Goal: Task Accomplishment & Management: Use online tool/utility

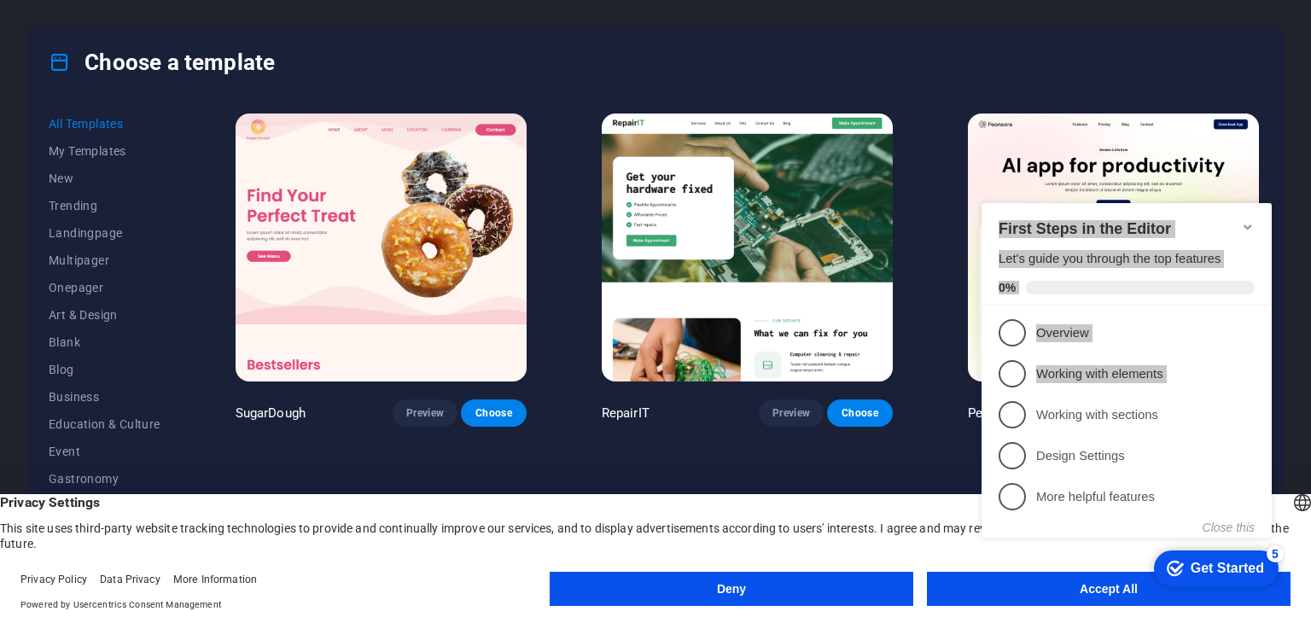
drag, startPoint x: 996, startPoint y: 408, endPoint x: 987, endPoint y: 222, distance: 186.2
click at [987, 222] on div "First Steps in the Editor Let's guide you through the top features 0% 1 Overvie…" at bounding box center [1126, 368] width 290 height 331
click at [987, 222] on div "First Steps in the Editor Let's guide you through the top features 0%" at bounding box center [1126, 254] width 290 height 102
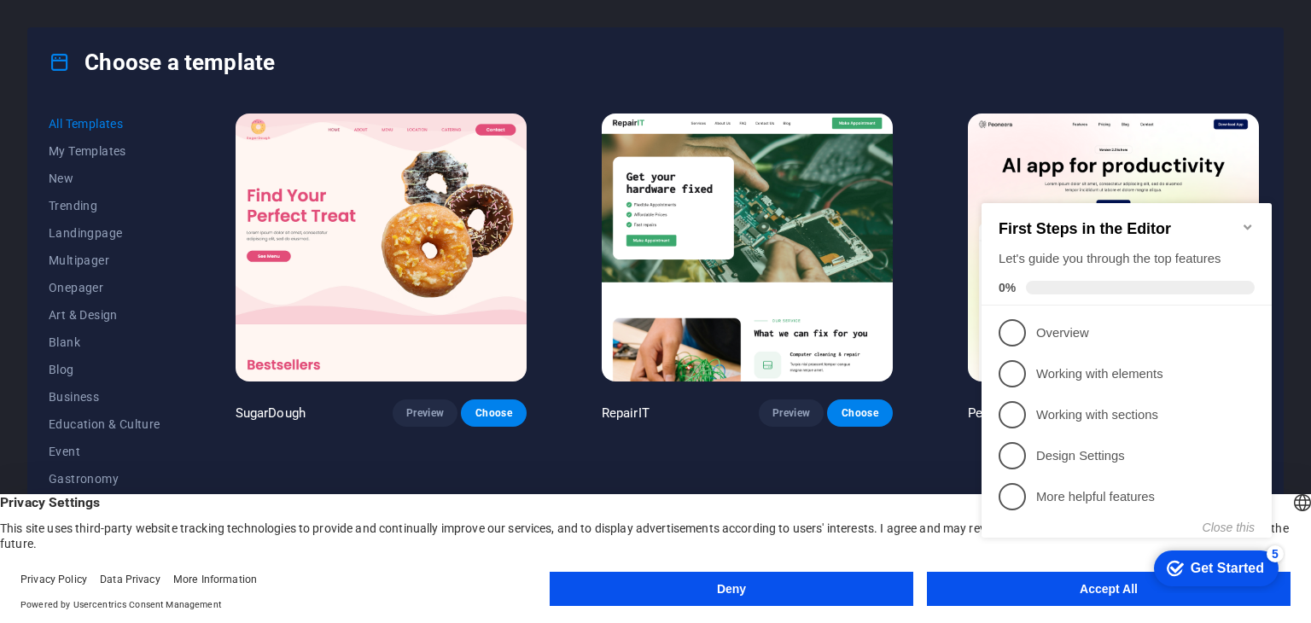
click div "checkmark Get Started 5 First Steps in the Editor Let's guide you through the t…"
click at [1007, 601] on button "Accept All" at bounding box center [1109, 589] width 364 height 34
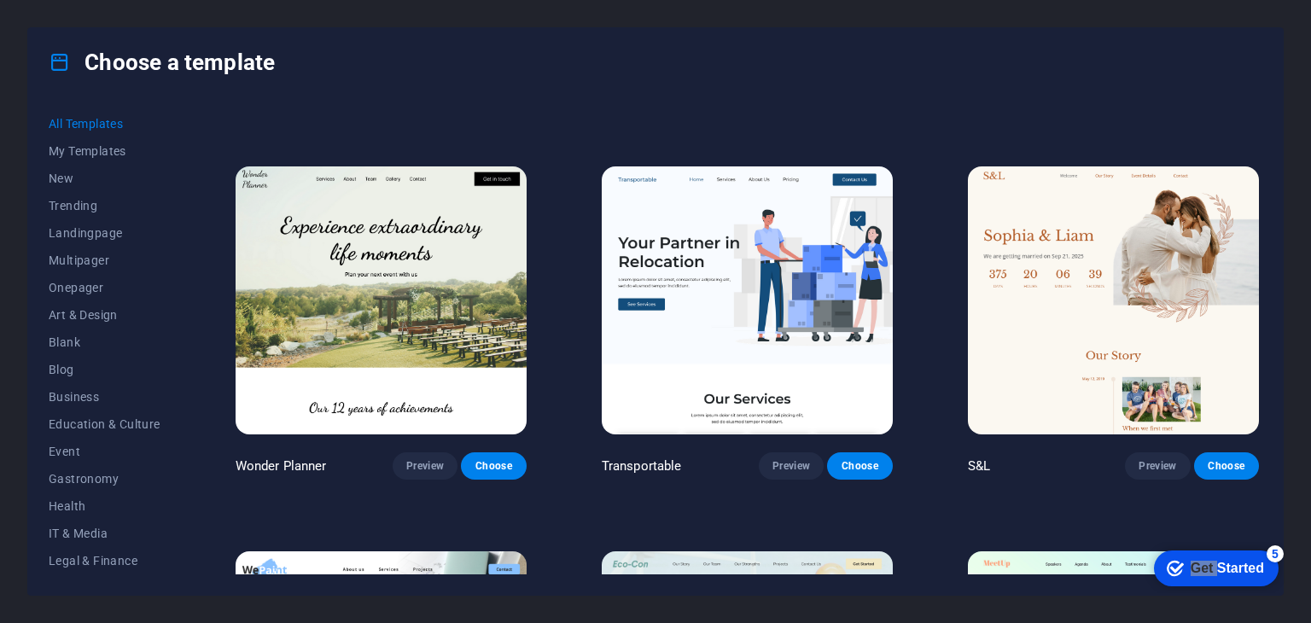
scroll to position [1137, 0]
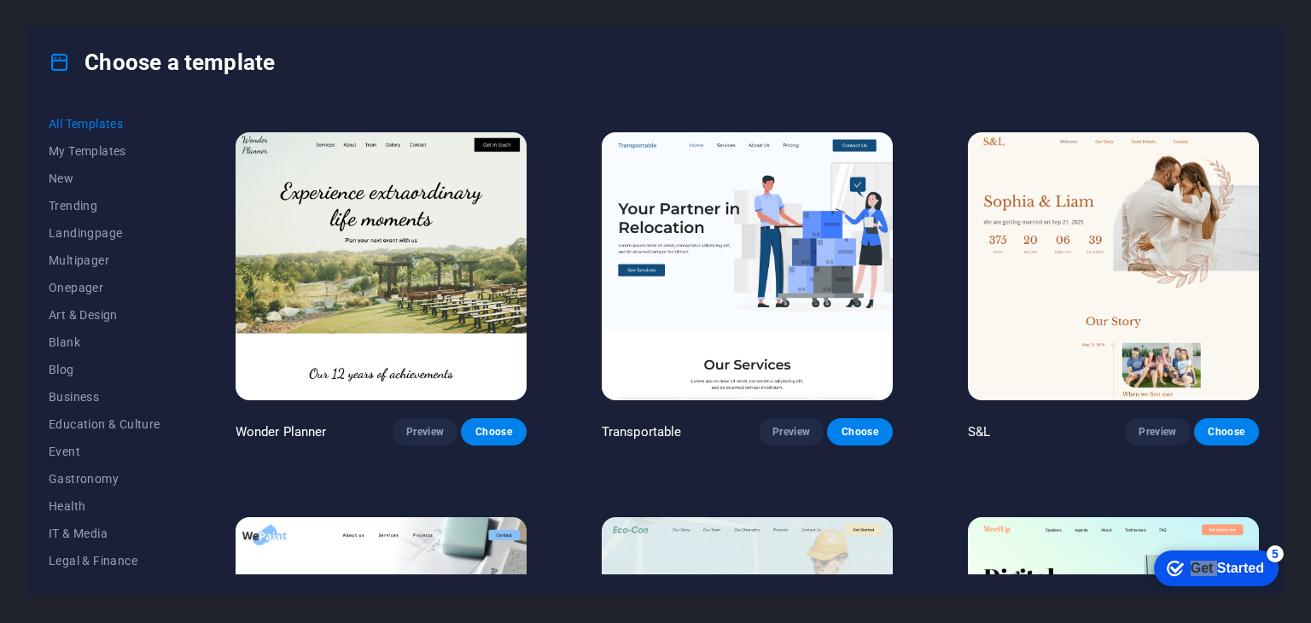
click at [1255, 145] on div "S&L Preview Choose" at bounding box center [1113, 287] width 298 height 317
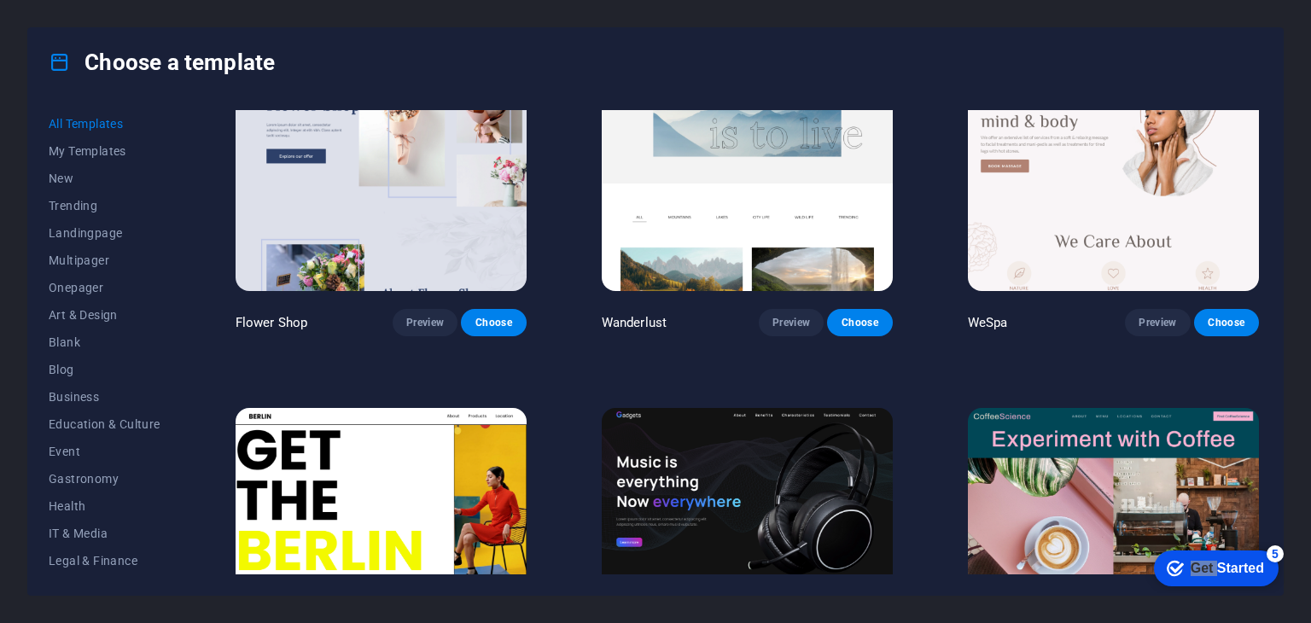
scroll to position [4845, 0]
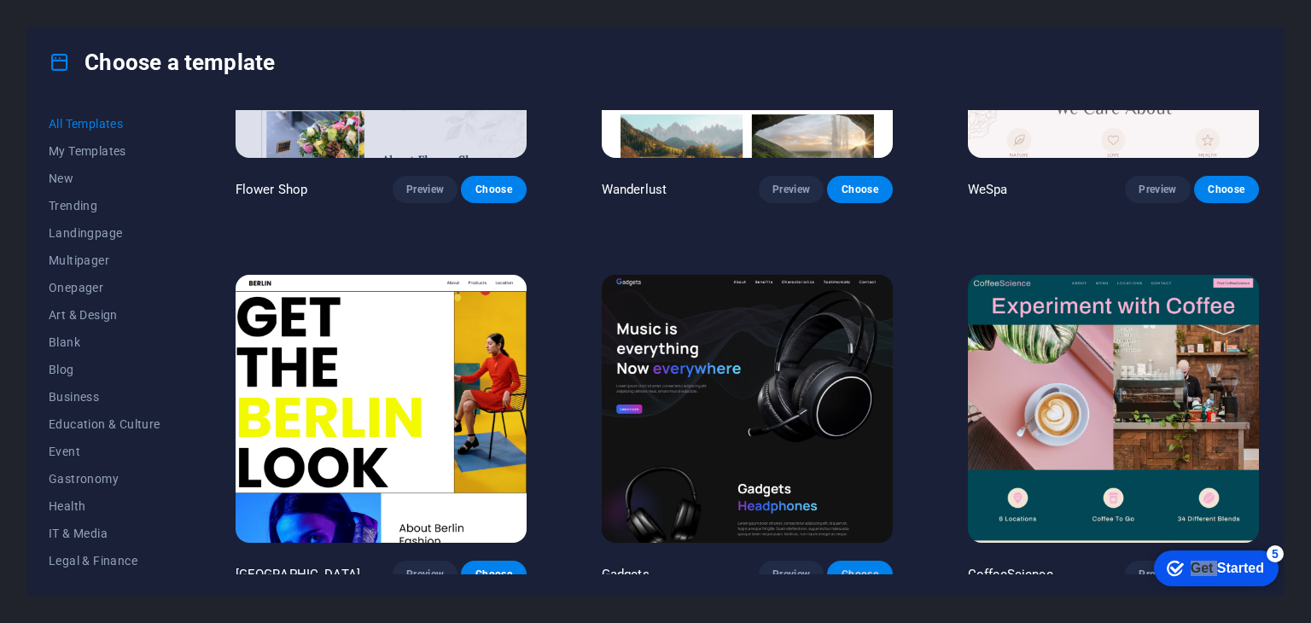
click at [855, 561] on button "Choose" at bounding box center [859, 574] width 65 height 27
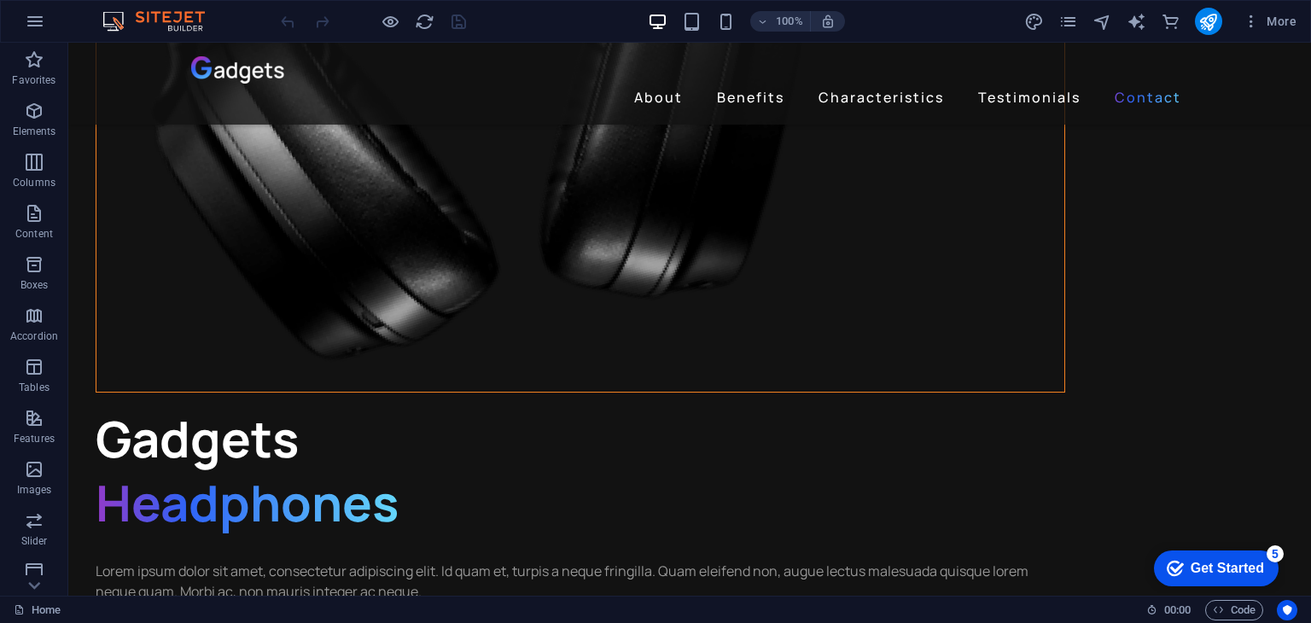
scroll to position [4612, 0]
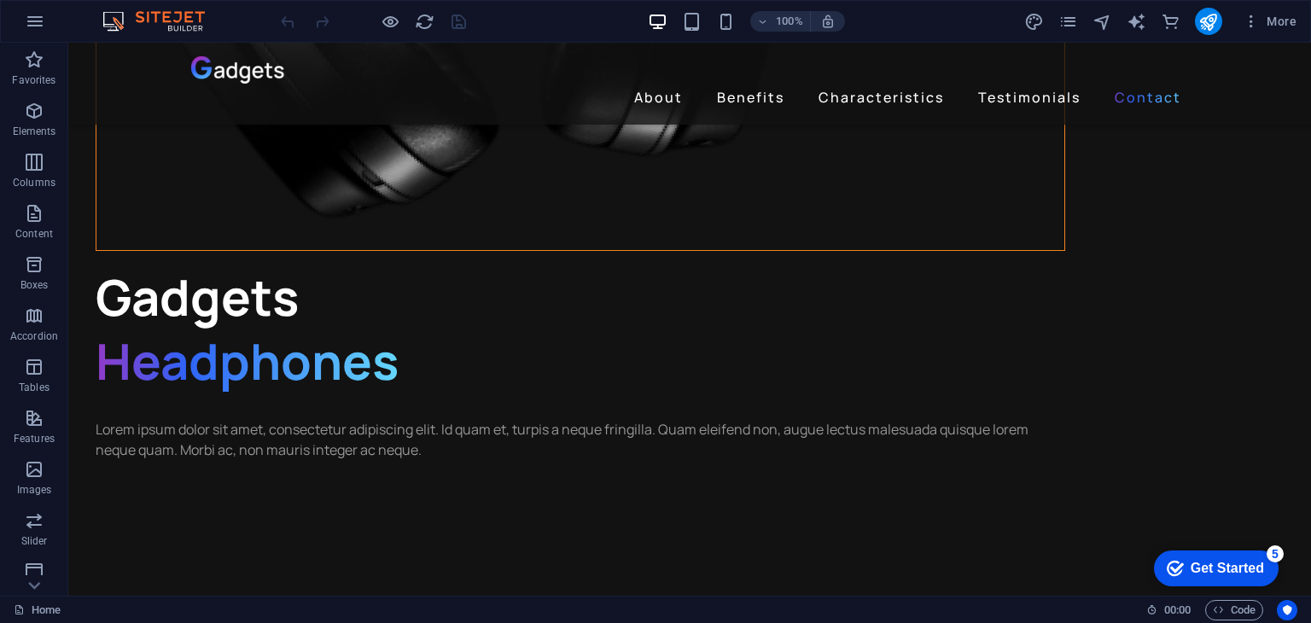
drag, startPoint x: 1364, startPoint y: 653, endPoint x: 1364, endPoint y: 639, distance: 13.7
click at [1296, 610] on button "Usercentrics" at bounding box center [1287, 610] width 20 height 20
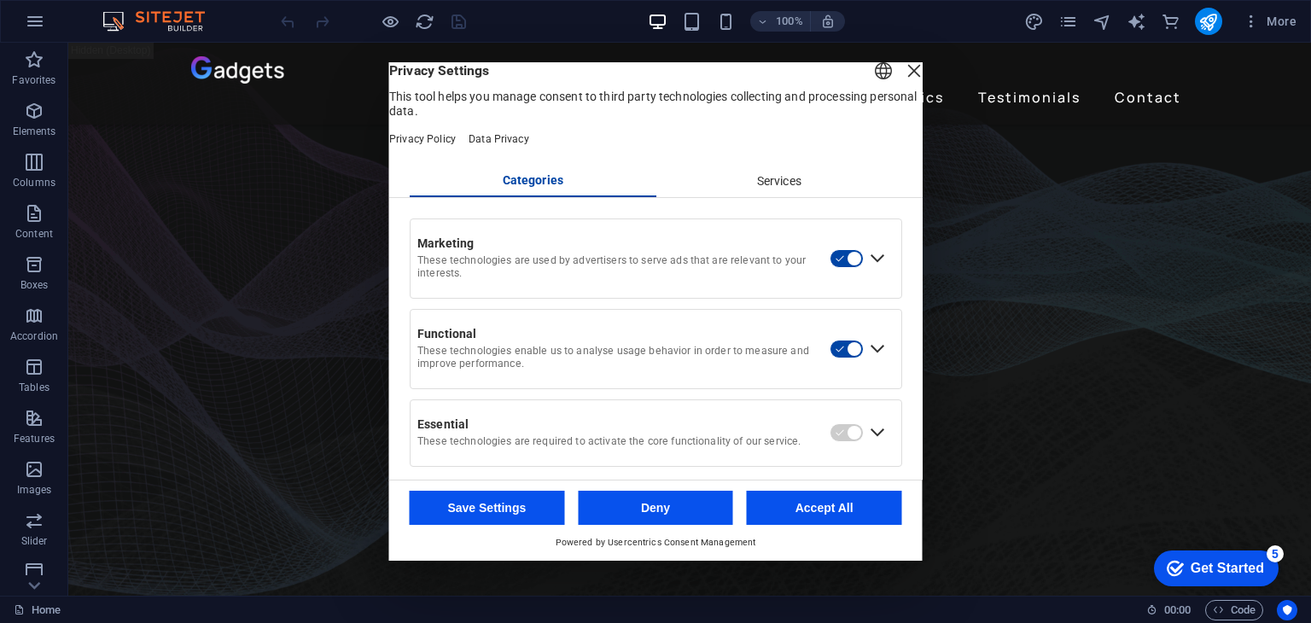
scroll to position [0, 0]
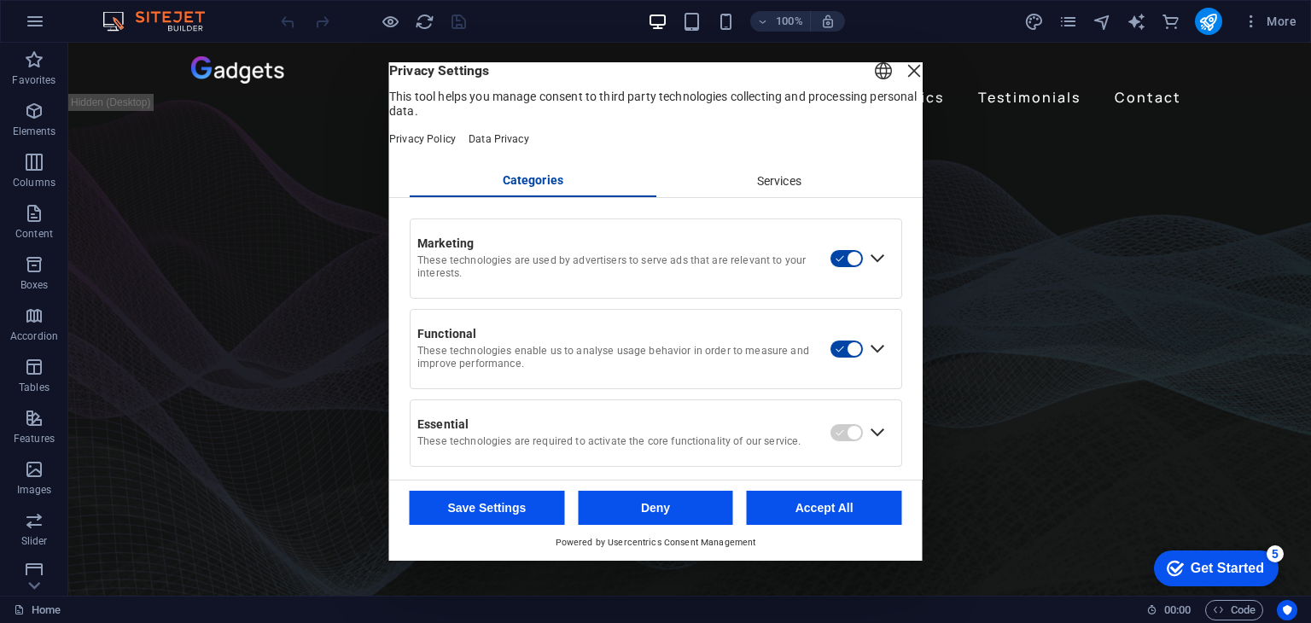
drag, startPoint x: 1302, startPoint y: 538, endPoint x: 1378, endPoint y: 44, distance: 499.9
click at [809, 509] on button "Accept All" at bounding box center [824, 508] width 155 height 34
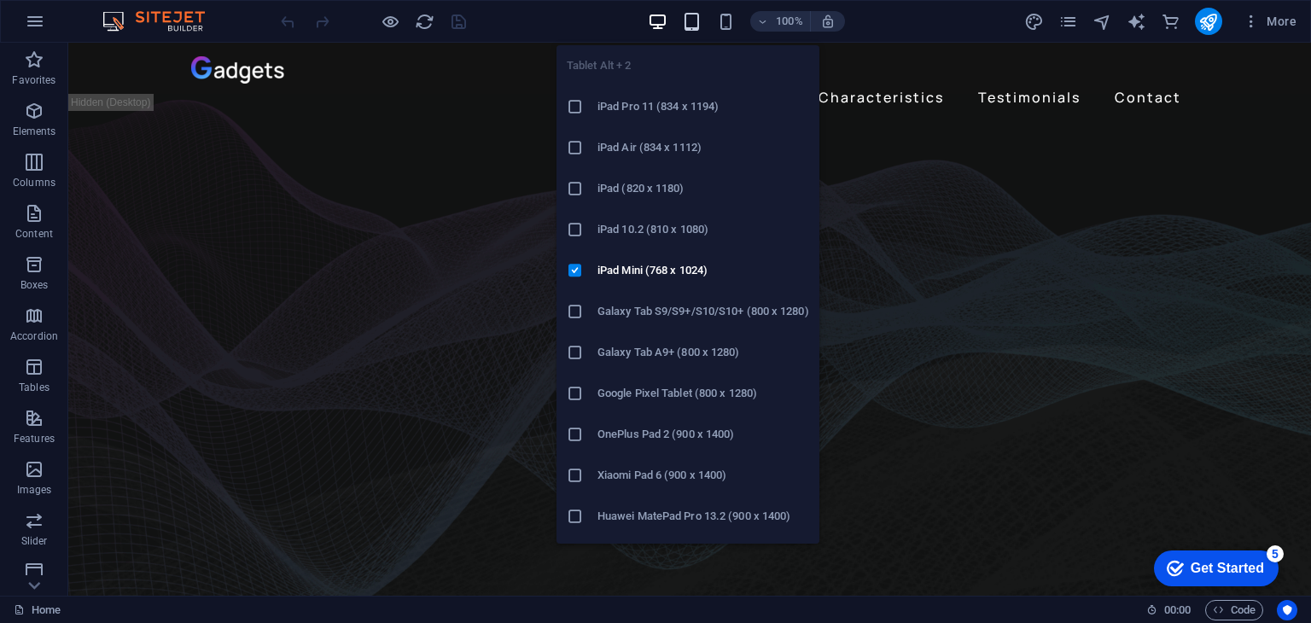
click at [690, 32] on div "Tablet Alt + 2 iPad Pro 11 (834 x 1194) iPad Air (834 x 1112) iPad (820 x 1180)…" at bounding box center [687, 288] width 263 height 512
click at [691, 25] on icon "button" at bounding box center [692, 22] width 20 height 20
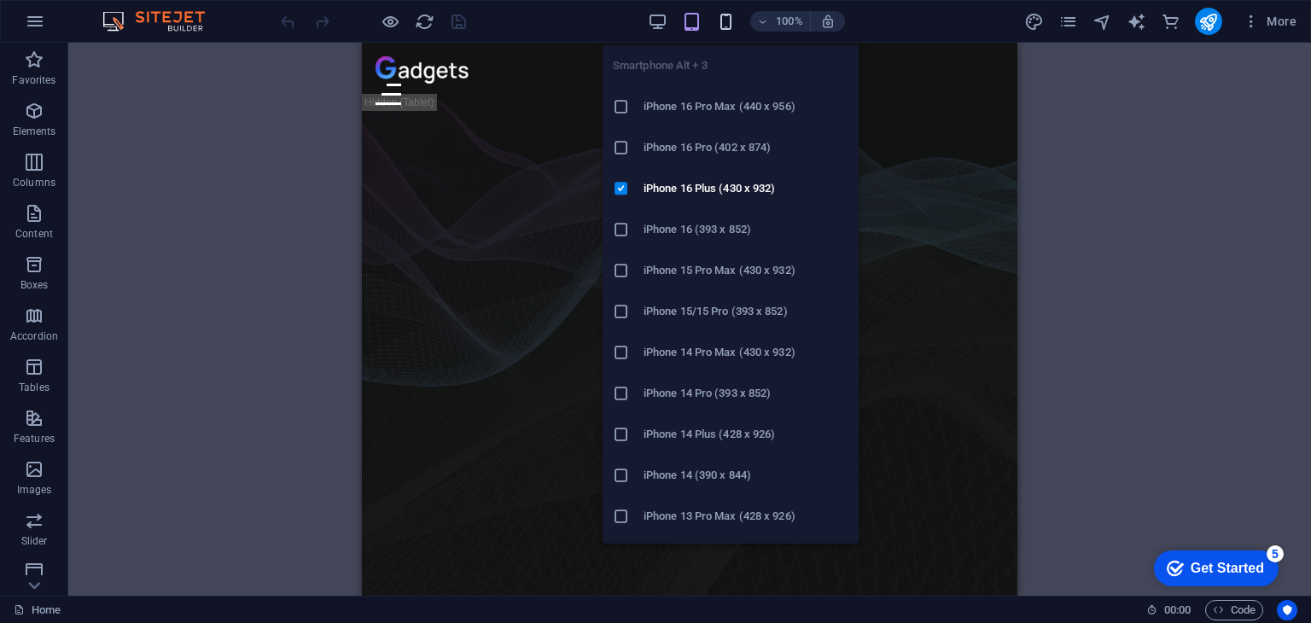
click at [728, 14] on icon "button" at bounding box center [726, 22] width 20 height 20
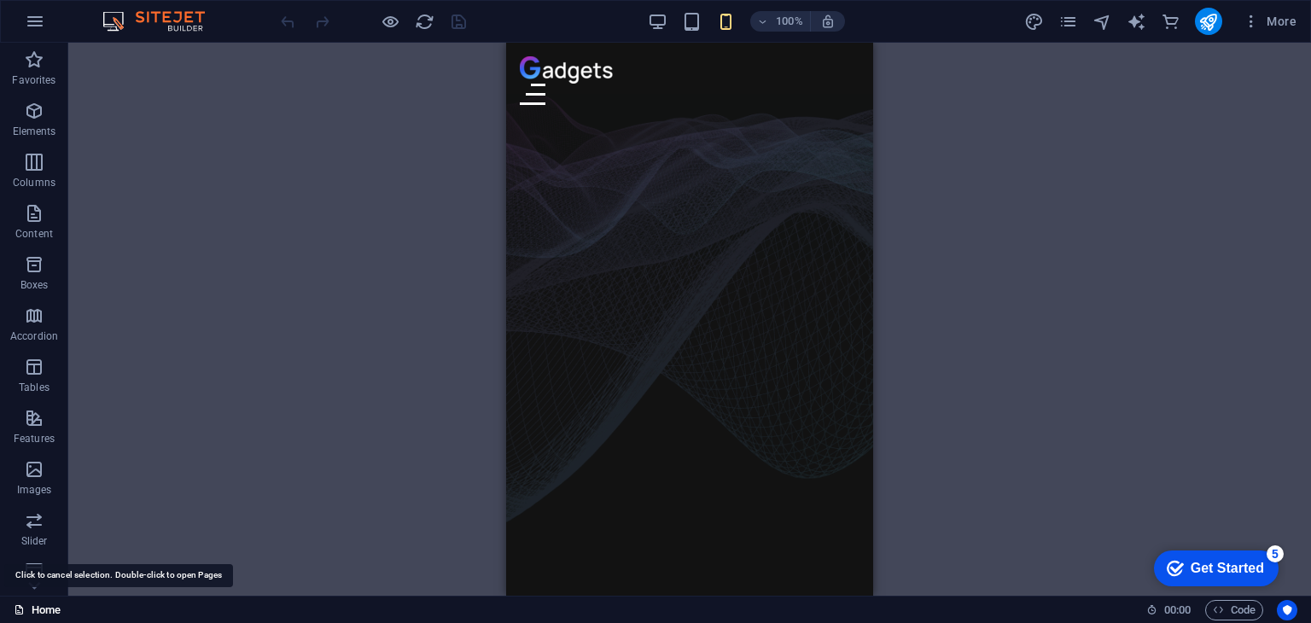
click at [30, 605] on link "Home" at bounding box center [37, 610] width 47 height 20
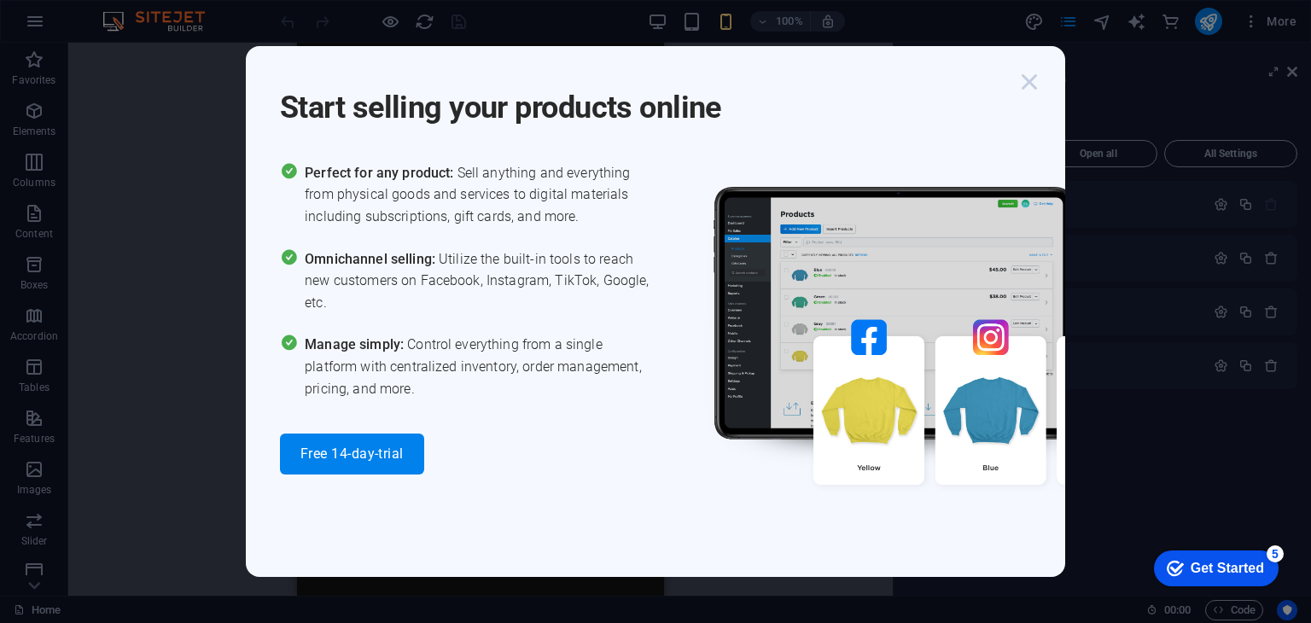
click at [1027, 76] on icon "button" at bounding box center [1029, 82] width 31 height 31
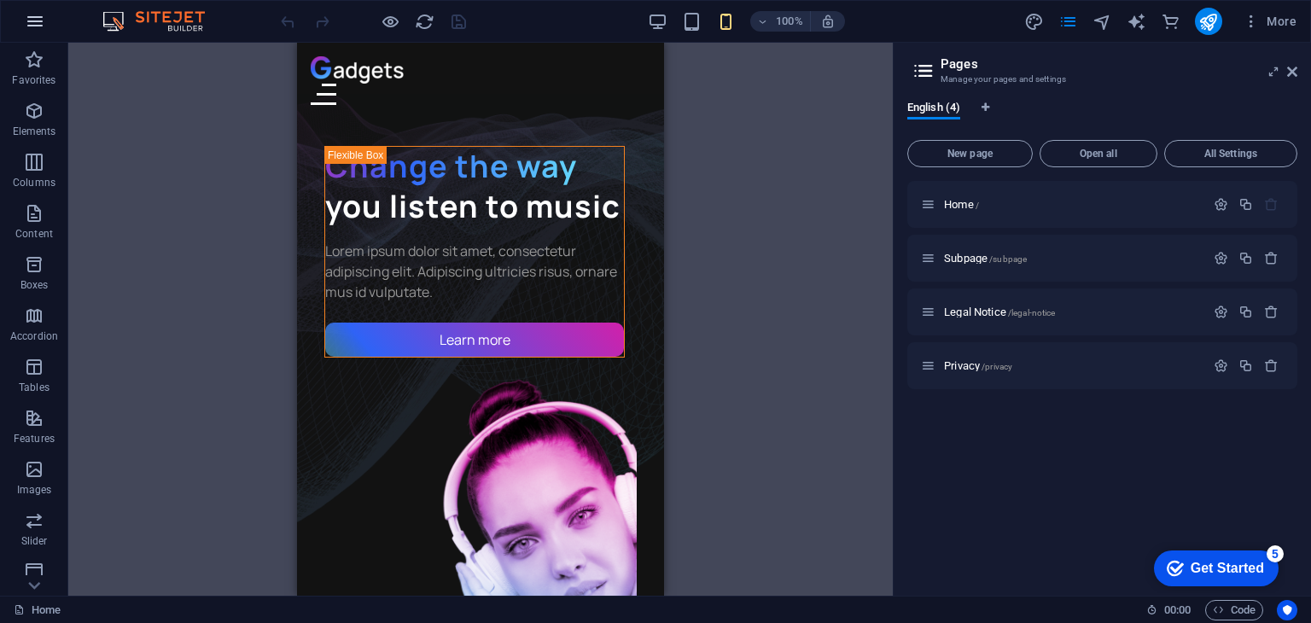
click at [26, 27] on icon "button" at bounding box center [35, 21] width 20 height 20
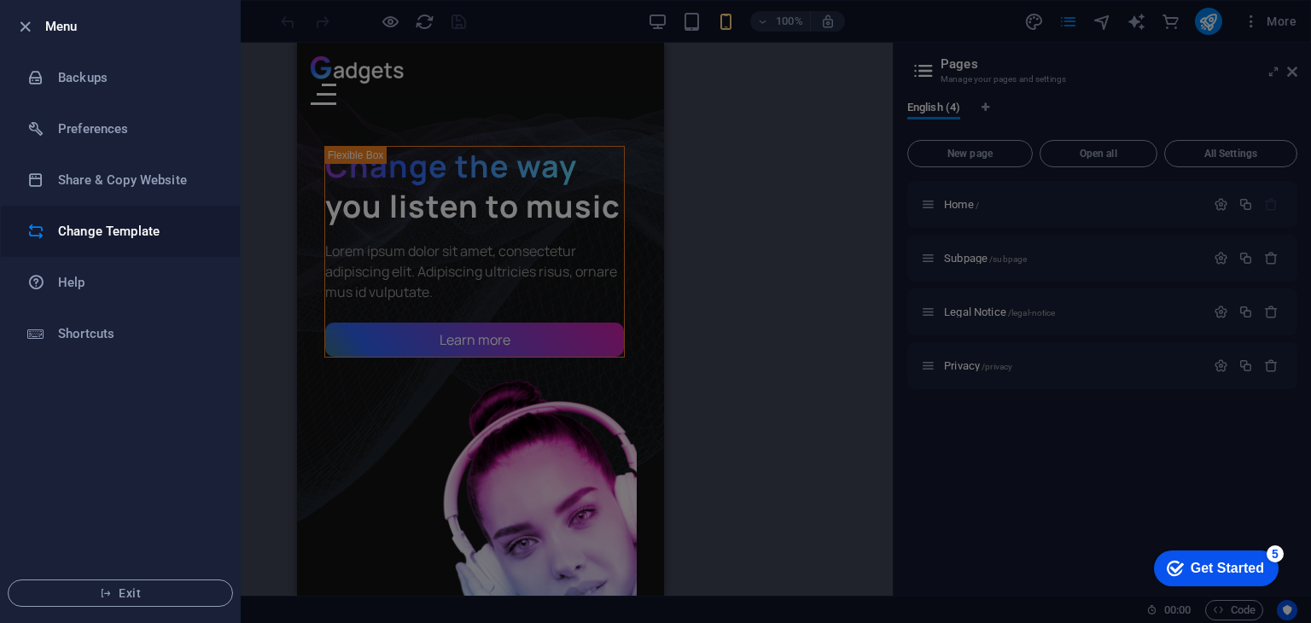
click at [119, 228] on h6 "Change Template" at bounding box center [137, 231] width 158 height 20
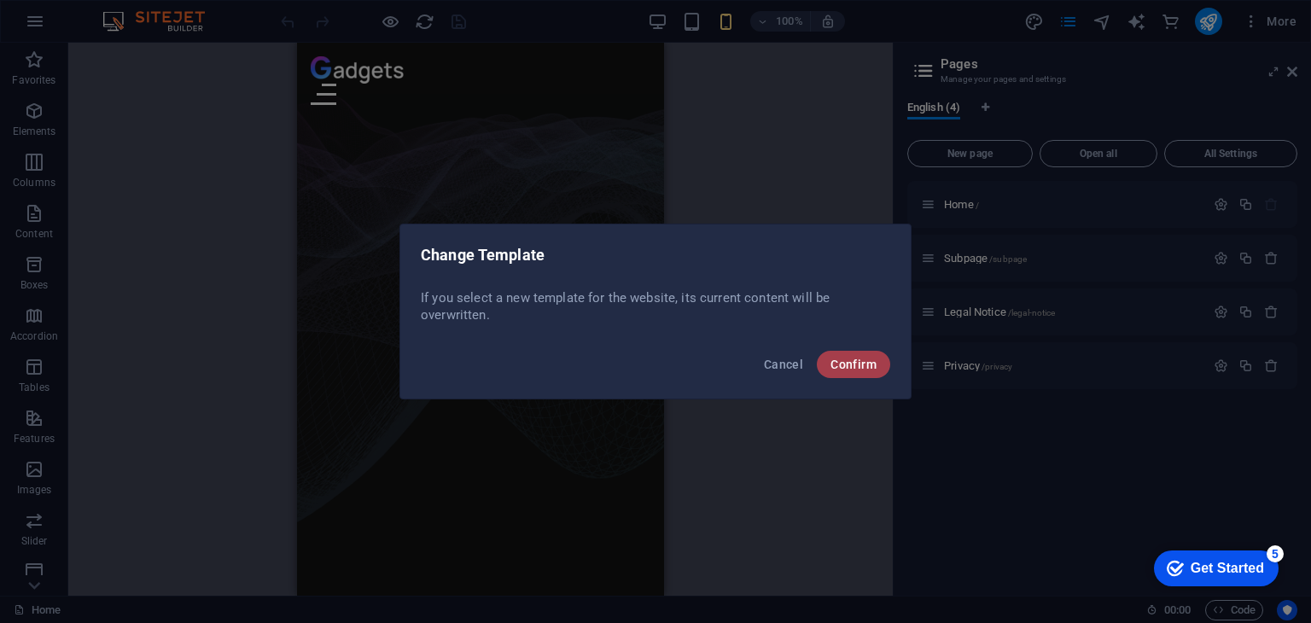
click at [874, 374] on button "Confirm" at bounding box center [853, 364] width 73 height 27
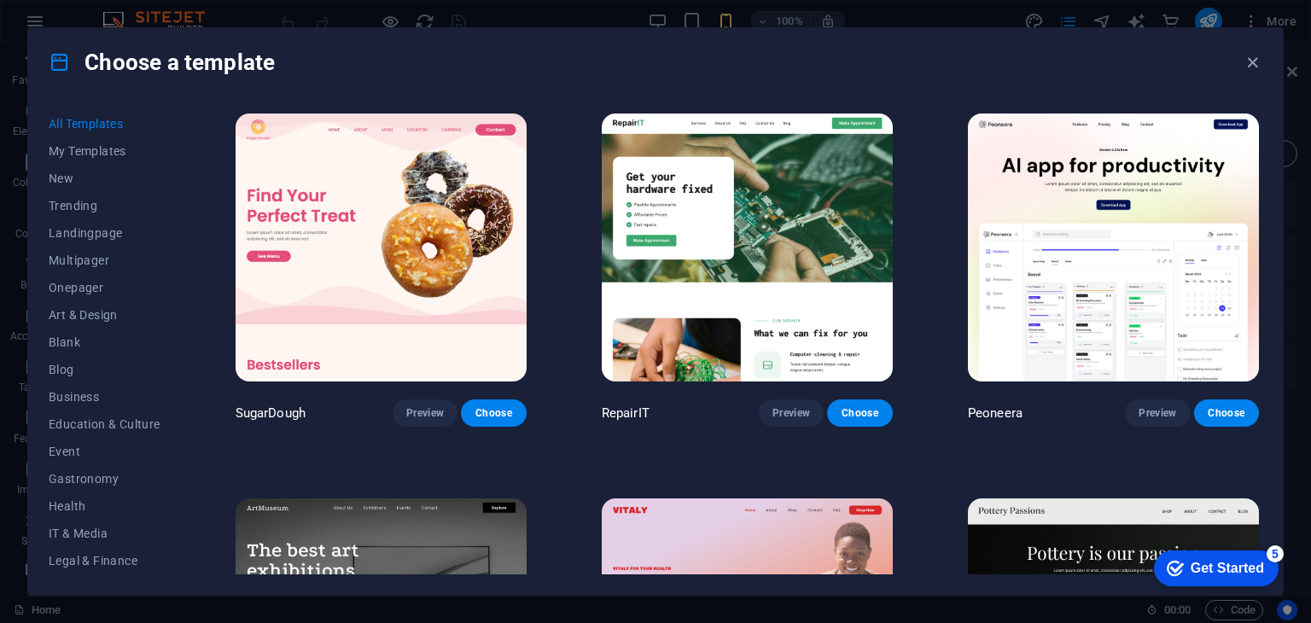
drag, startPoint x: 1263, startPoint y: 115, endPoint x: 1257, endPoint y: 141, distance: 26.3
click at [1257, 141] on div "All Templates My Templates New Trending Landingpage Multipager Onepager Art & D…" at bounding box center [655, 345] width 1254 height 498
click at [1263, 120] on div "All Templates My Templates New Trending Landingpage Multipager Onepager Art & D…" at bounding box center [655, 345] width 1254 height 498
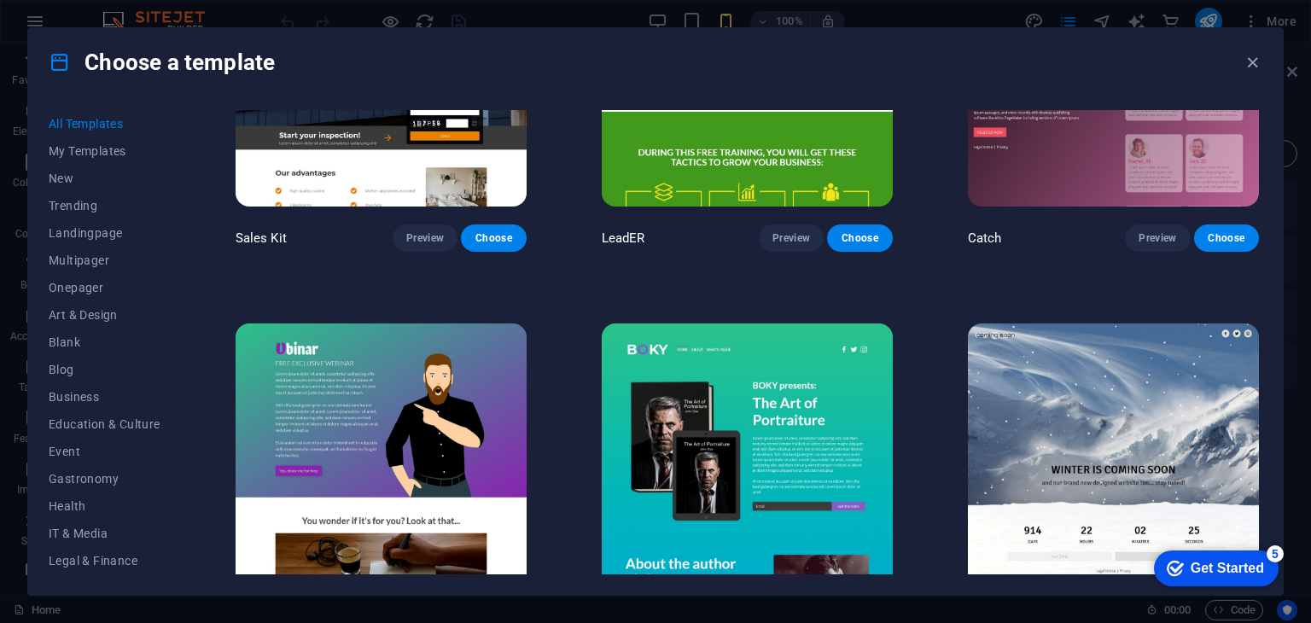
scroll to position [22091, 0]
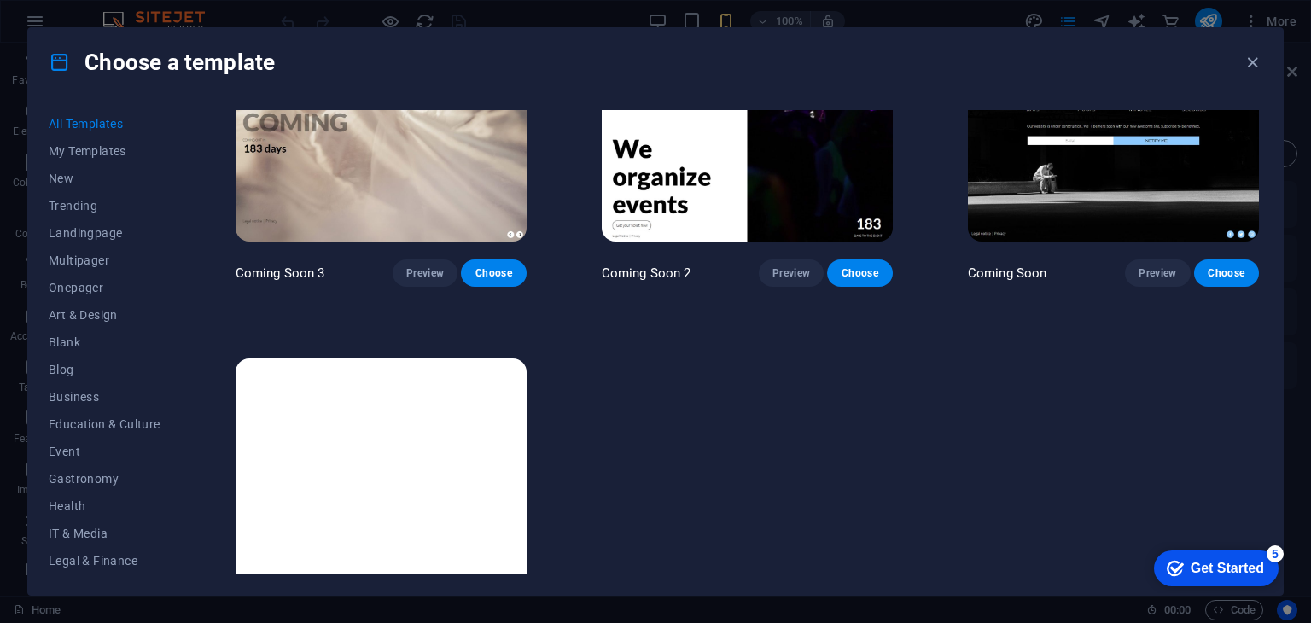
click at [1274, 479] on div "All Templates My Templates New Trending Landingpage Multipager Onepager Art & D…" at bounding box center [655, 345] width 1254 height 498
drag, startPoint x: 1277, startPoint y: 529, endPoint x: 1280, endPoint y: 428, distance: 101.6
click at [1280, 428] on div "All Templates My Templates New Trending Landingpage Multipager Onepager Art & D…" at bounding box center [655, 345] width 1254 height 498
click at [1250, 61] on icon "button" at bounding box center [1252, 63] width 20 height 20
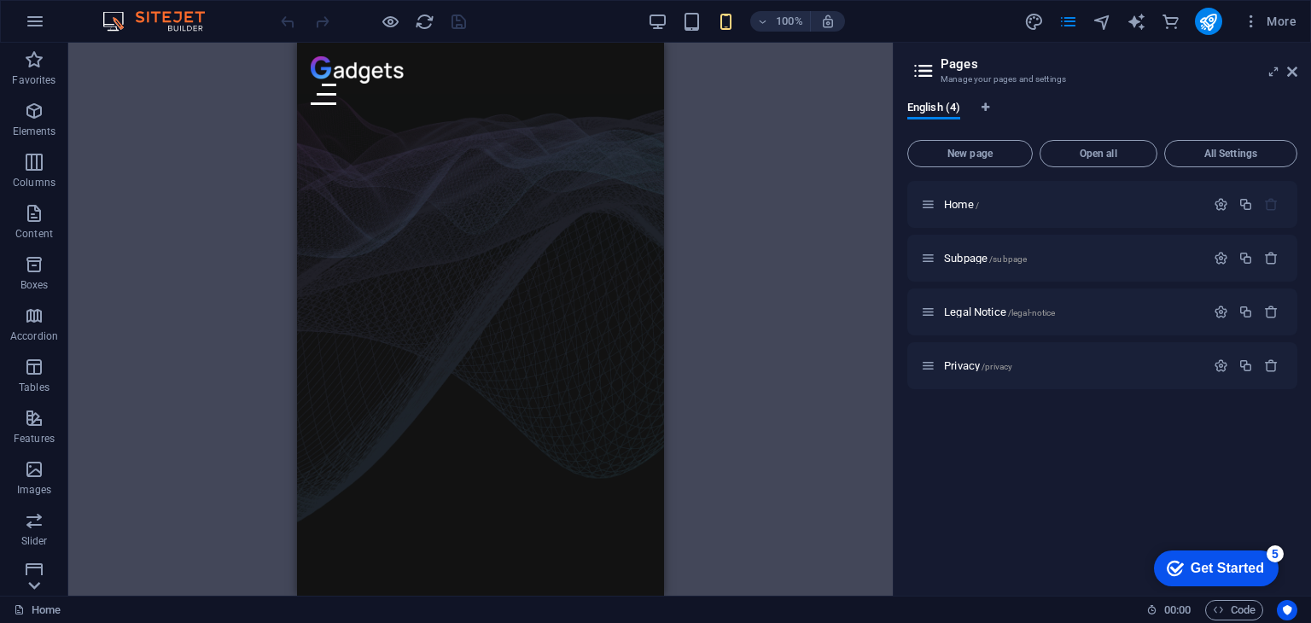
click at [37, 65] on icon at bounding box center [34, 53] width 24 height 24
click at [34, 21] on icon "button" at bounding box center [35, 21] width 20 height 20
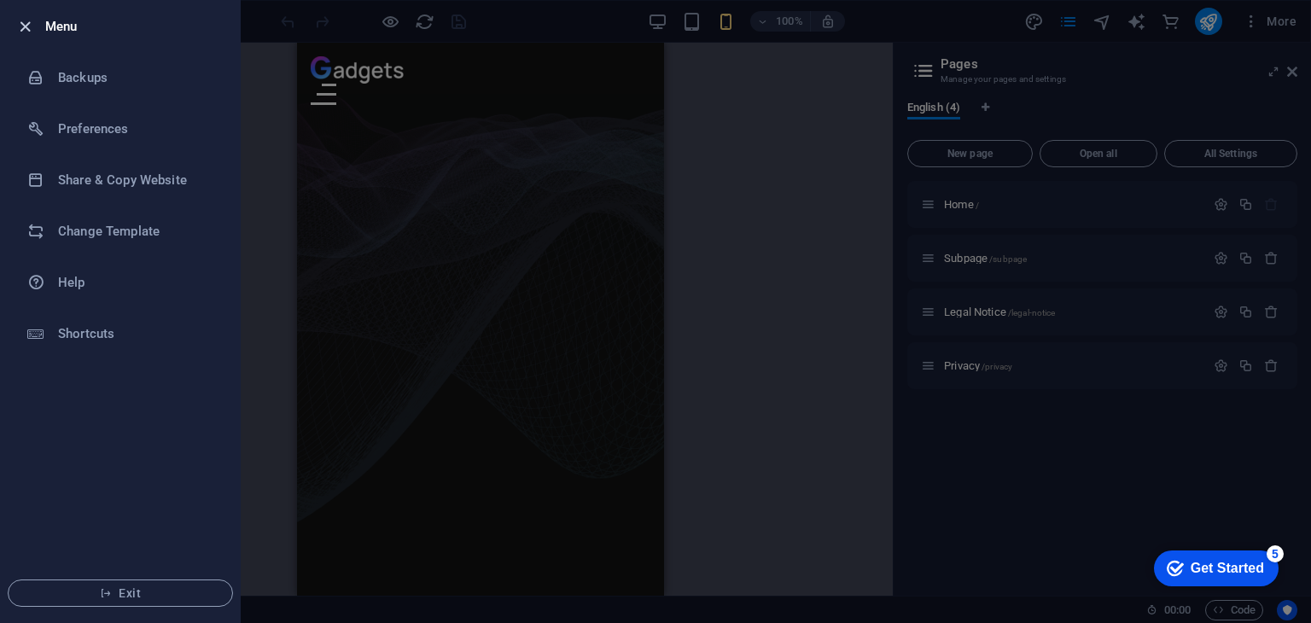
click at [28, 30] on icon "button" at bounding box center [25, 27] width 20 height 20
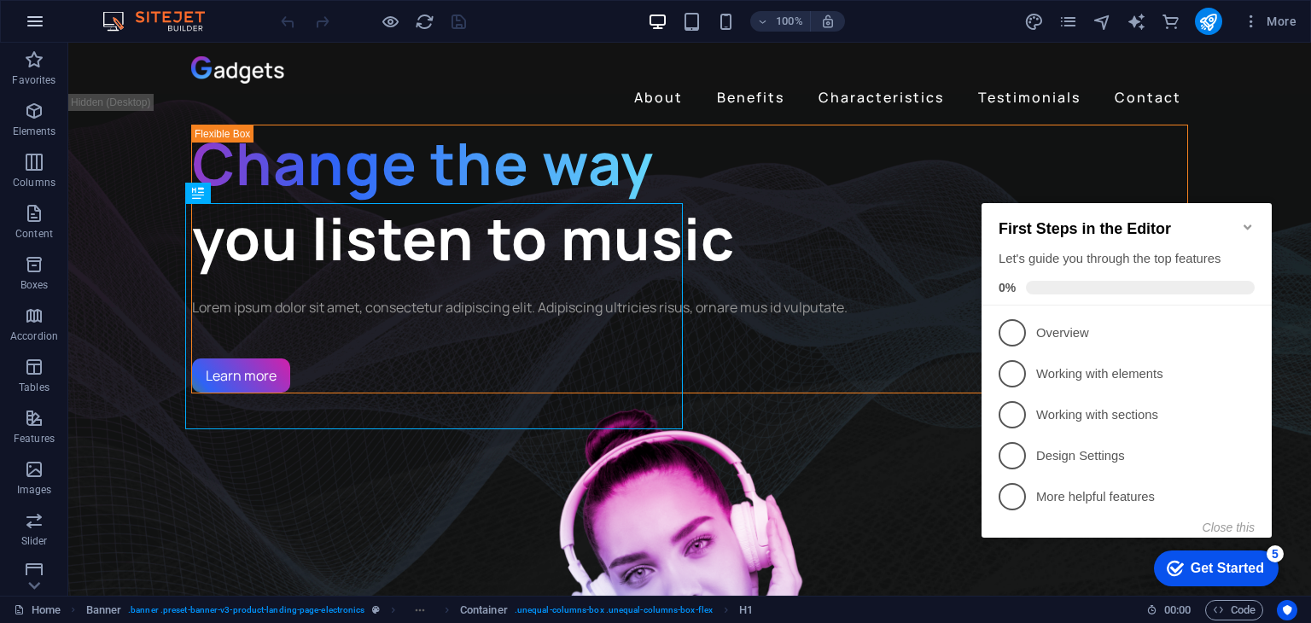
click at [34, 22] on icon "button" at bounding box center [35, 21] width 20 height 20
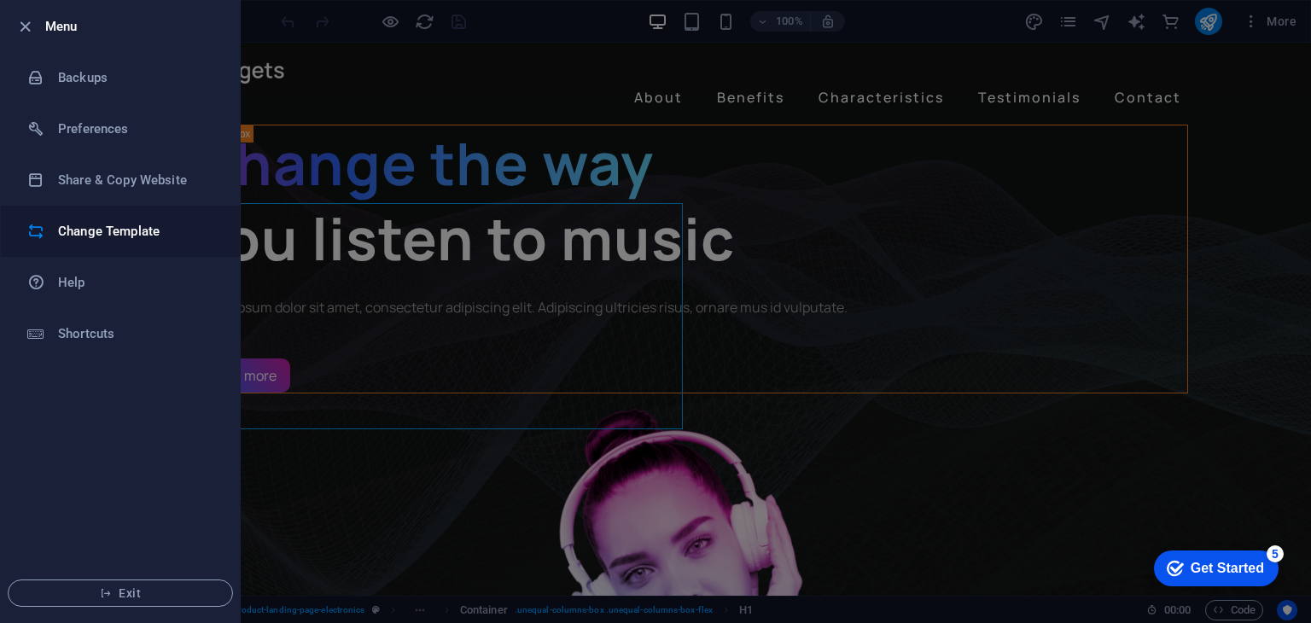
click at [91, 242] on li "Change Template" at bounding box center [120, 231] width 239 height 51
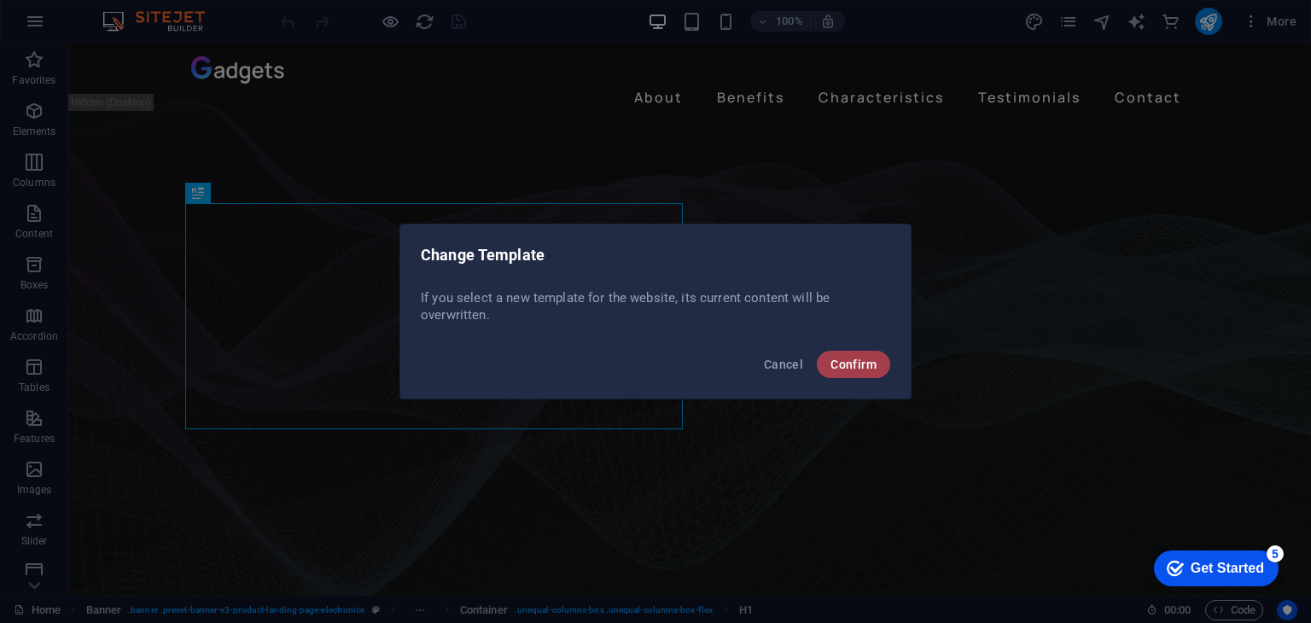
click at [841, 362] on span "Confirm" at bounding box center [853, 365] width 46 height 14
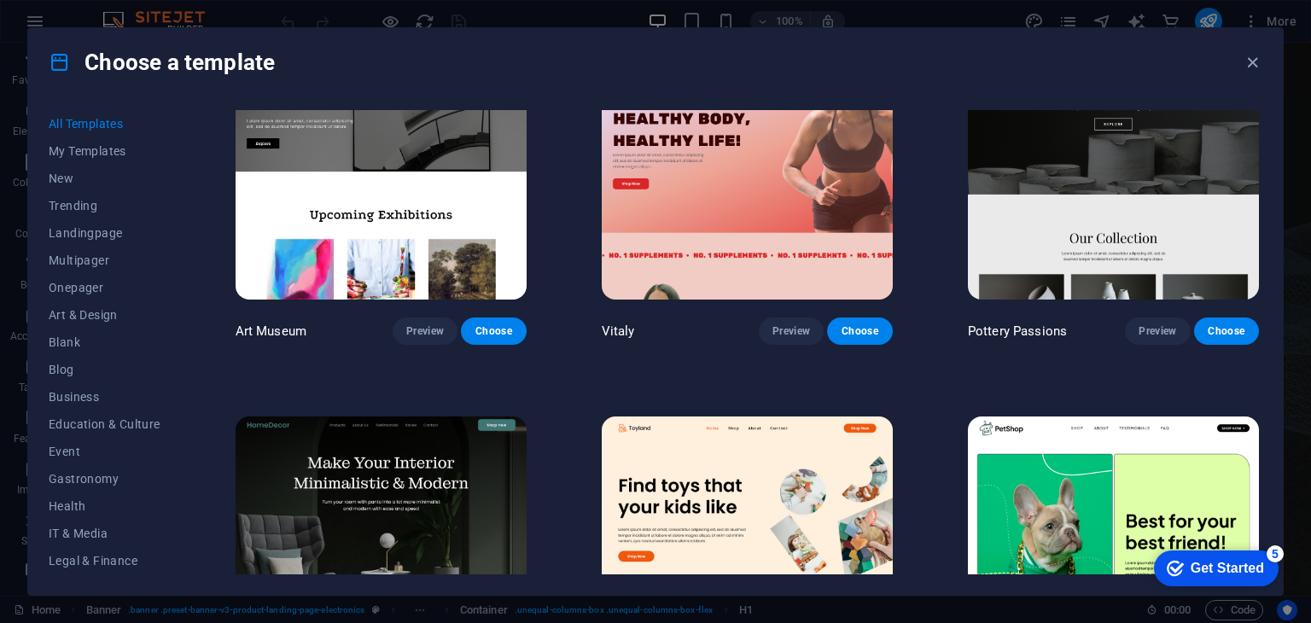
scroll to position [635, 0]
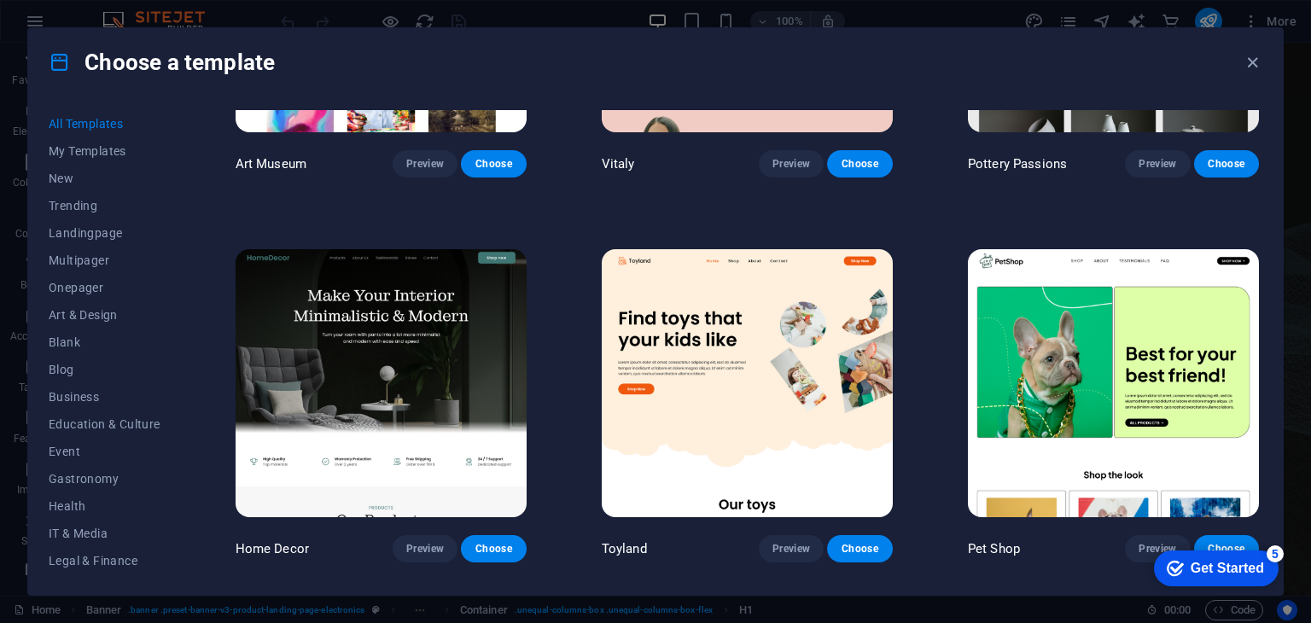
click at [1263, 137] on div "All Templates My Templates New Trending Landingpage Multipager Onepager Art & D…" at bounding box center [655, 345] width 1254 height 498
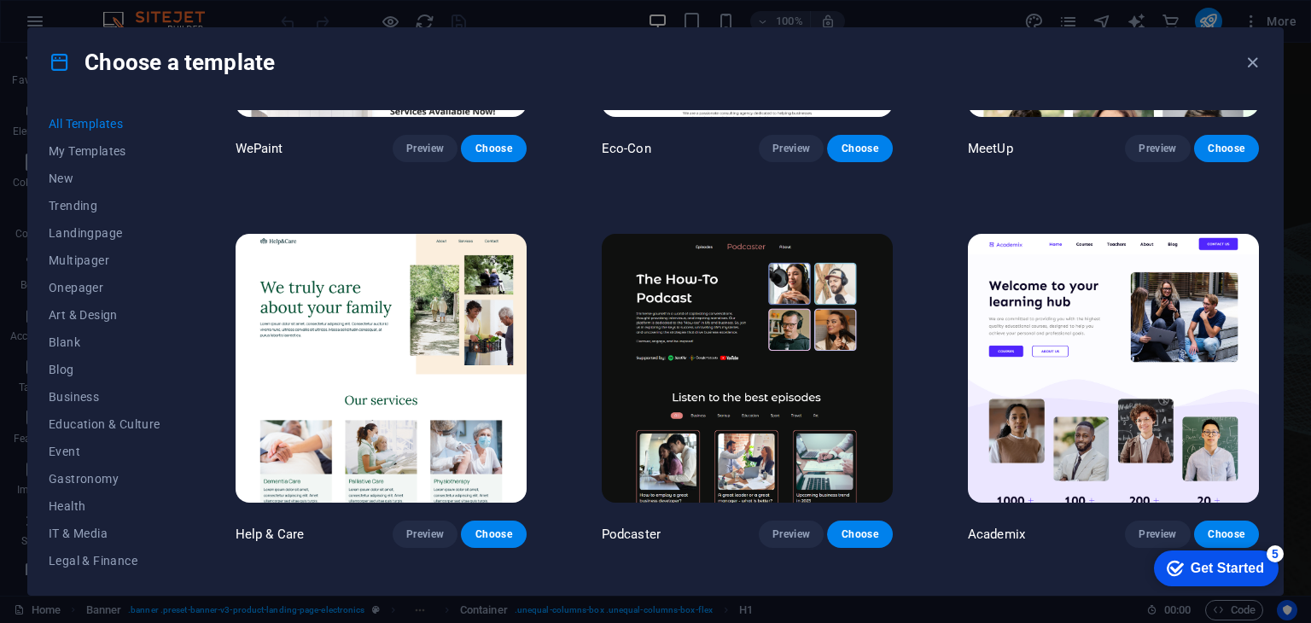
scroll to position [1905, 0]
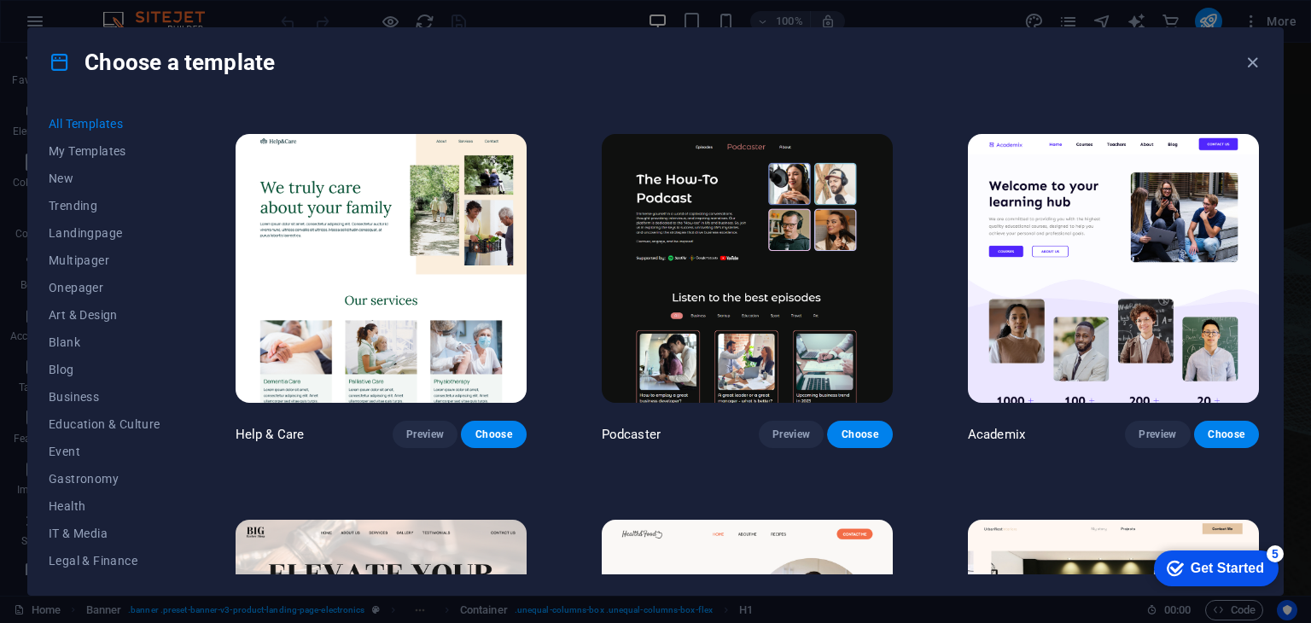
click at [1263, 154] on div "All Templates My Templates New Trending Landingpage Multipager Onepager Art & D…" at bounding box center [655, 345] width 1254 height 498
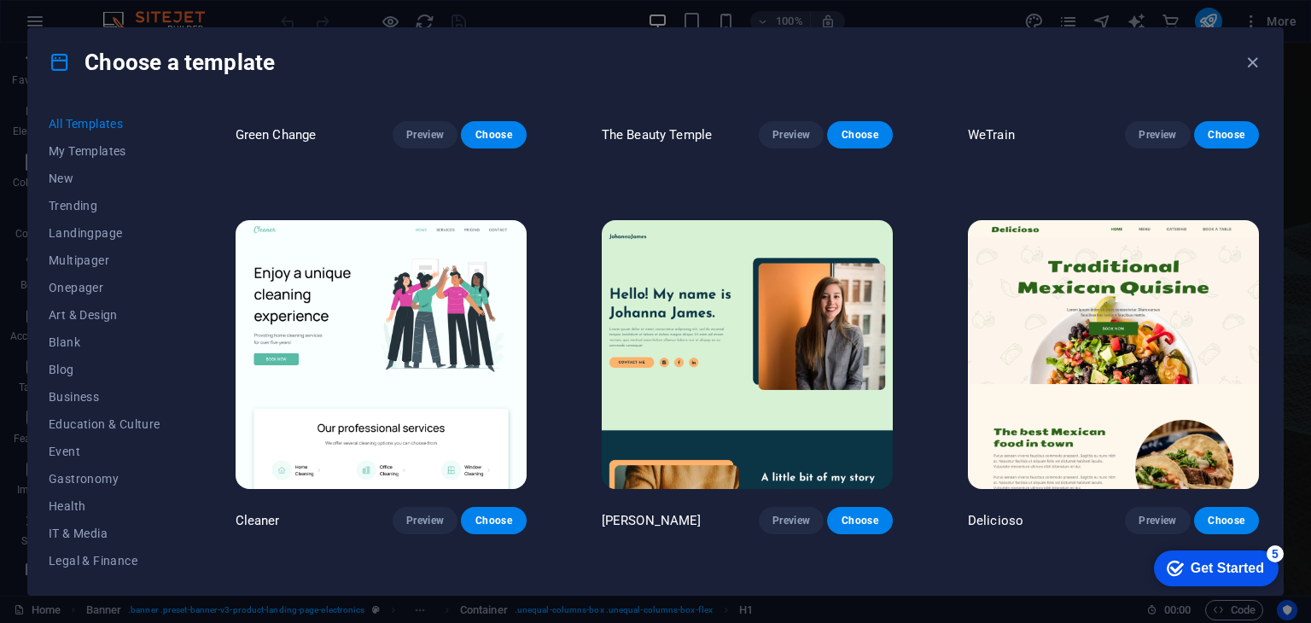
scroll to position [3008, 0]
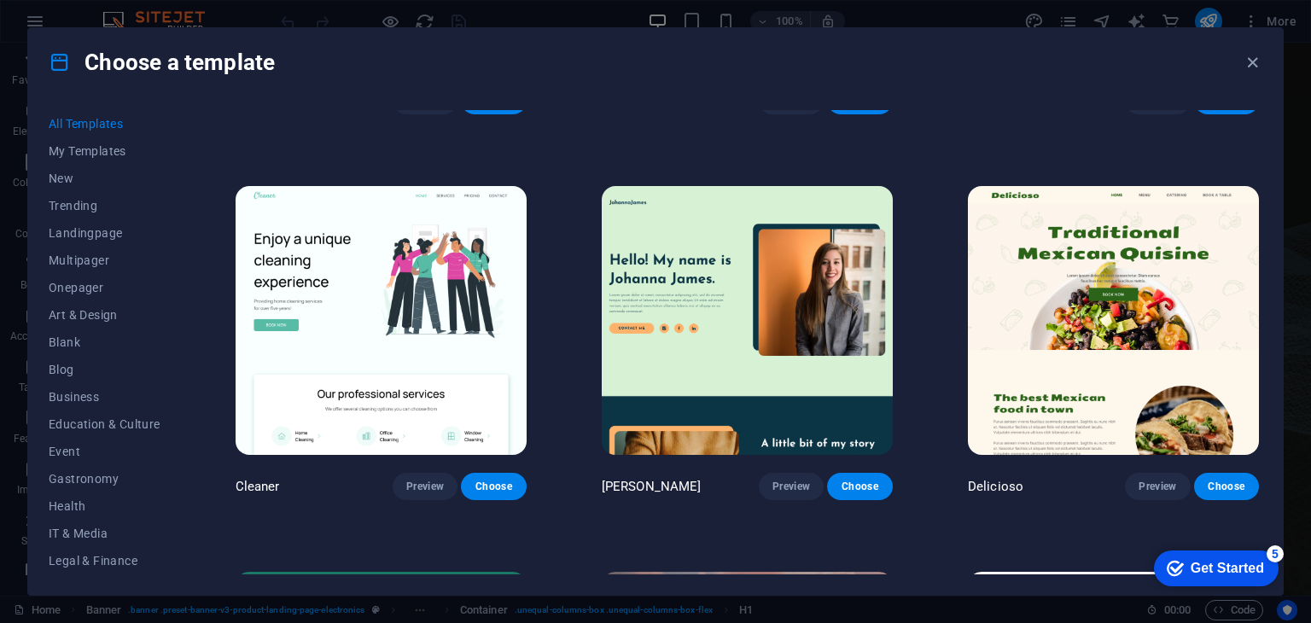
drag, startPoint x: 1262, startPoint y: 175, endPoint x: 1263, endPoint y: 194, distance: 18.8
click at [1263, 194] on div "All Templates My Templates New Trending Landingpage Multipager Onepager Art & D…" at bounding box center [655, 345] width 1254 height 498
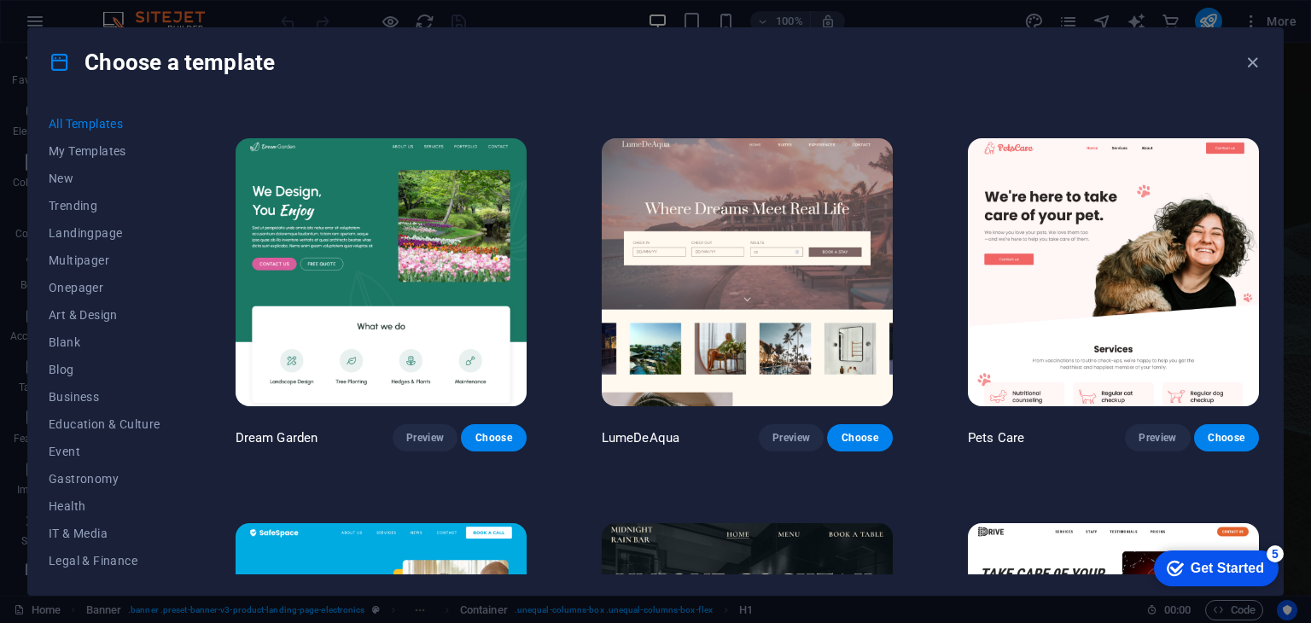
scroll to position [3476, 0]
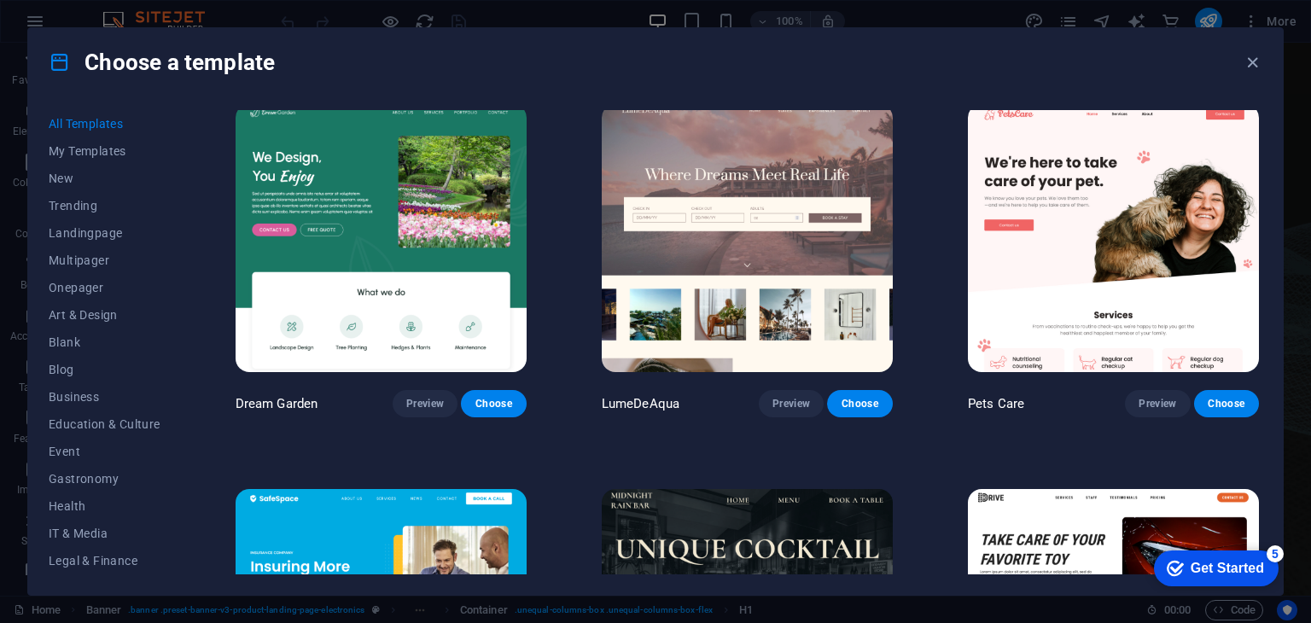
drag, startPoint x: 1263, startPoint y: 189, endPoint x: 1266, endPoint y: 197, distance: 9.2
click at [1266, 197] on div "All Templates My Templates New Trending Landingpage Multipager Onepager Art & D…" at bounding box center [655, 345] width 1254 height 498
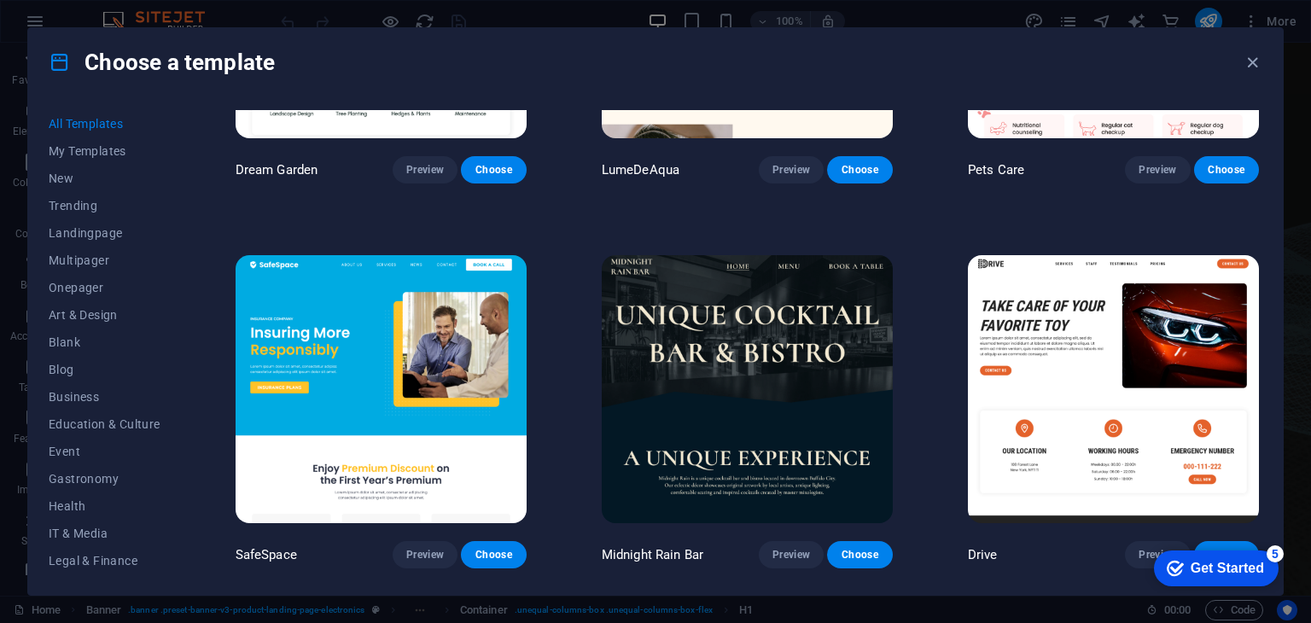
scroll to position [3743, 0]
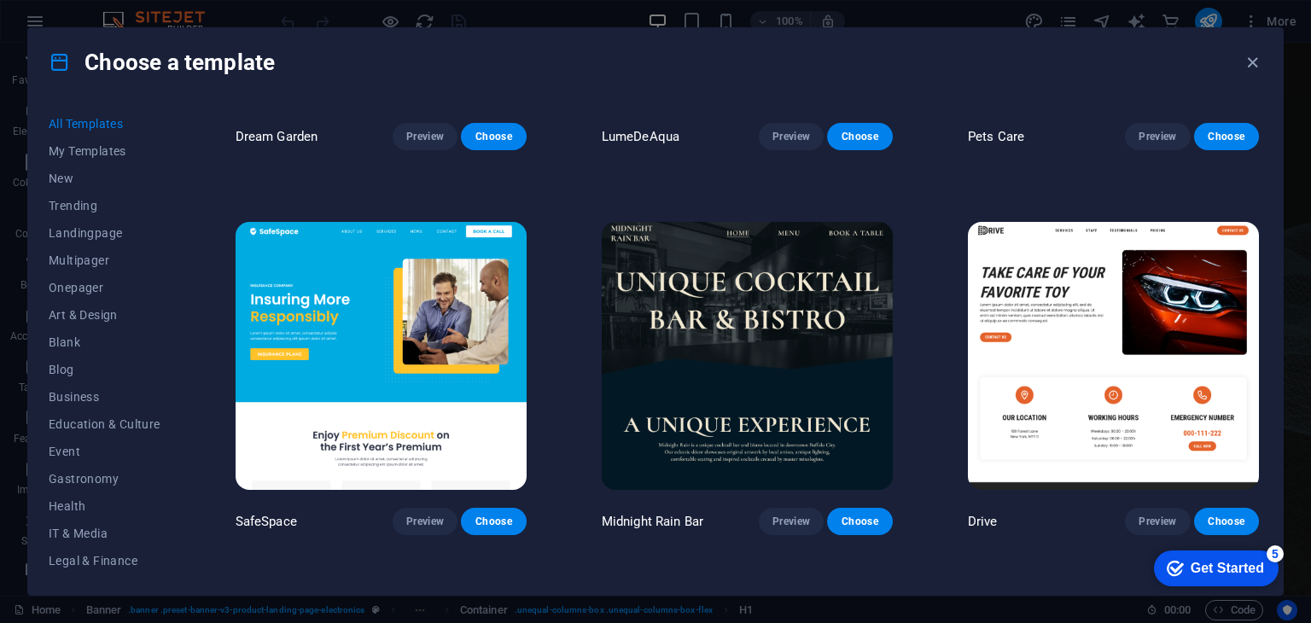
click at [1262, 195] on div "All Templates My Templates New Trending Landingpage Multipager Onepager Art & D…" at bounding box center [655, 345] width 1254 height 498
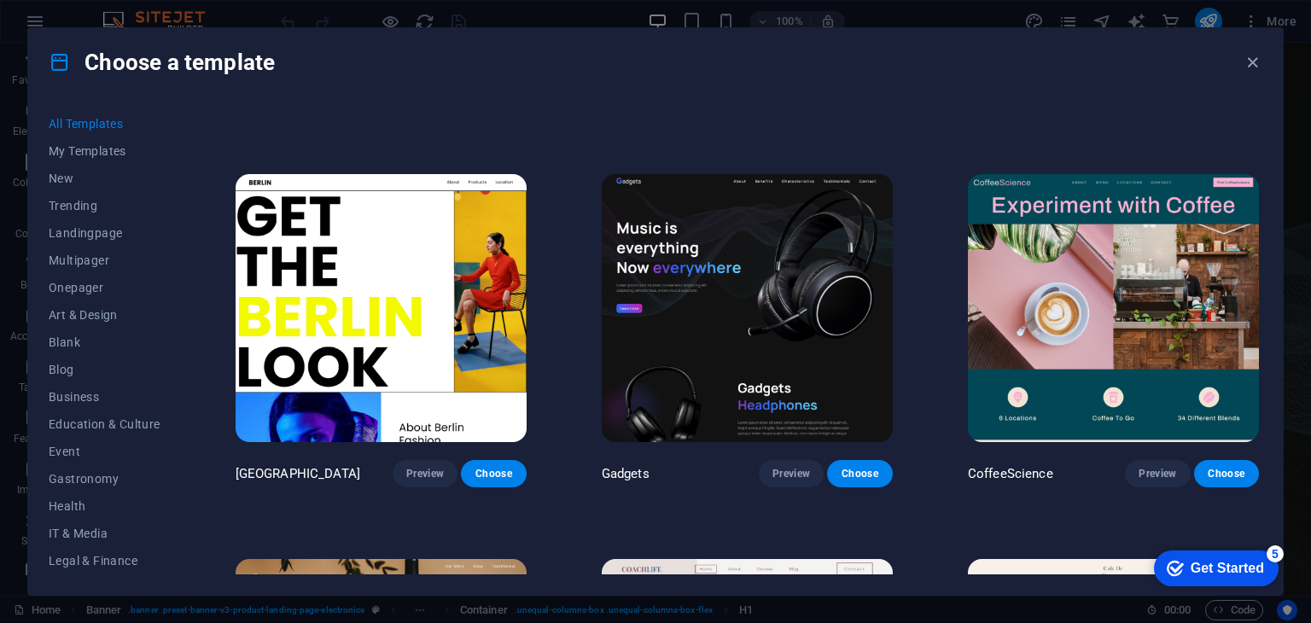
scroll to position [4980, 0]
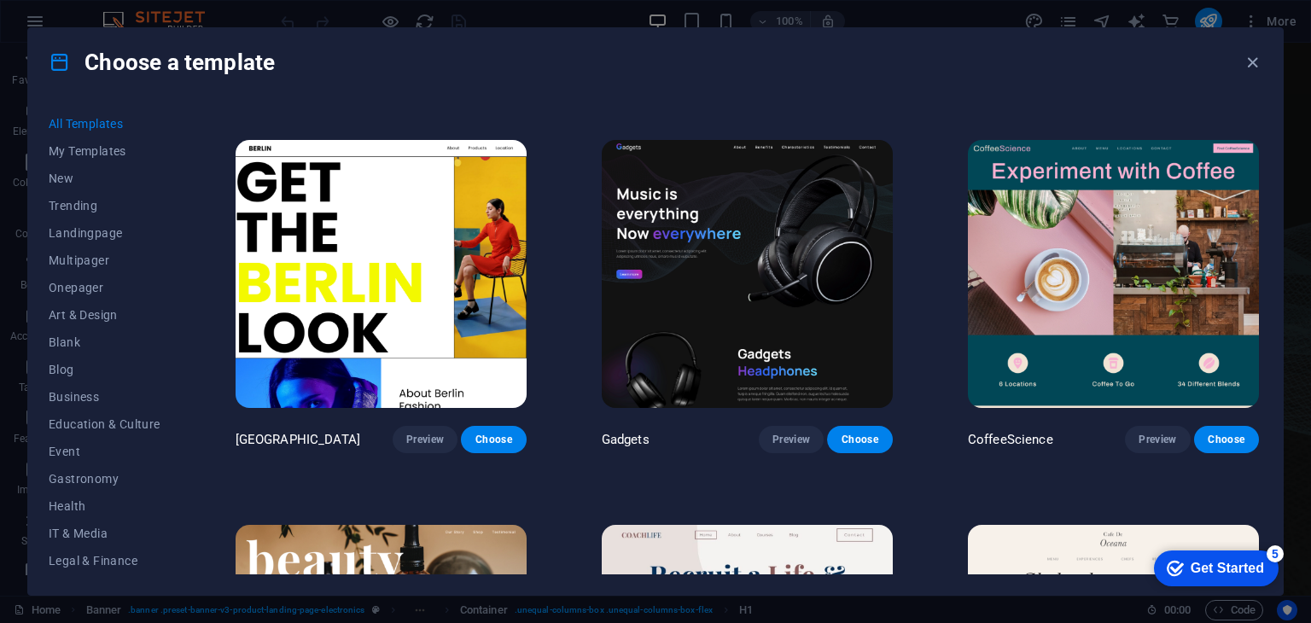
click at [1263, 212] on div "All Templates My Templates New Trending Landingpage Multipager Onepager Art & D…" at bounding box center [655, 345] width 1254 height 498
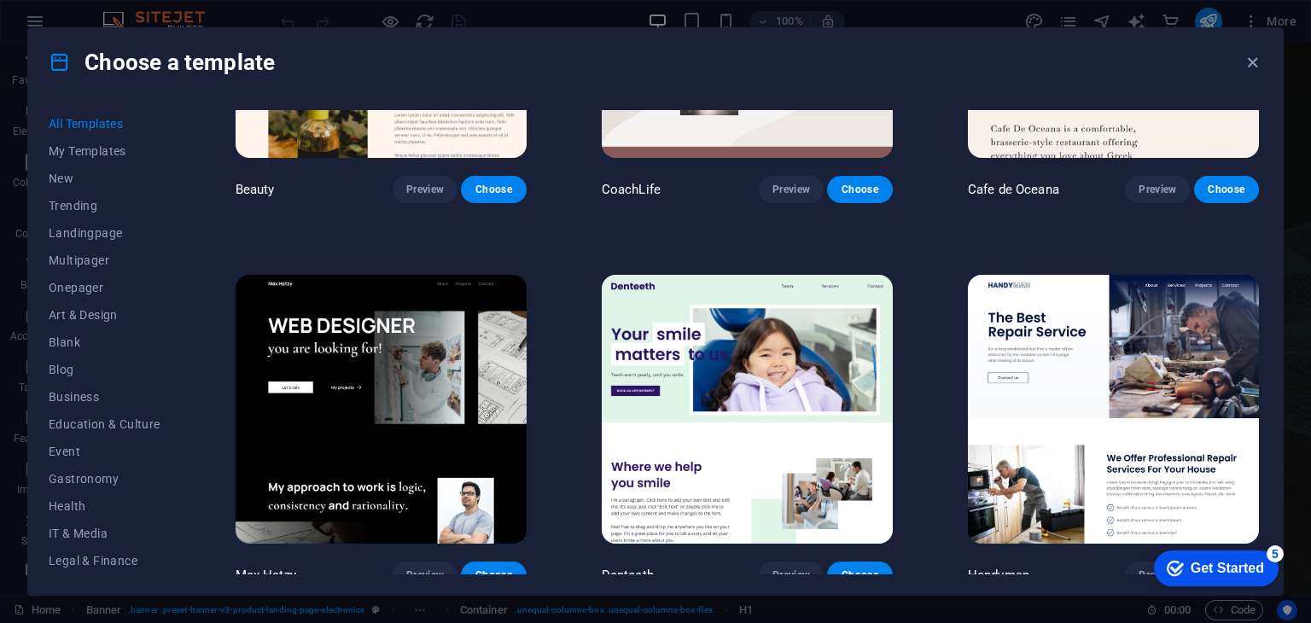
scroll to position [5714, 0]
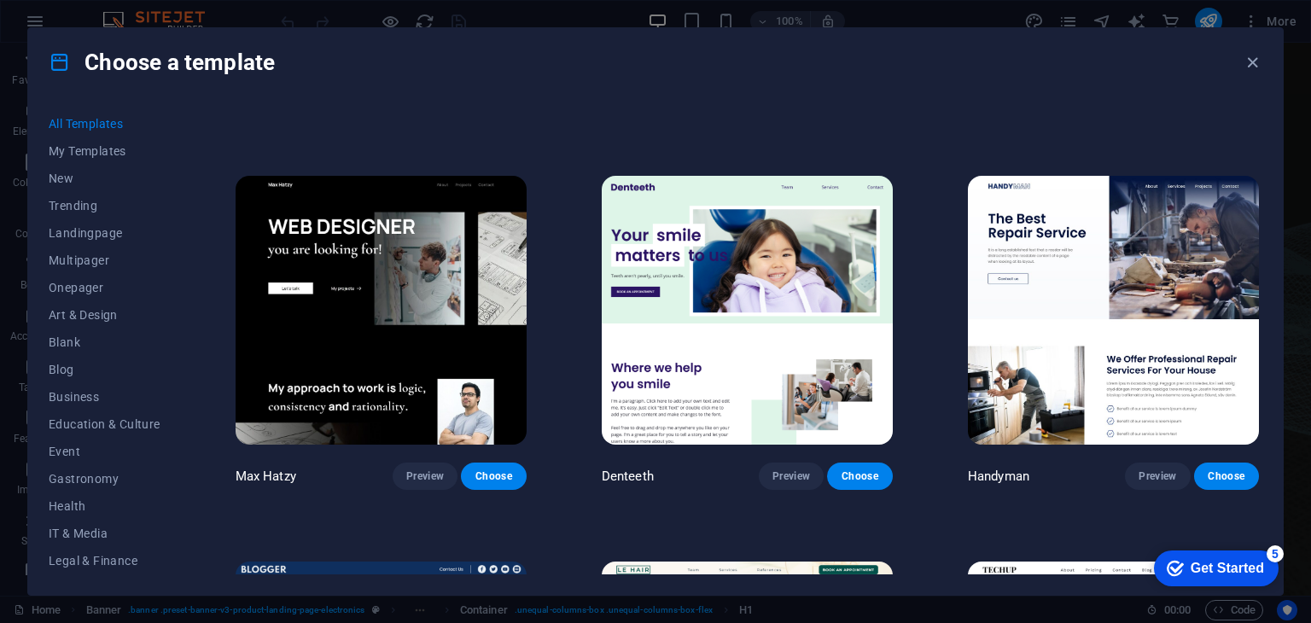
drag, startPoint x: 1258, startPoint y: 229, endPoint x: 1259, endPoint y: 240, distance: 11.2
click at [1259, 240] on div "SugarDough Preview Choose RepairIT Preview Choose Peoneera Preview Choose Art M…" at bounding box center [747, 342] width 1030 height 464
click at [1262, 236] on div "All Templates My Templates New Trending Landingpage Multipager Onepager Art & D…" at bounding box center [655, 345] width 1254 height 498
click at [1261, 233] on div "SugarDough Preview Choose RepairIT Preview Choose Peoneera Preview Choose Art M…" at bounding box center [747, 342] width 1030 height 464
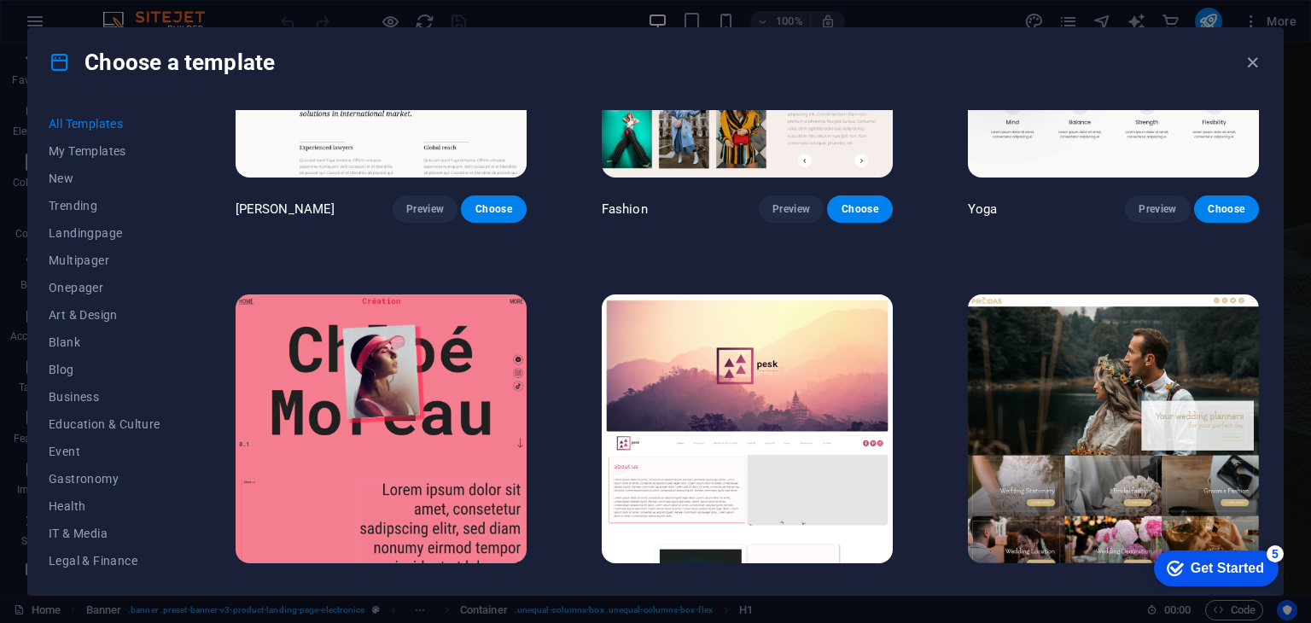
scroll to position [6483, 0]
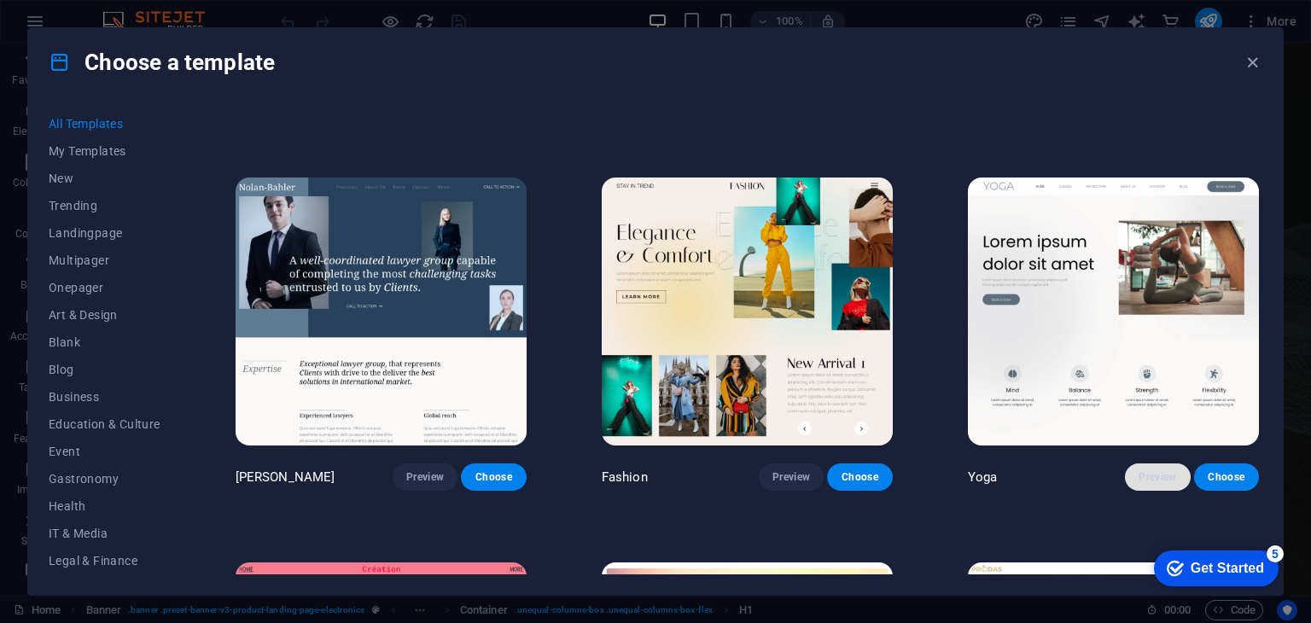
click at [1157, 470] on span "Preview" at bounding box center [1157, 477] width 38 height 14
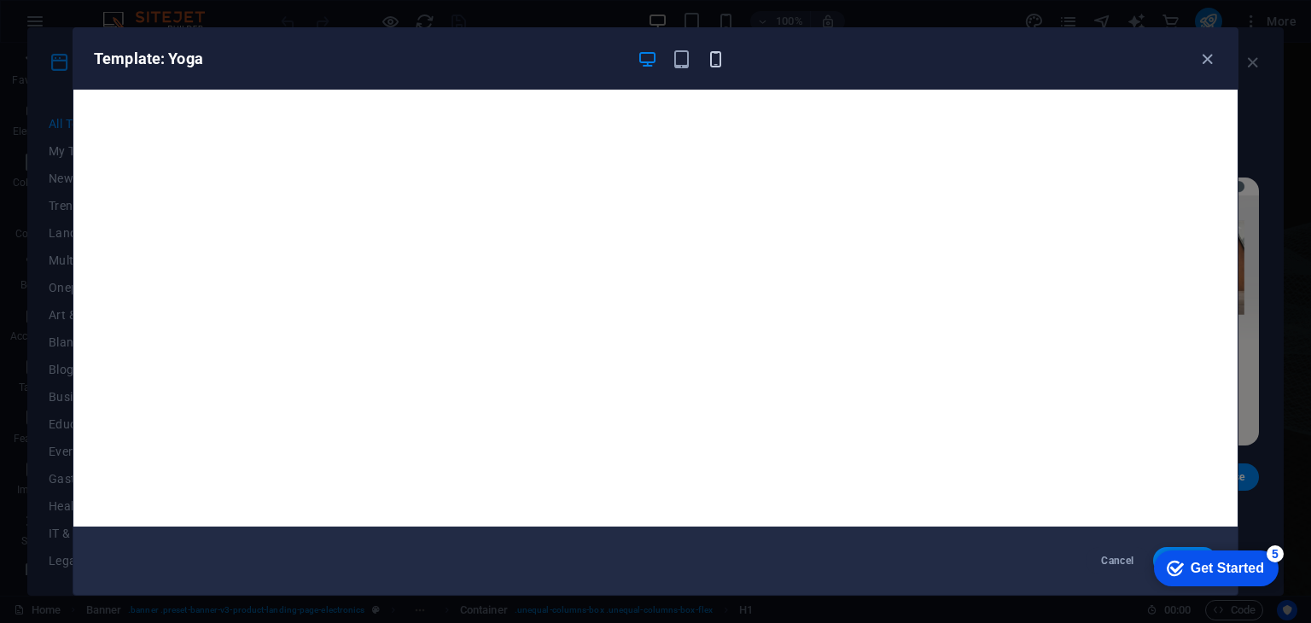
click at [709, 67] on icon "button" at bounding box center [716, 59] width 20 height 20
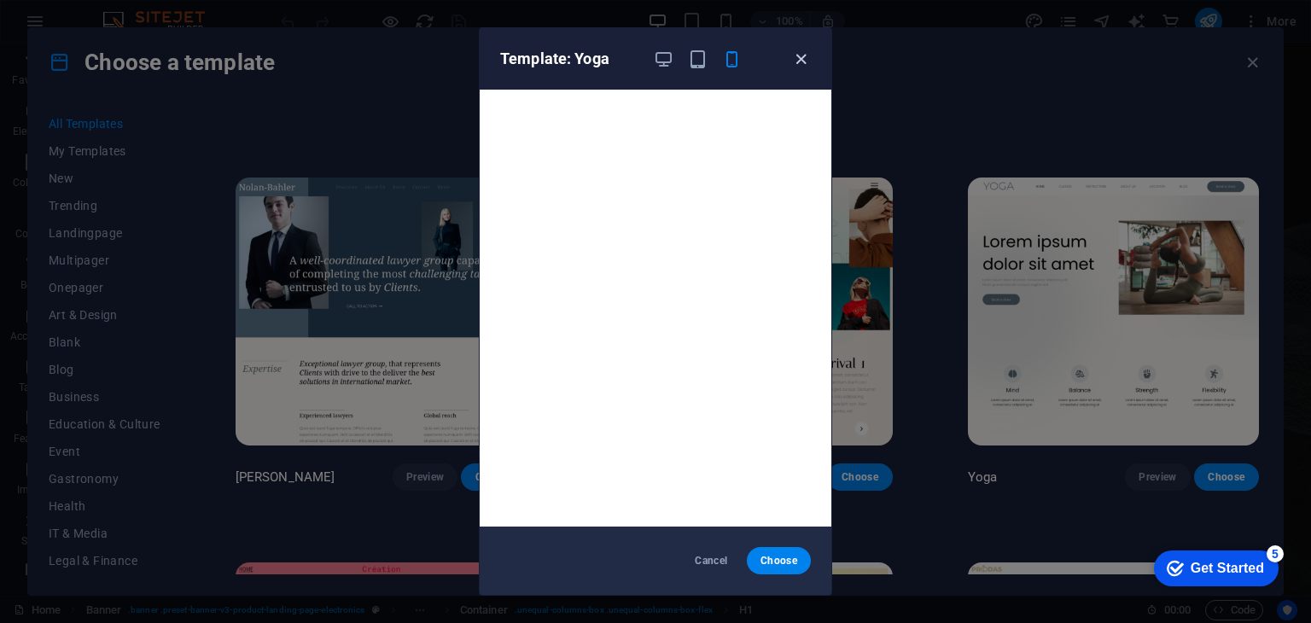
click at [805, 59] on icon "button" at bounding box center [801, 59] width 20 height 20
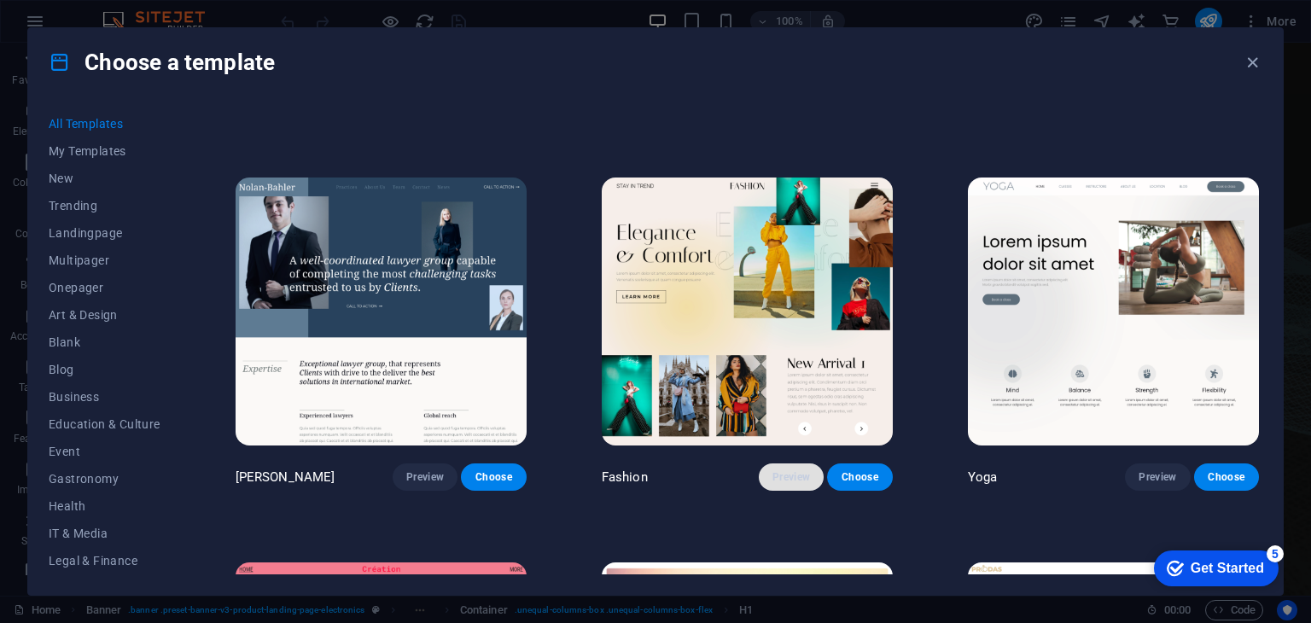
click at [789, 470] on span "Preview" at bounding box center [791, 477] width 38 height 14
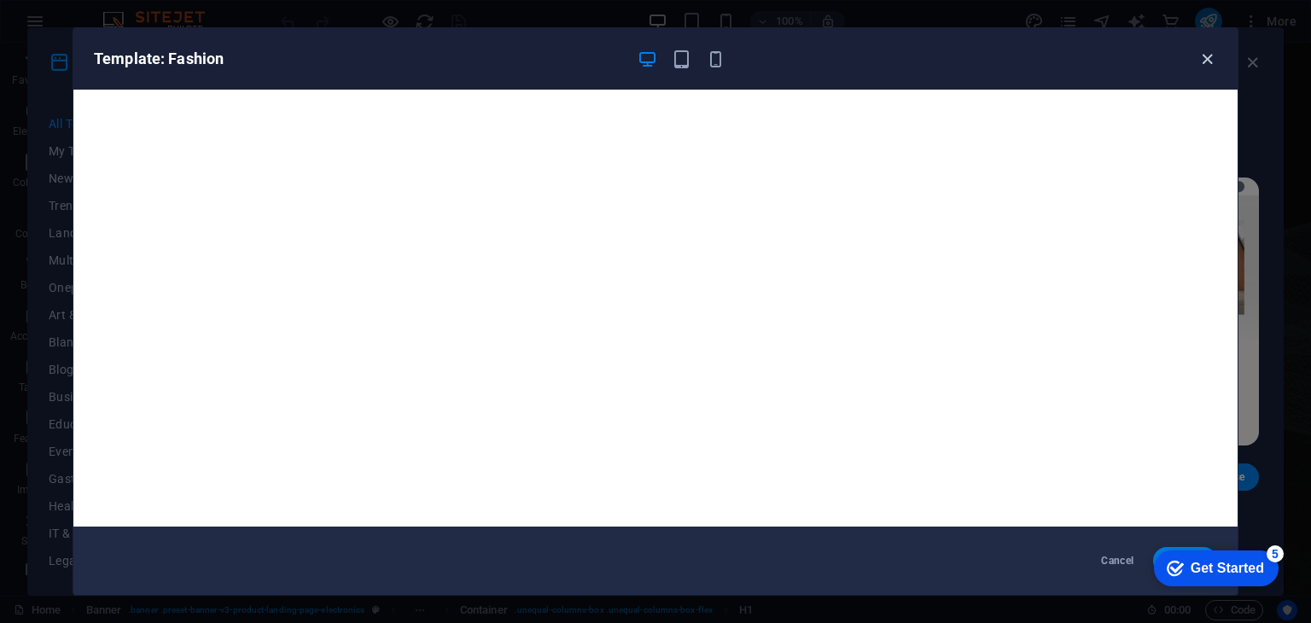
click at [1204, 59] on icon "button" at bounding box center [1207, 59] width 20 height 20
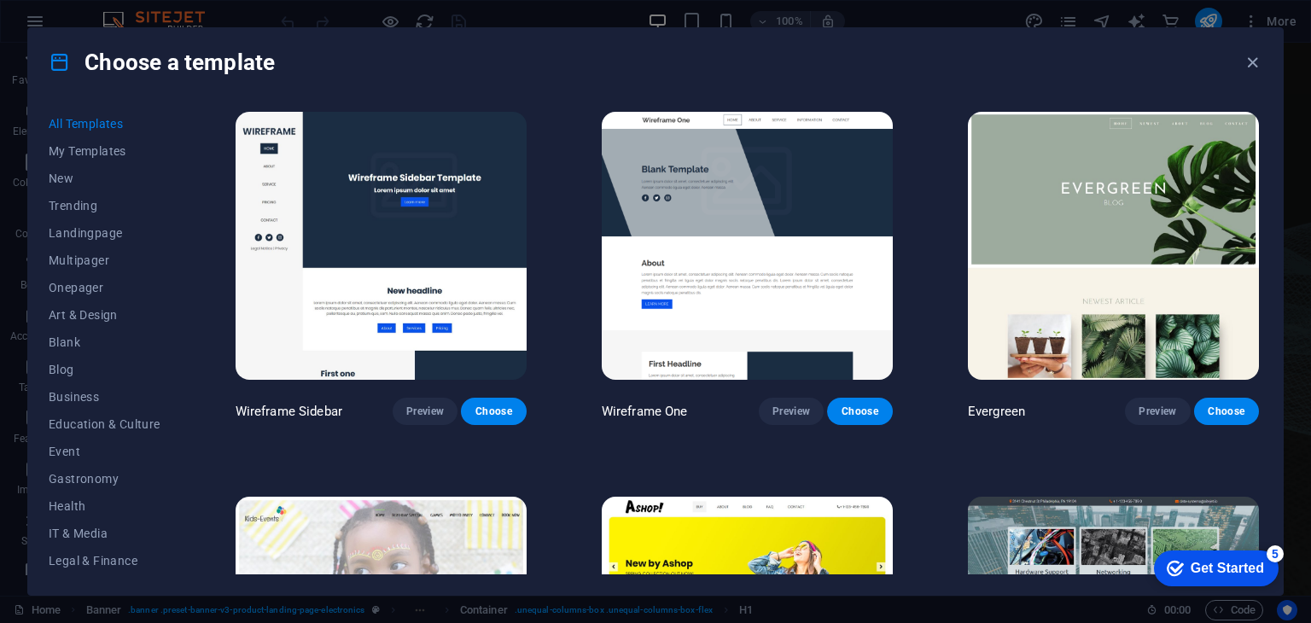
scroll to position [7352, 0]
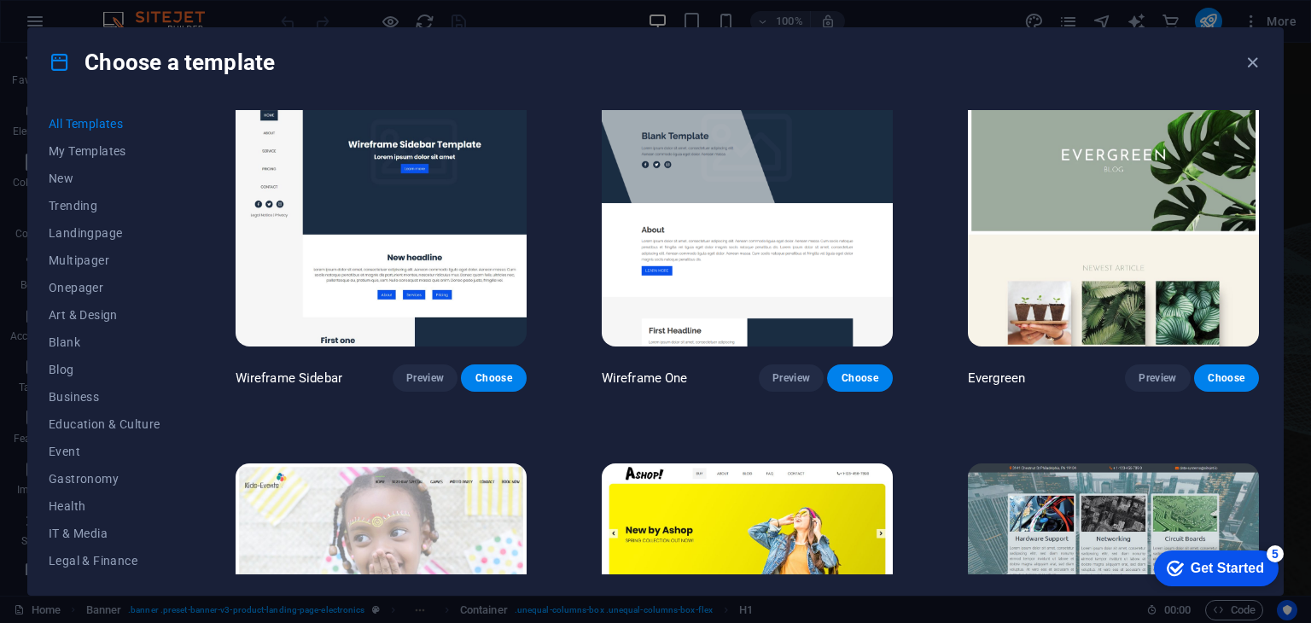
click at [1261, 257] on div "All Templates My Templates New Trending Landingpage Multipager Onepager Art & D…" at bounding box center [655, 345] width 1254 height 498
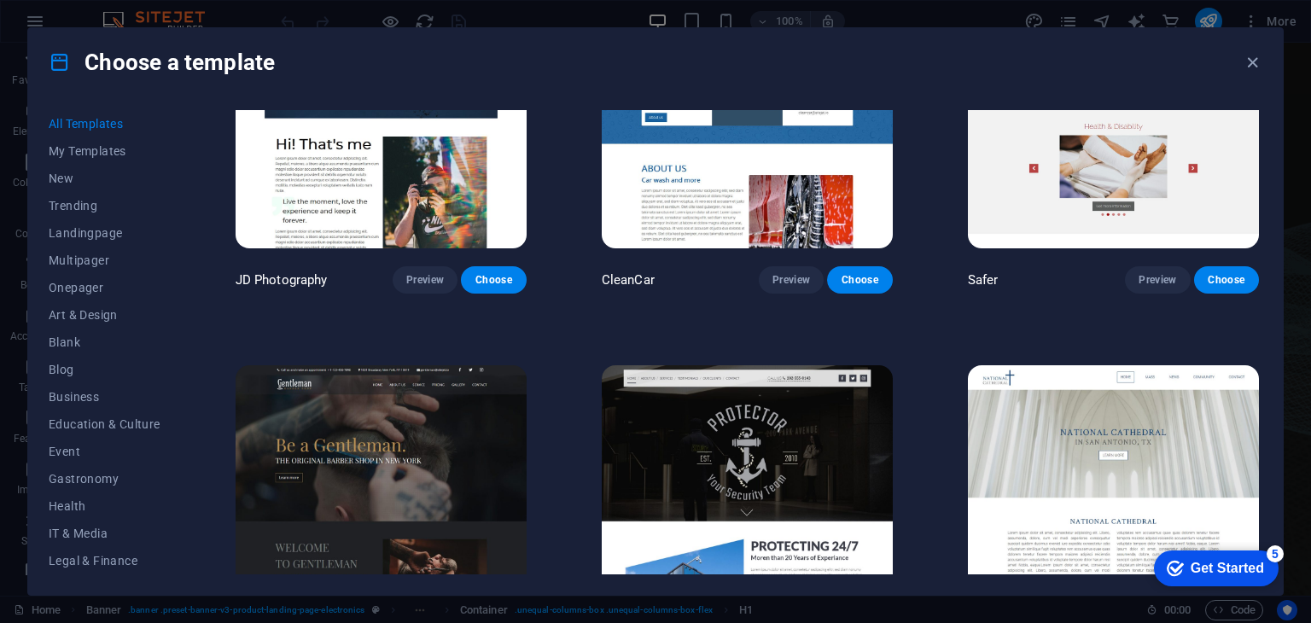
scroll to position [8255, 0]
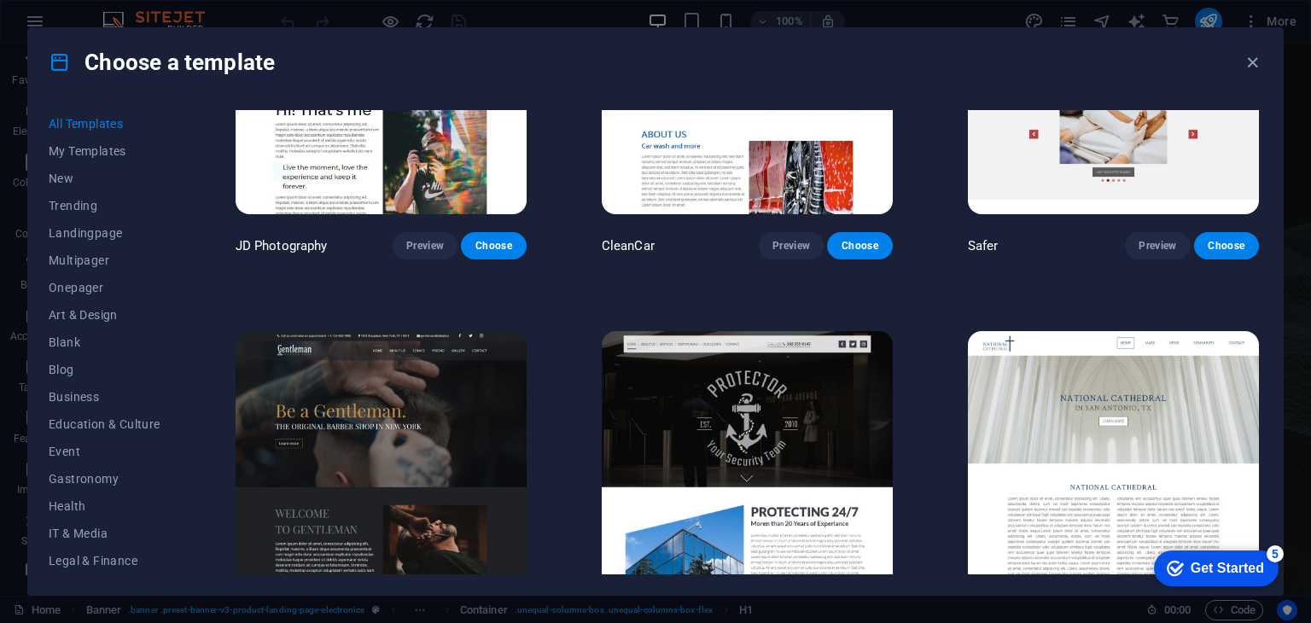
drag, startPoint x: 1263, startPoint y: 285, endPoint x: 1263, endPoint y: 298, distance: 12.8
click at [1263, 298] on div "All Templates My Templates New Trending Landingpage Multipager Onepager Art & D…" at bounding box center [655, 345] width 1254 height 498
click at [1265, 273] on div "All Templates My Templates New Trending Landingpage Multipager Onepager Art & D…" at bounding box center [655, 345] width 1254 height 498
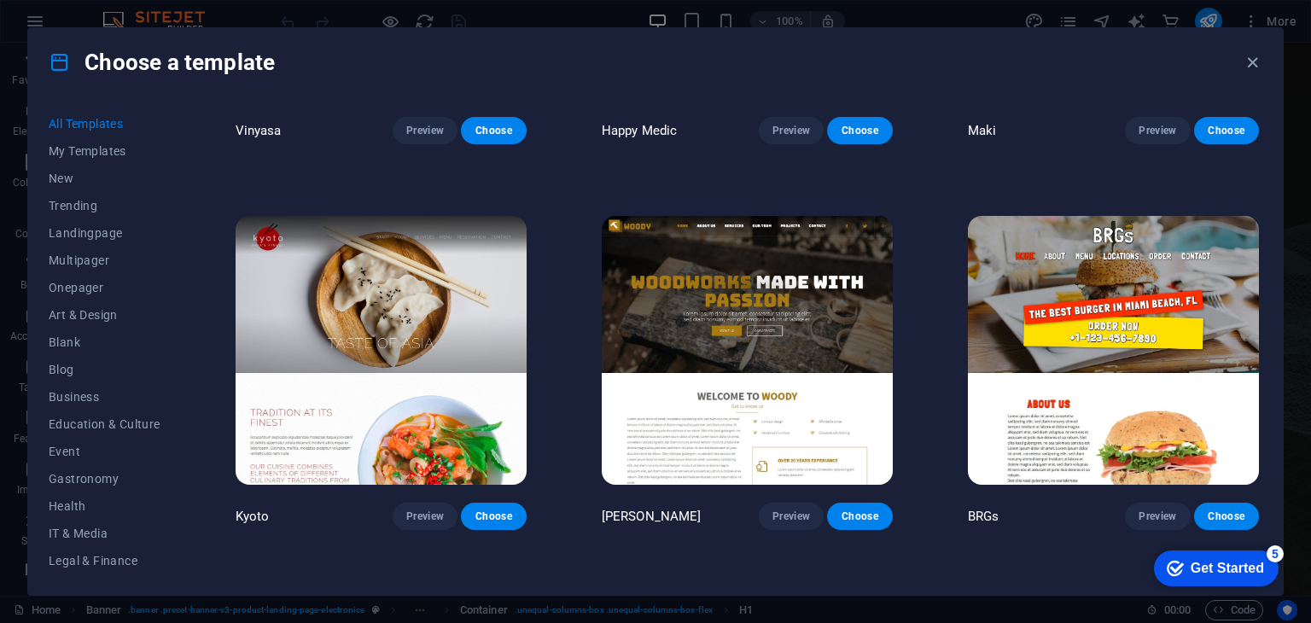
scroll to position [9658, 0]
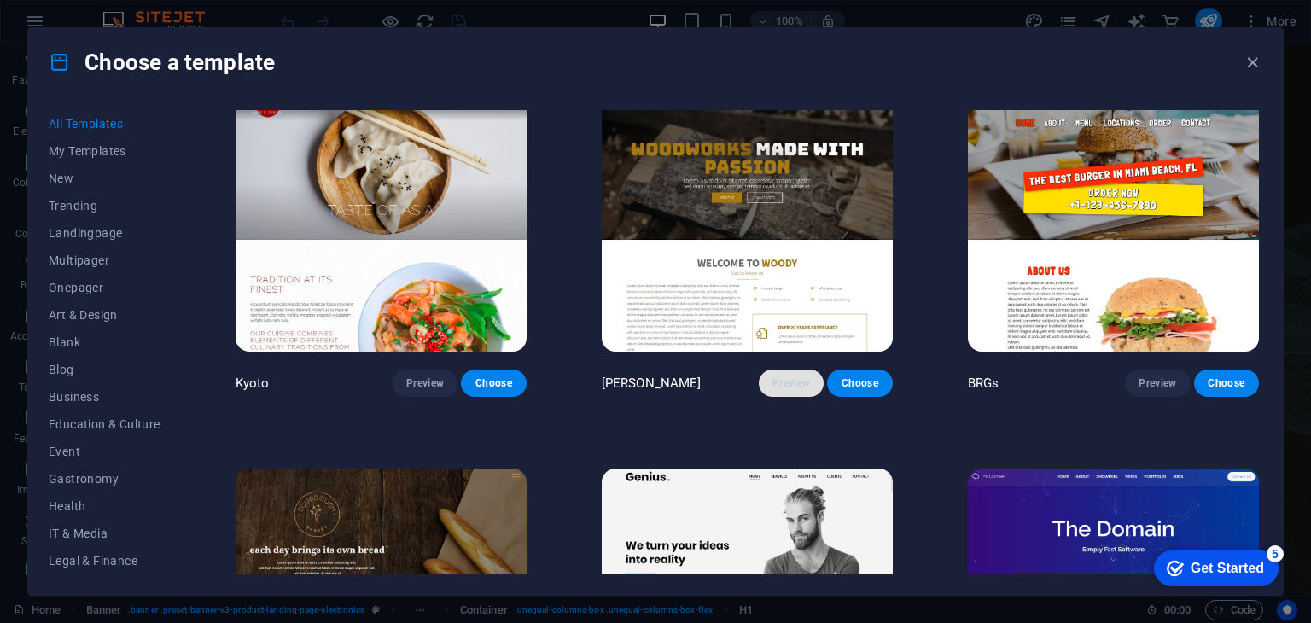
click at [794, 376] on span "Preview" at bounding box center [791, 383] width 38 height 14
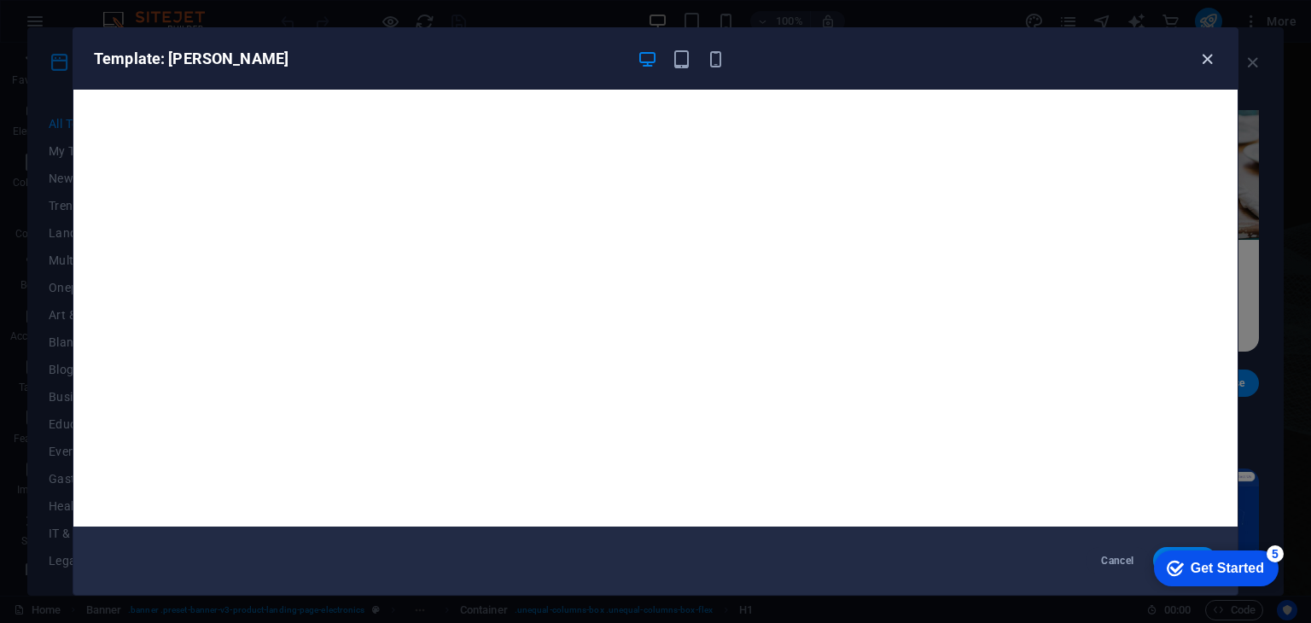
click at [1197, 53] on icon "button" at bounding box center [1207, 59] width 20 height 20
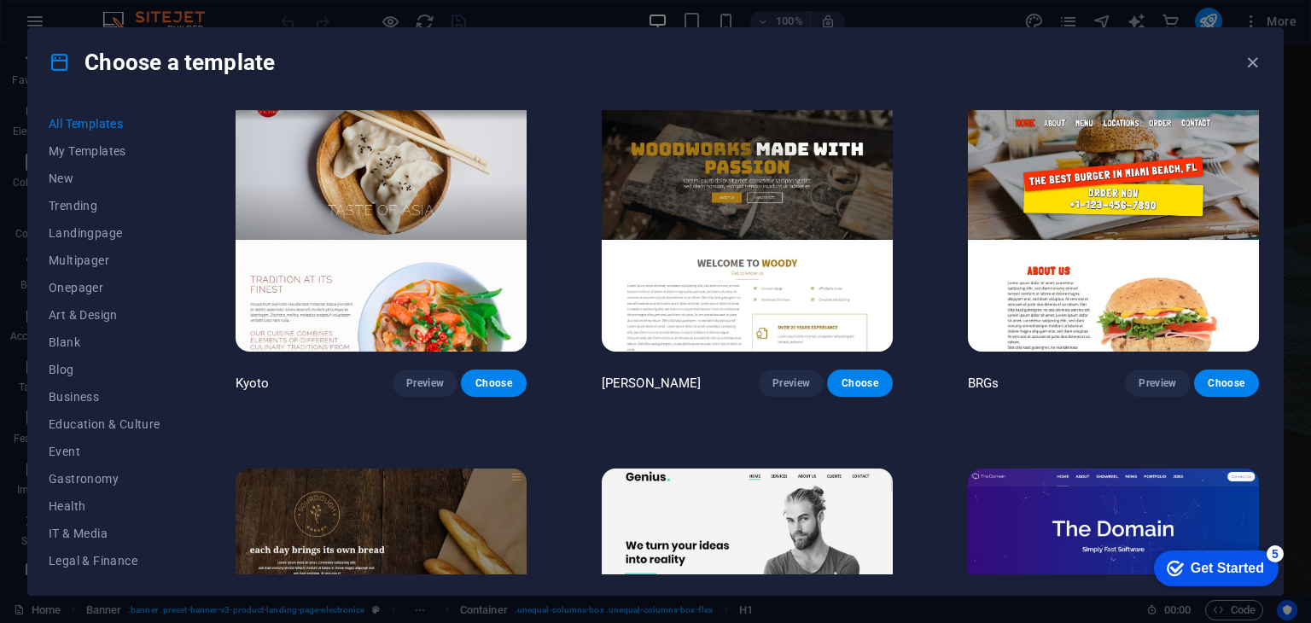
drag, startPoint x: 1262, startPoint y: 309, endPoint x: 1261, endPoint y: 318, distance: 9.4
click at [1261, 318] on div "All Templates My Templates New Trending Landingpage Multipager Onepager Art & D…" at bounding box center [655, 345] width 1254 height 498
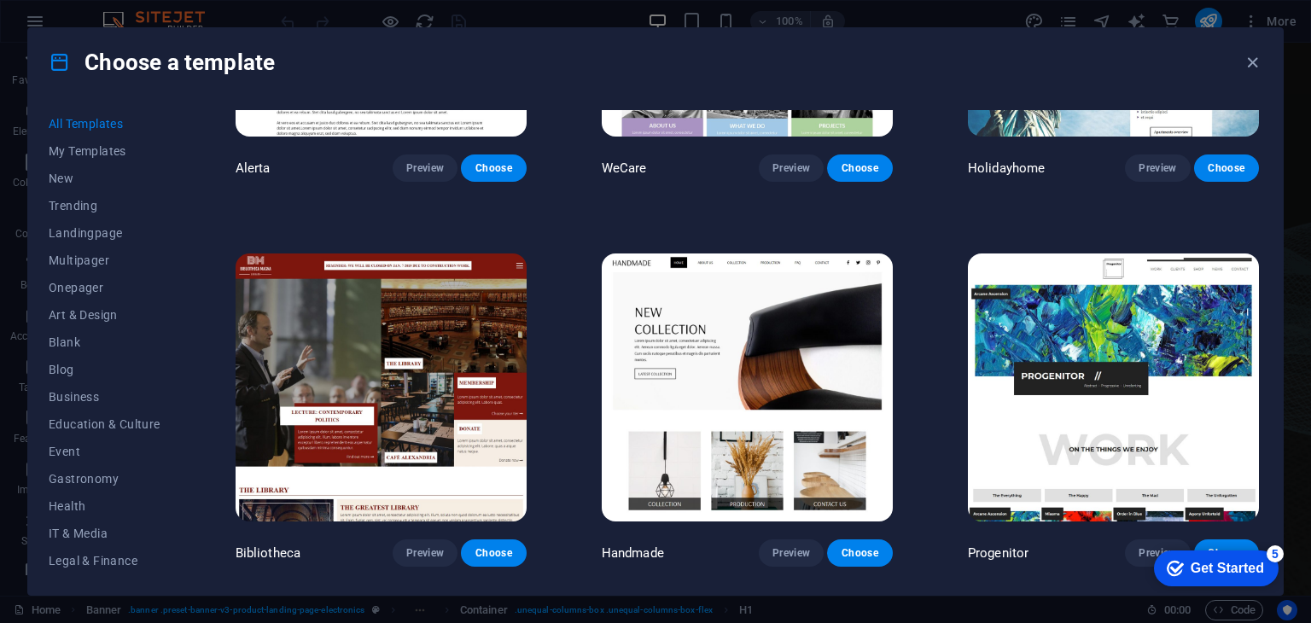
scroll to position [11062, 0]
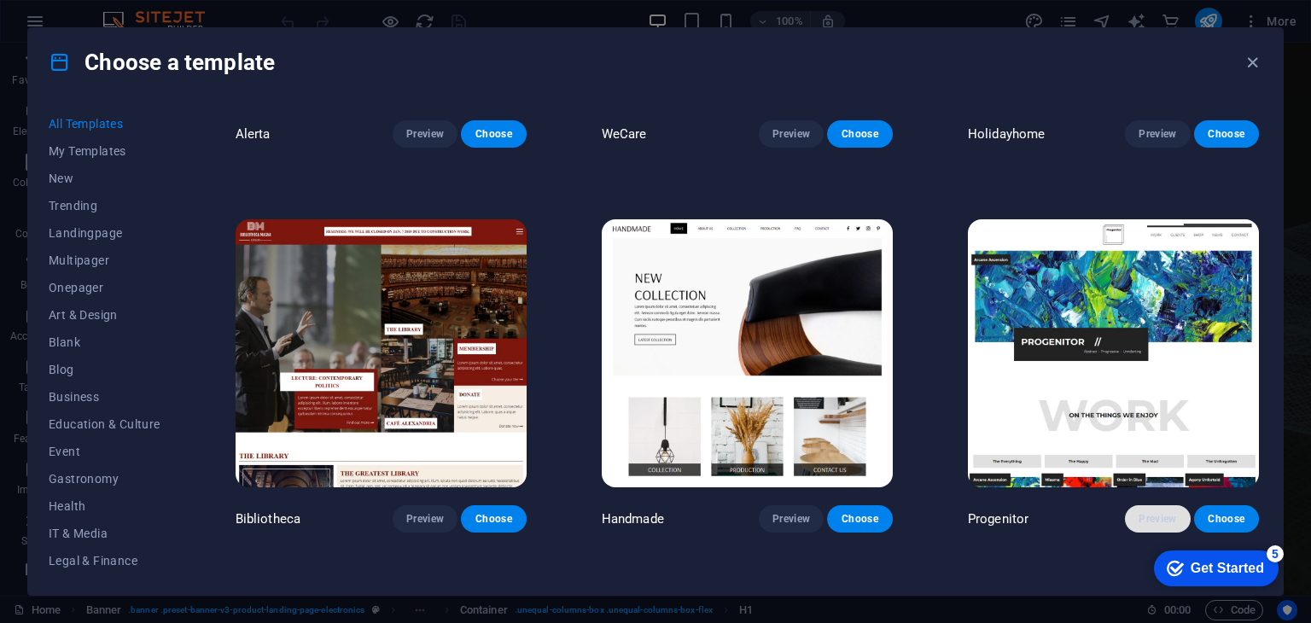
click at [1147, 512] on span "Preview" at bounding box center [1157, 519] width 38 height 14
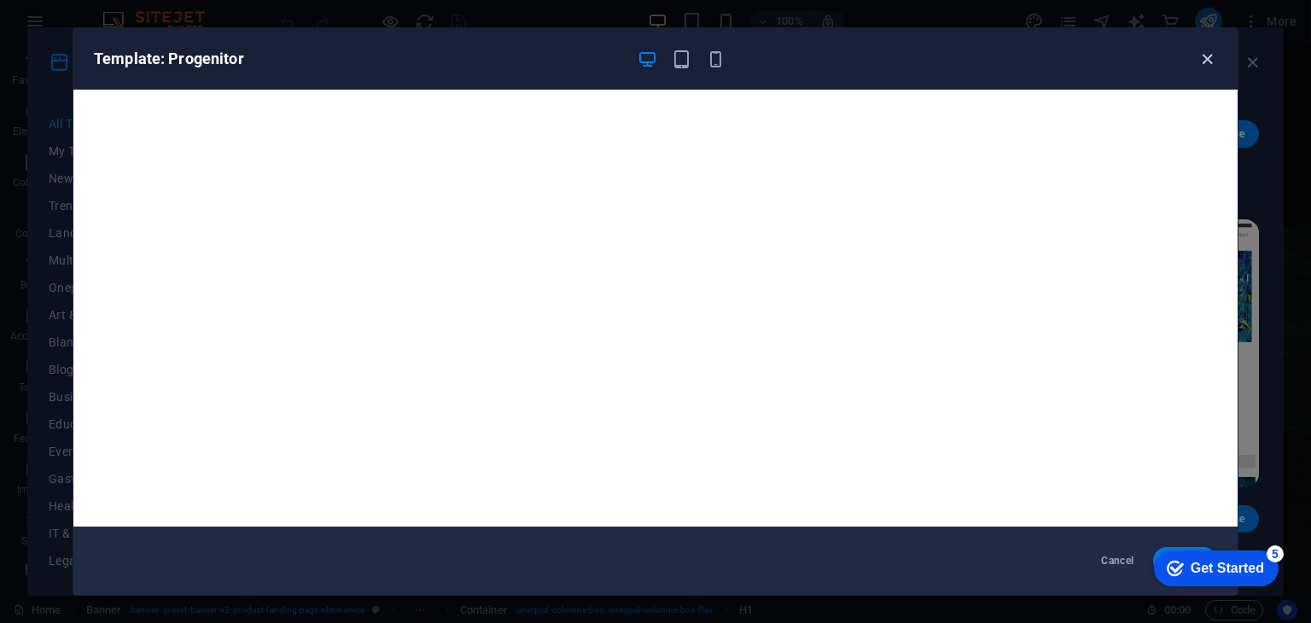
click at [1213, 55] on icon "button" at bounding box center [1207, 59] width 20 height 20
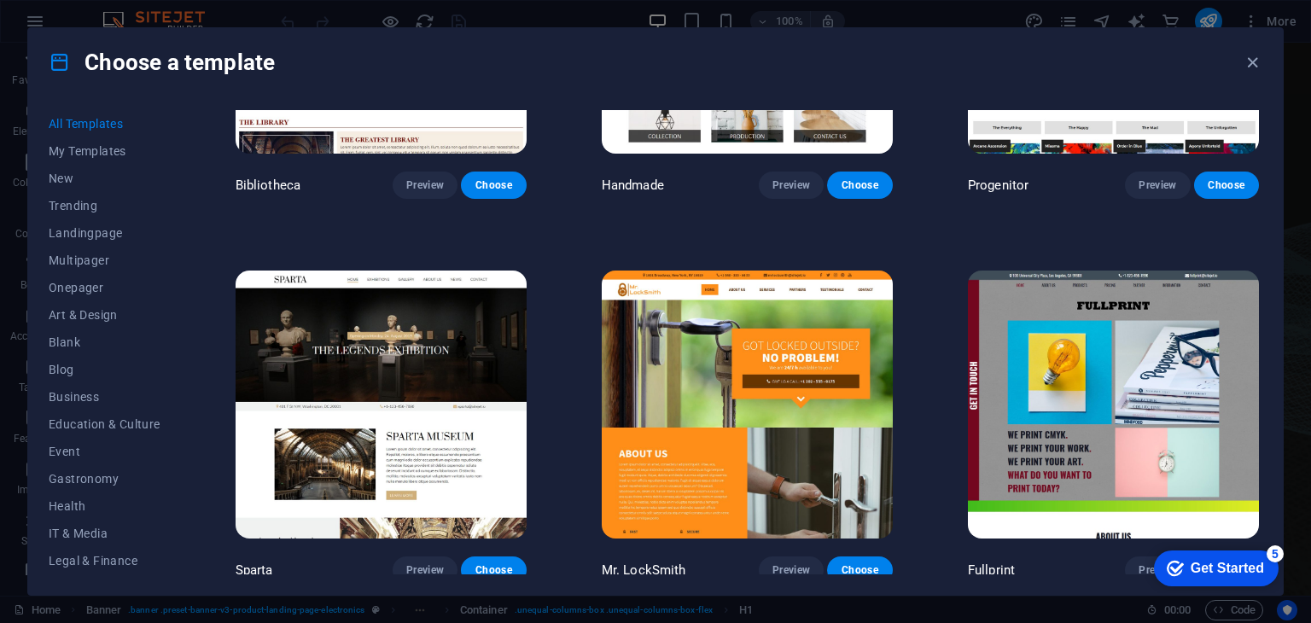
scroll to position [11430, 0]
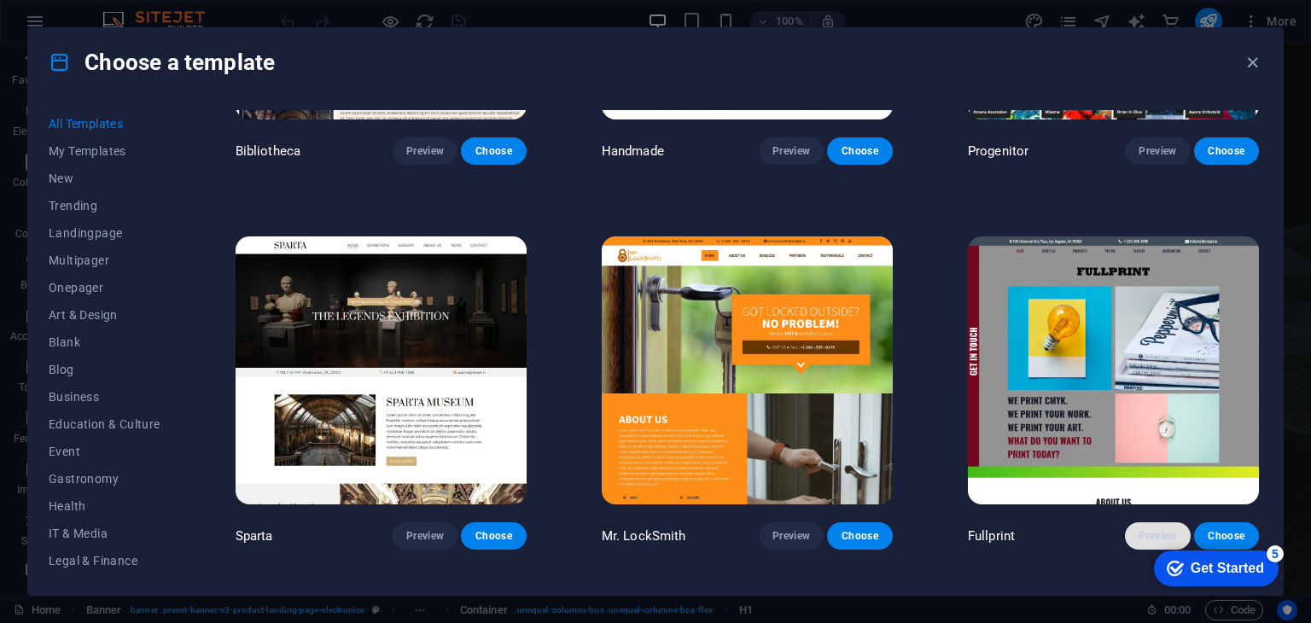
click at [1138, 529] on span "Preview" at bounding box center [1157, 536] width 38 height 14
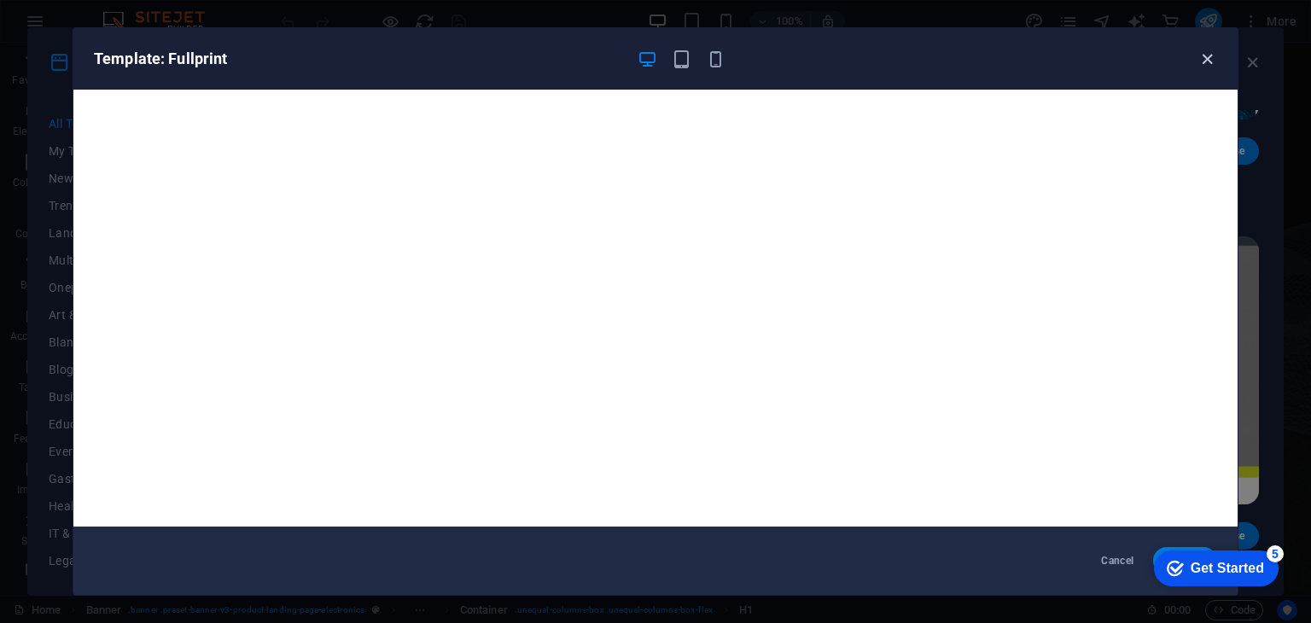
click at [1206, 50] on icon "button" at bounding box center [1207, 59] width 20 height 20
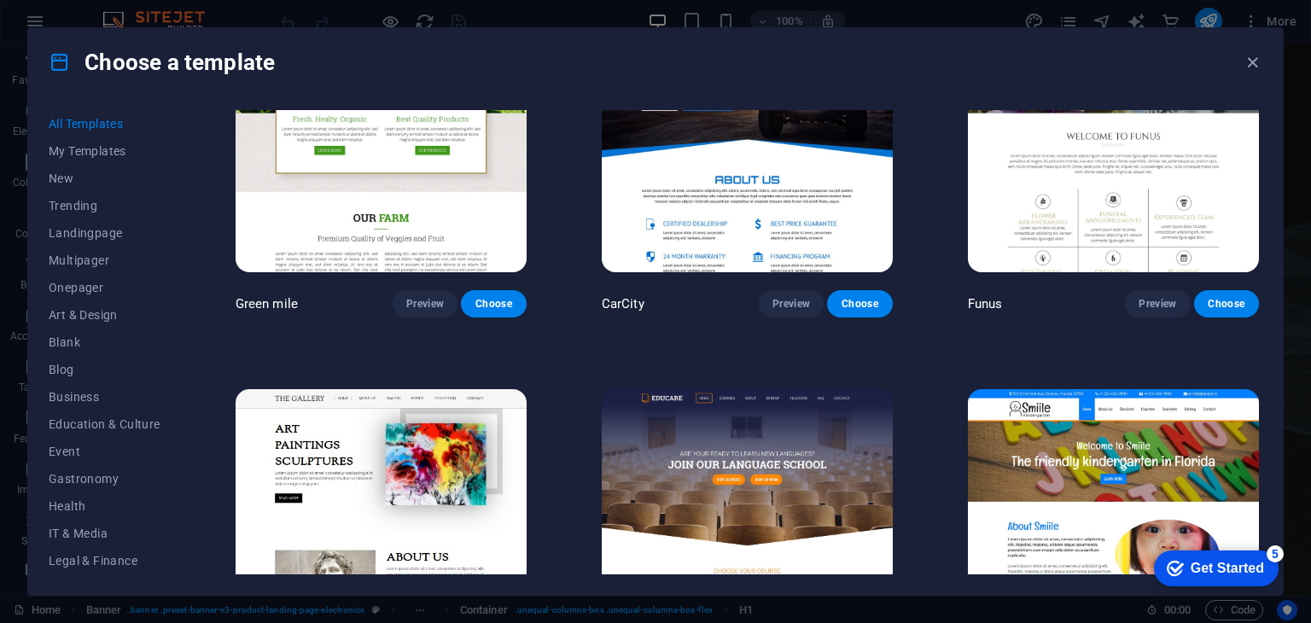
scroll to position [12632, 0]
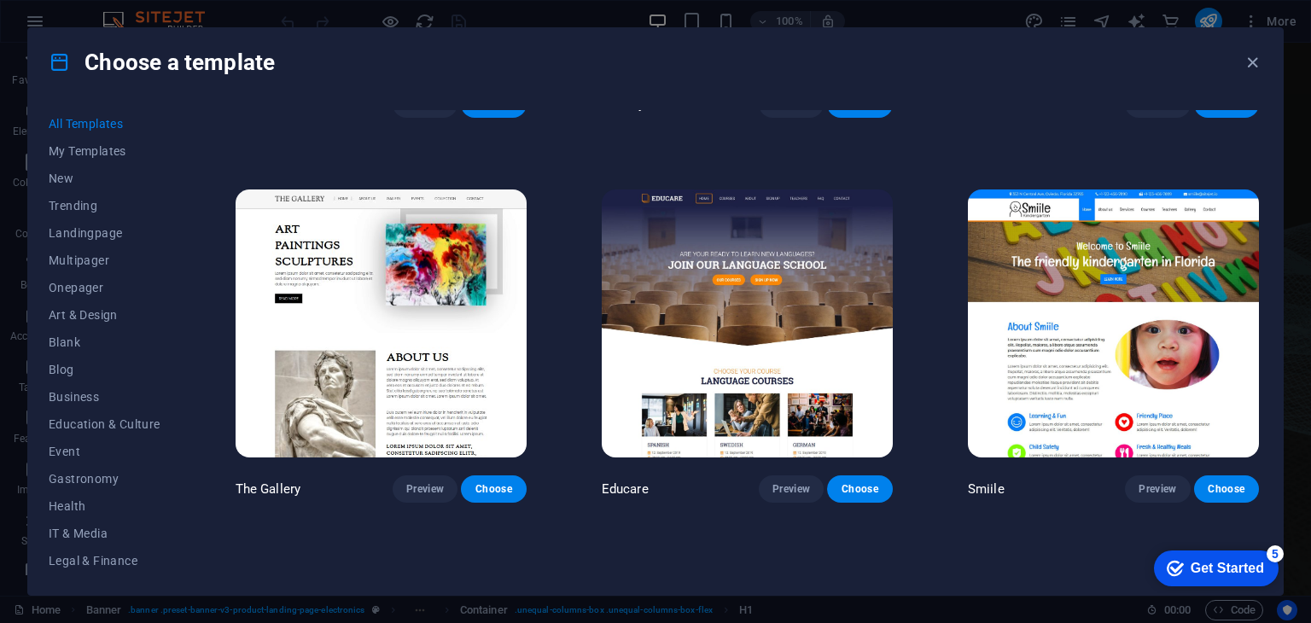
click at [1265, 372] on div "All Templates My Templates New Trending Landingpage Multipager Onepager Art & D…" at bounding box center [655, 345] width 1254 height 498
click at [417, 475] on button "Preview" at bounding box center [425, 488] width 65 height 27
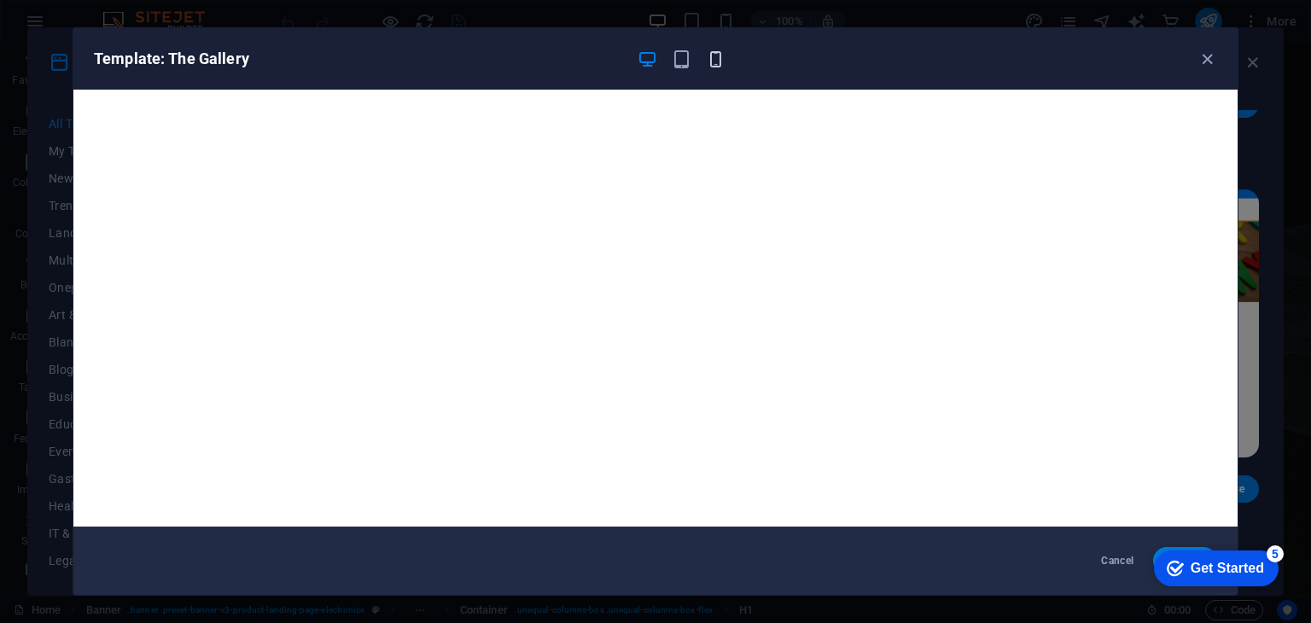
click at [713, 52] on icon "button" at bounding box center [716, 59] width 20 height 20
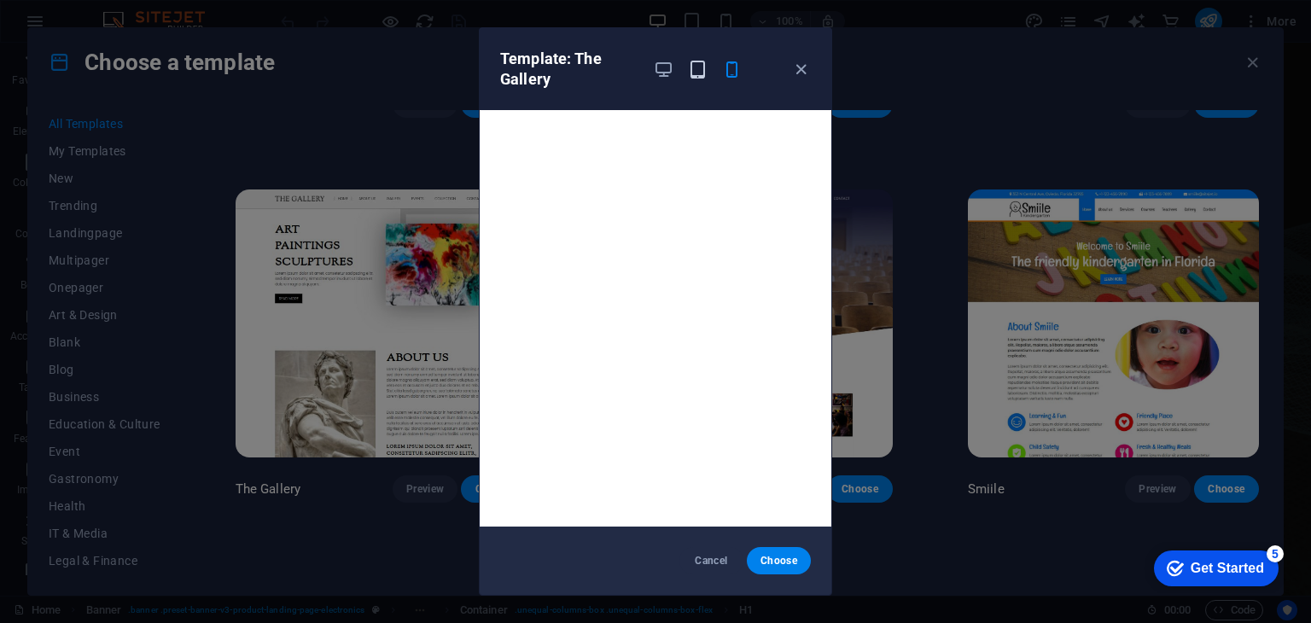
click at [697, 68] on icon "button" at bounding box center [698, 70] width 20 height 20
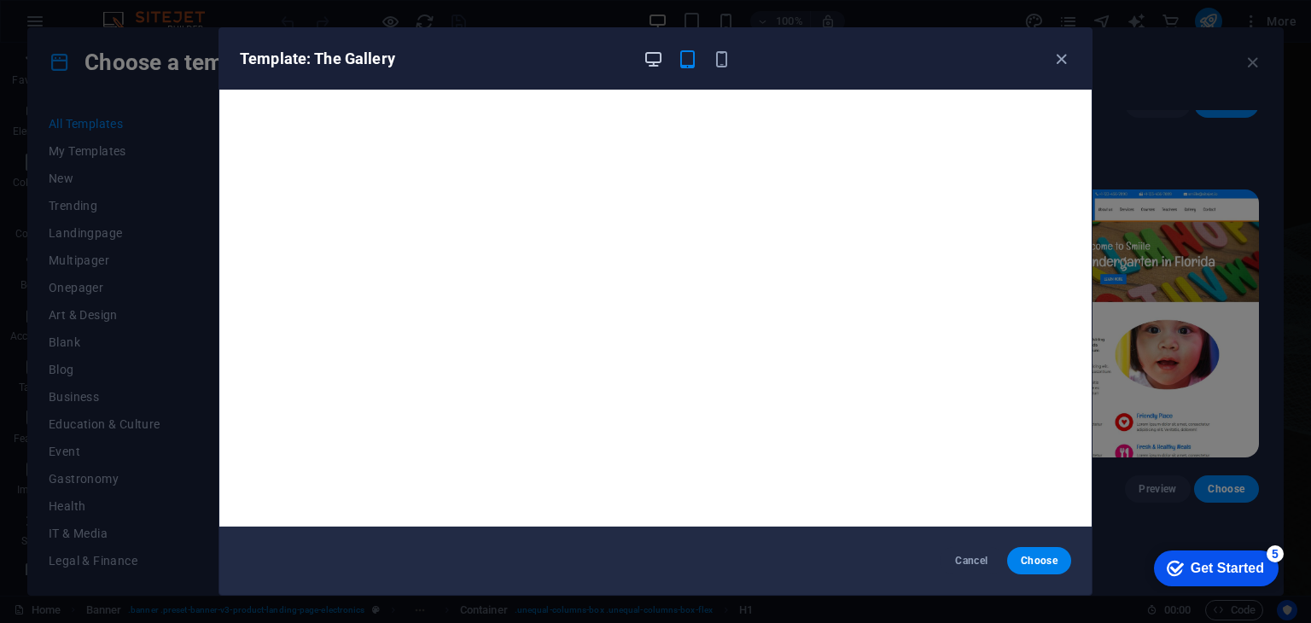
click at [654, 61] on icon "button" at bounding box center [653, 59] width 20 height 20
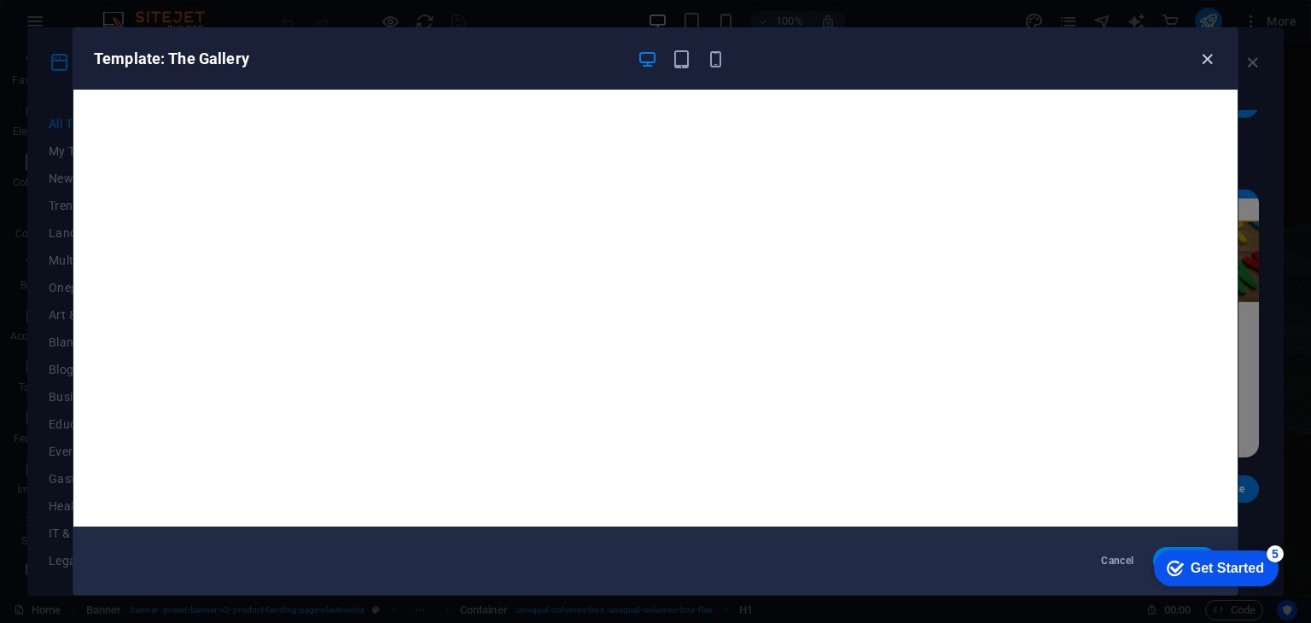
click at [1204, 52] on icon "button" at bounding box center [1207, 59] width 20 height 20
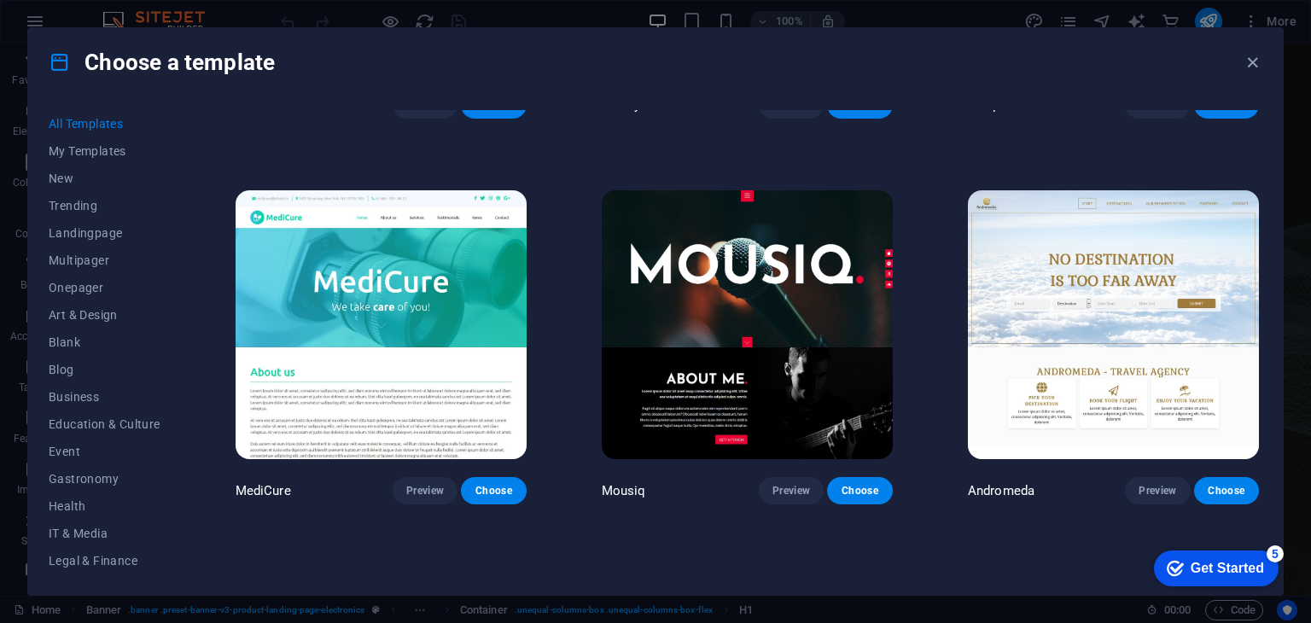
scroll to position [13335, 0]
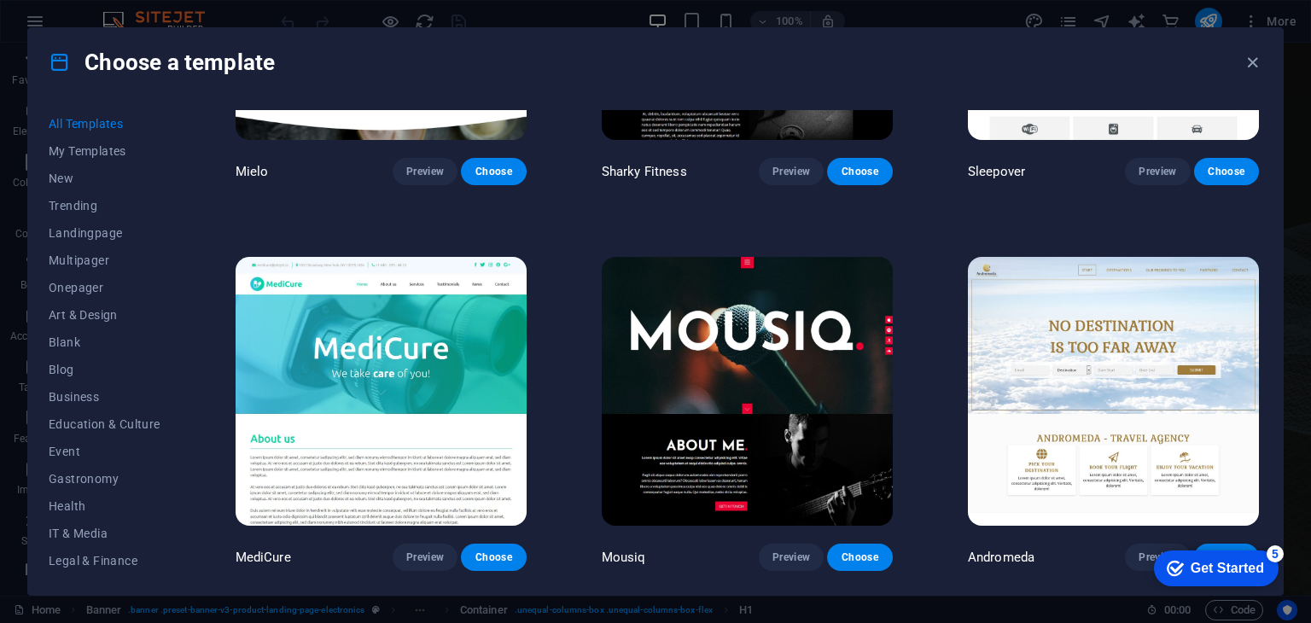
click at [1259, 382] on div "All Templates My Templates New Trending Landingpage Multipager Onepager Art & D…" at bounding box center [655, 345] width 1254 height 498
drag, startPoint x: 1258, startPoint y: 382, endPoint x: 1263, endPoint y: 369, distance: 14.6
click at [1263, 369] on div "All Templates My Templates New Trending Landingpage Multipager Onepager Art & D…" at bounding box center [655, 345] width 1254 height 498
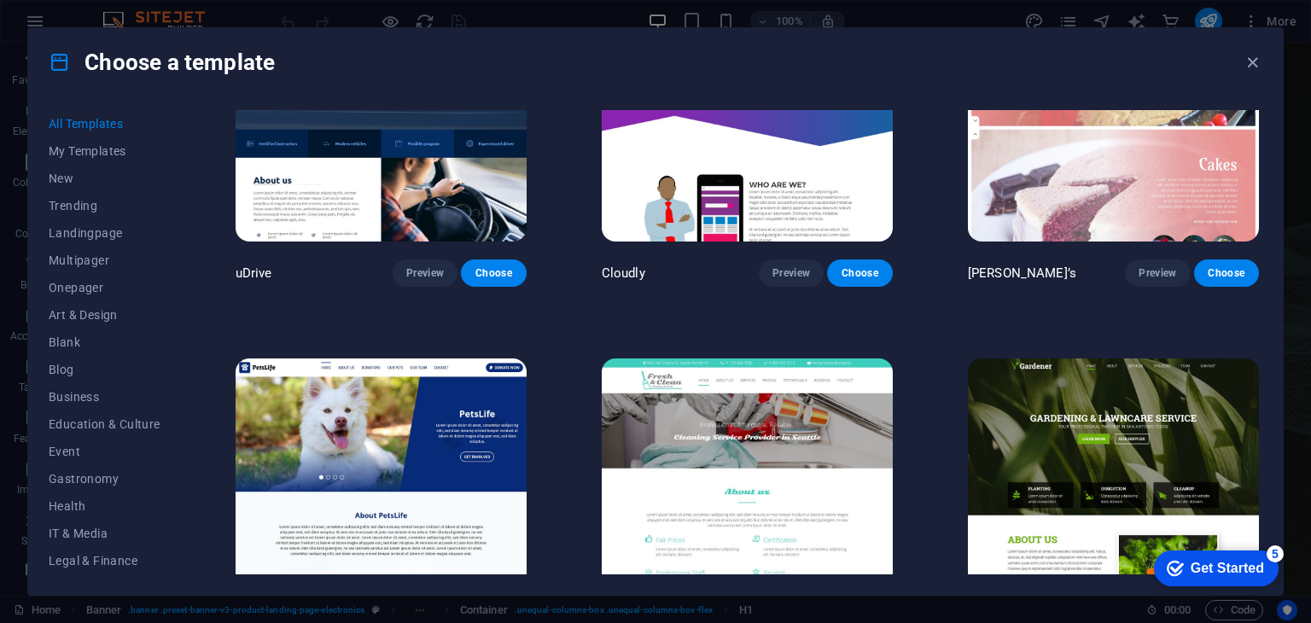
scroll to position [14104, 0]
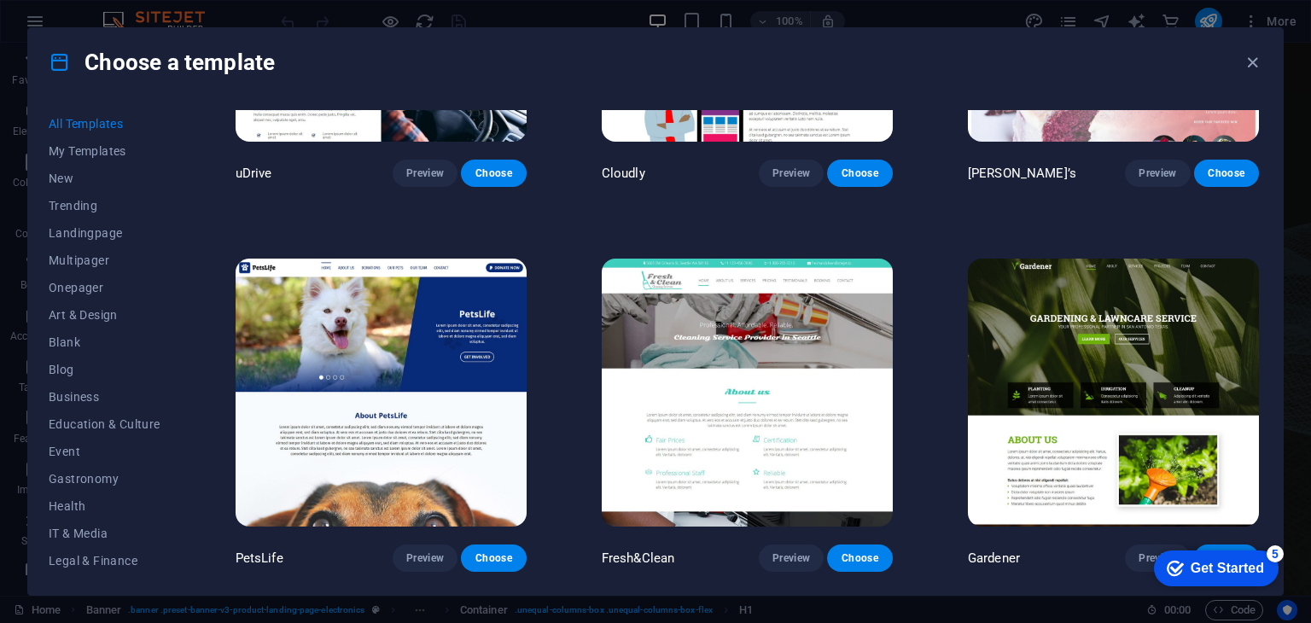
click at [1258, 410] on div "Gardener Preview Choose" at bounding box center [1113, 413] width 298 height 317
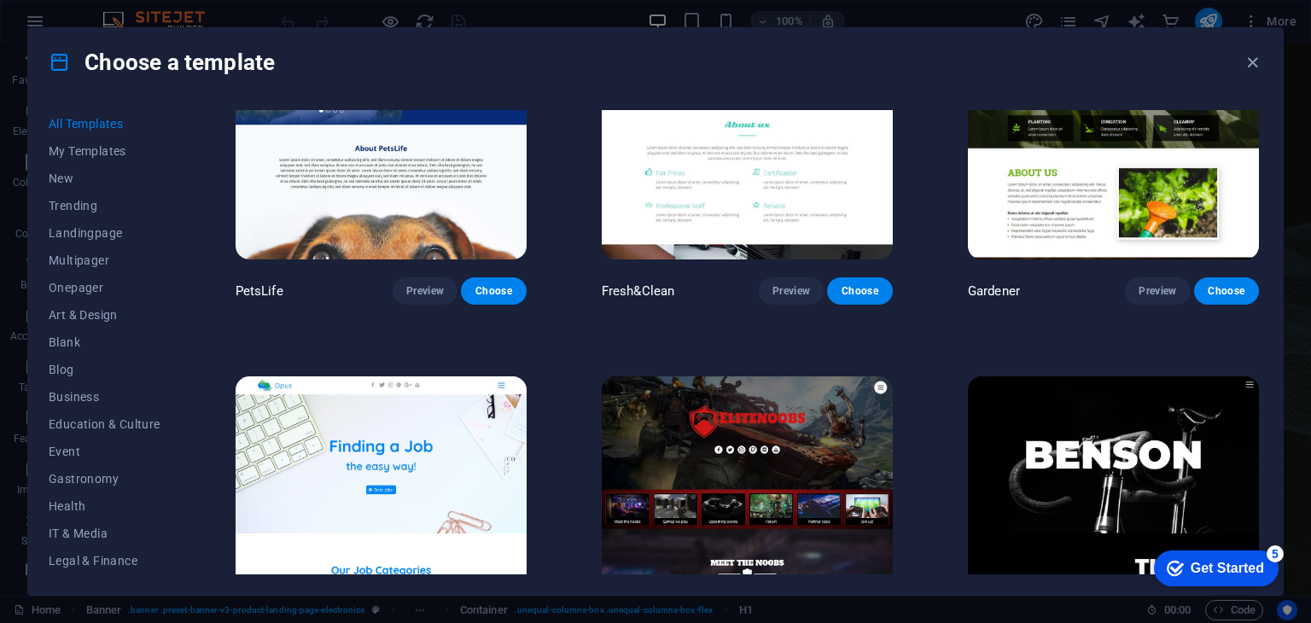
scroll to position [14505, 0]
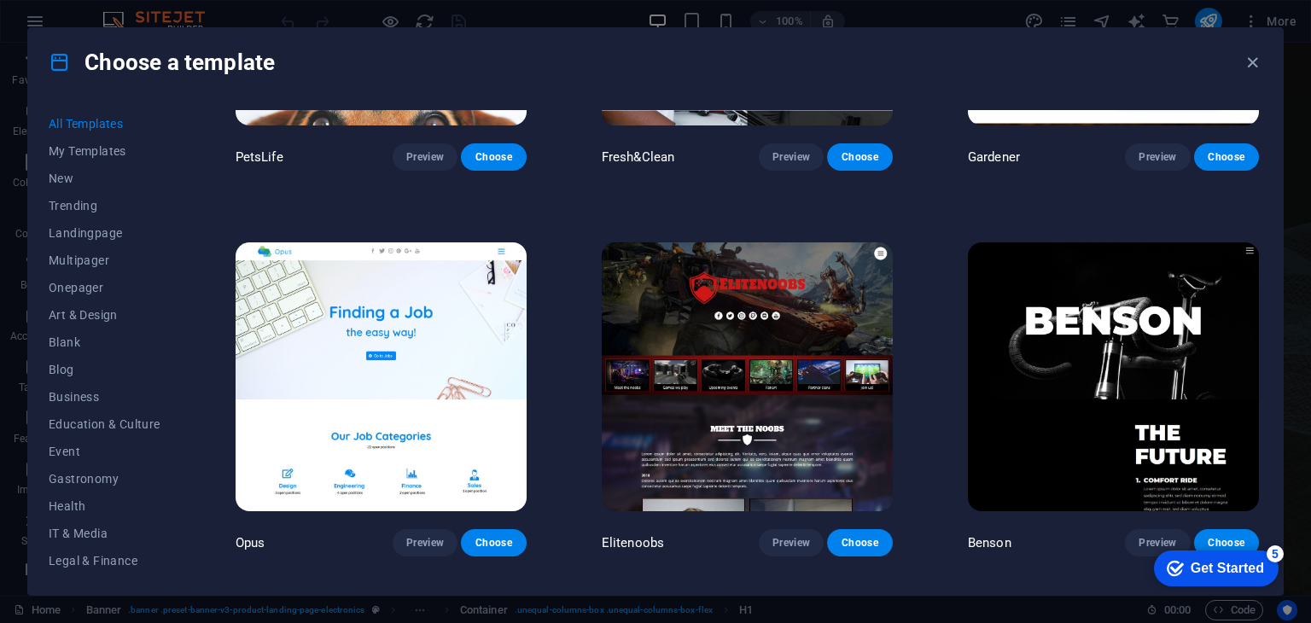
click at [1158, 323] on img at bounding box center [1113, 376] width 291 height 268
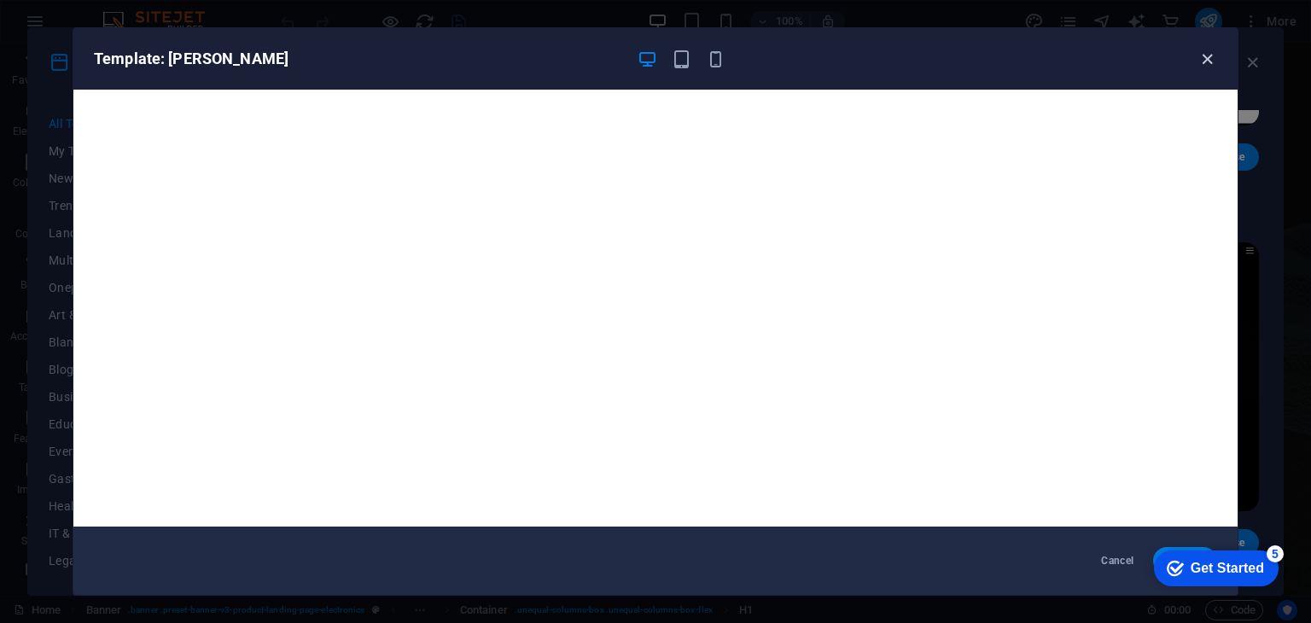
click at [1208, 58] on icon "button" at bounding box center [1207, 59] width 20 height 20
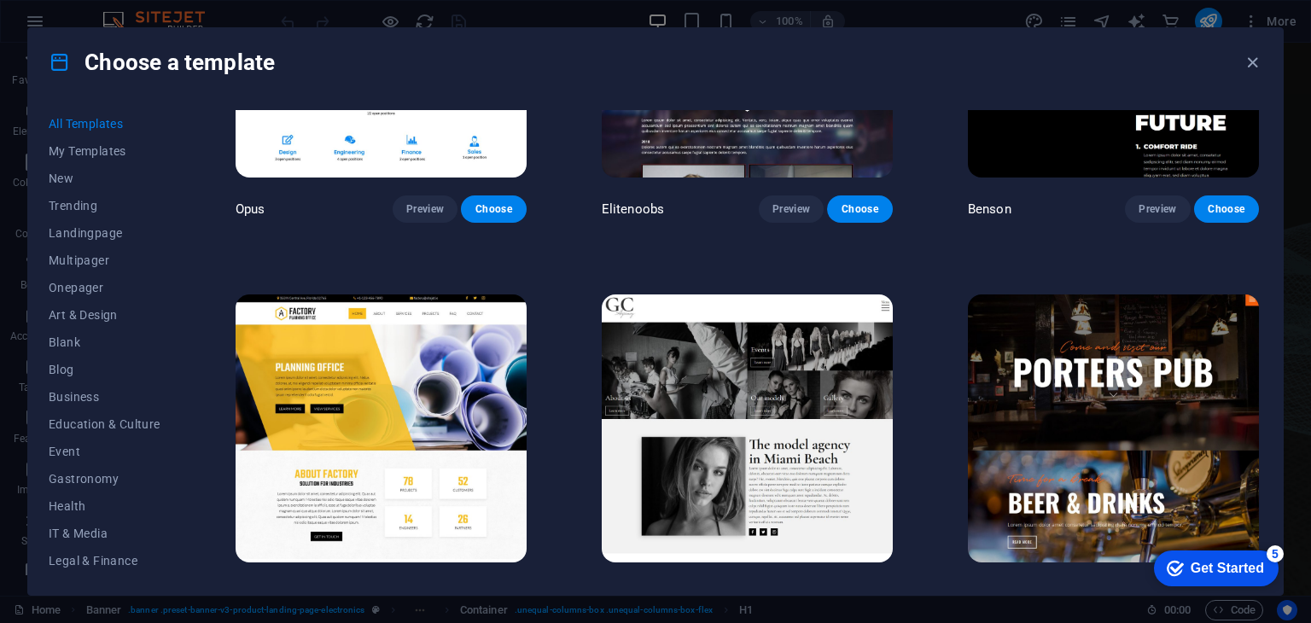
scroll to position [14872, 0]
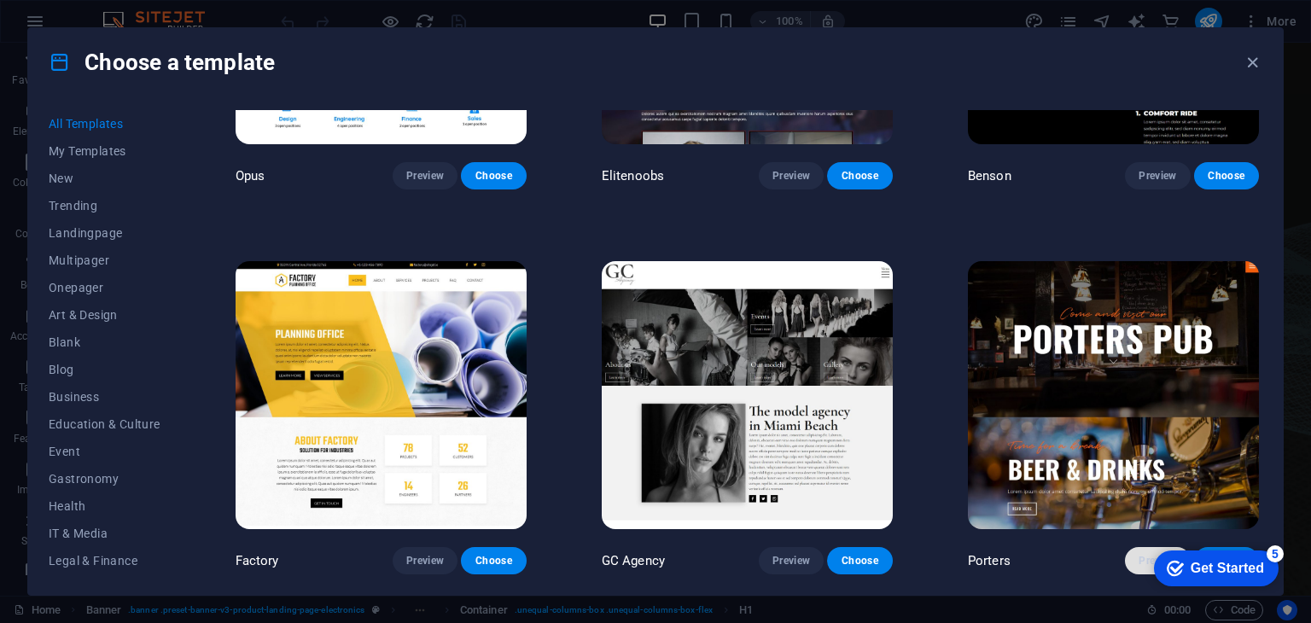
click at [1152, 554] on span "Preview" at bounding box center [1157, 561] width 38 height 14
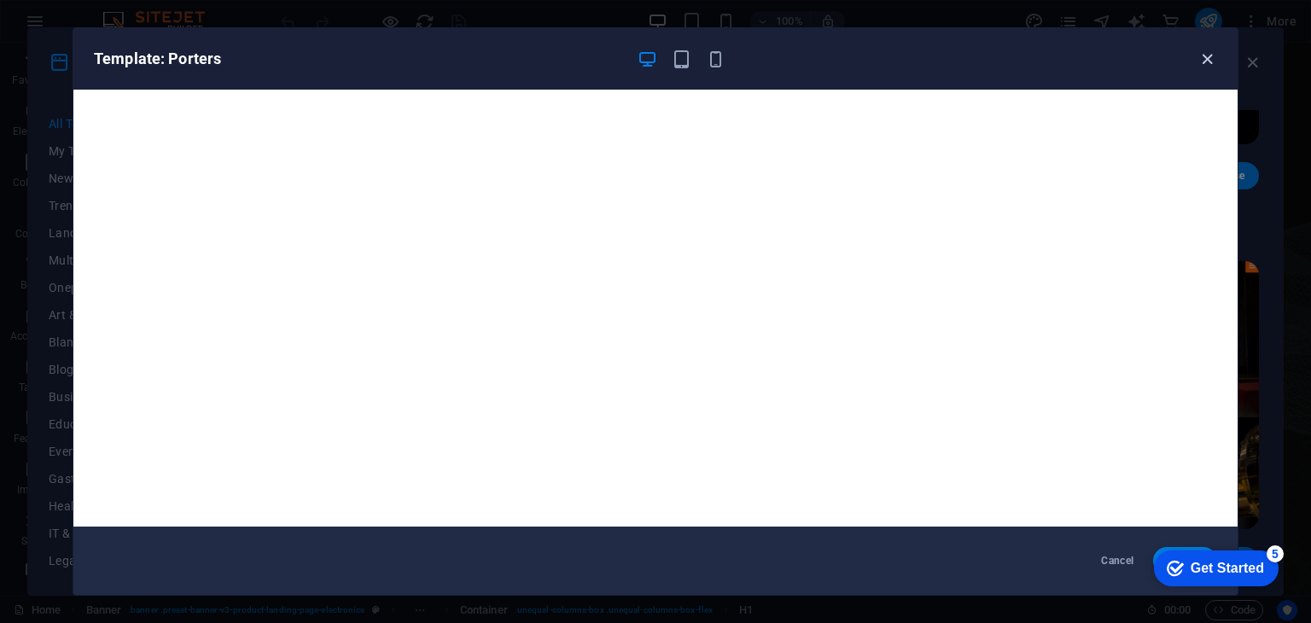
click at [1210, 61] on icon "button" at bounding box center [1207, 59] width 20 height 20
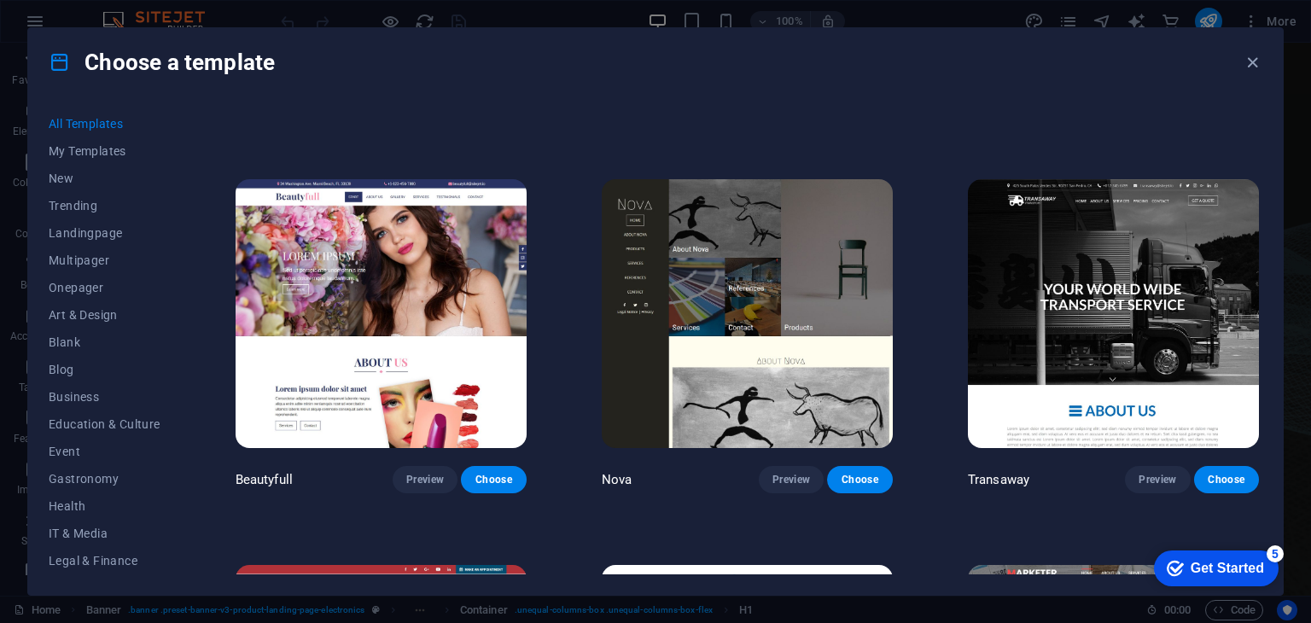
scroll to position [16042, 0]
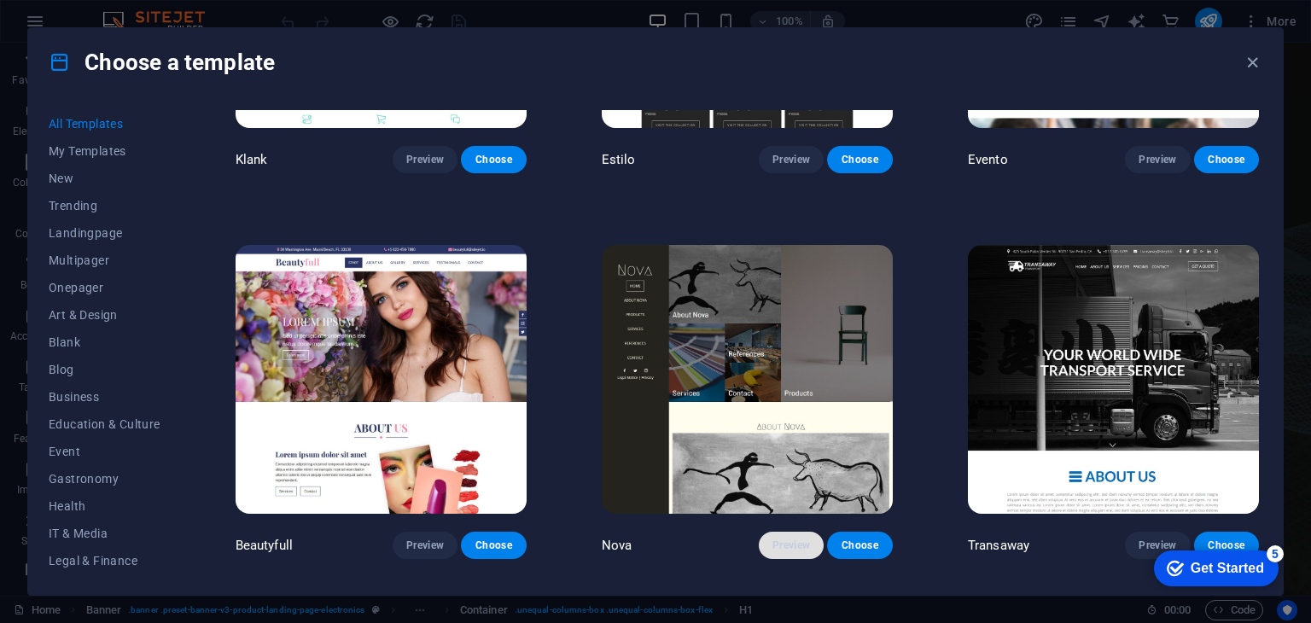
click at [774, 538] on span "Preview" at bounding box center [791, 545] width 38 height 14
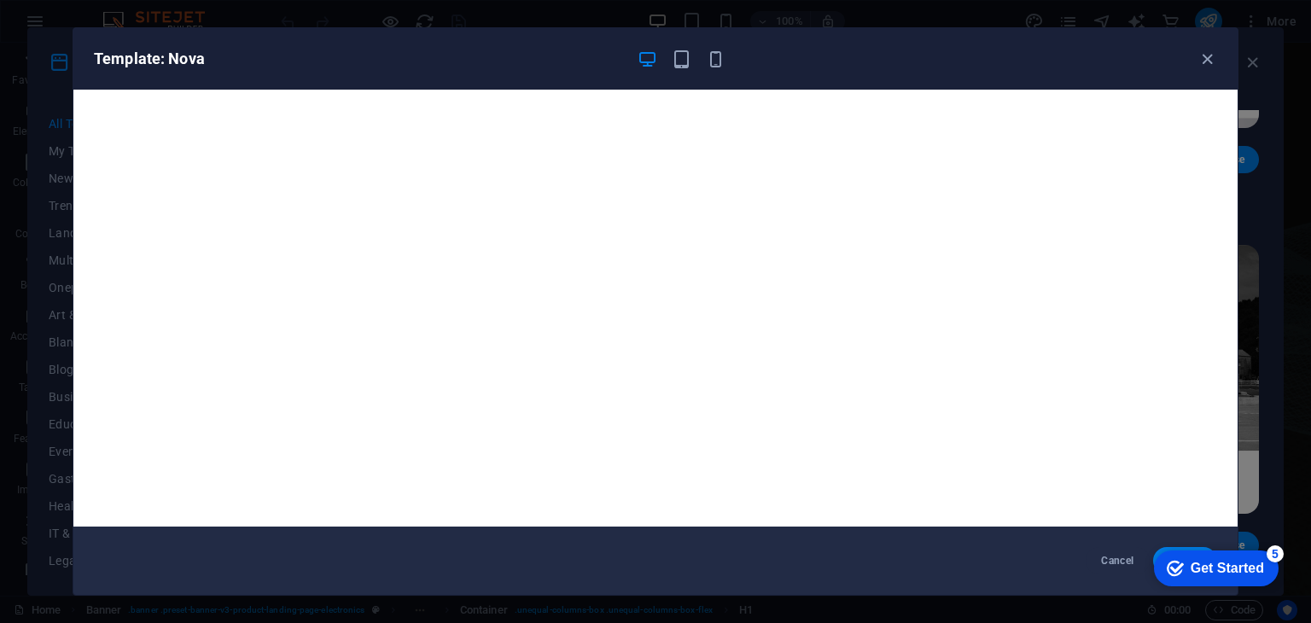
scroll to position [4, 0]
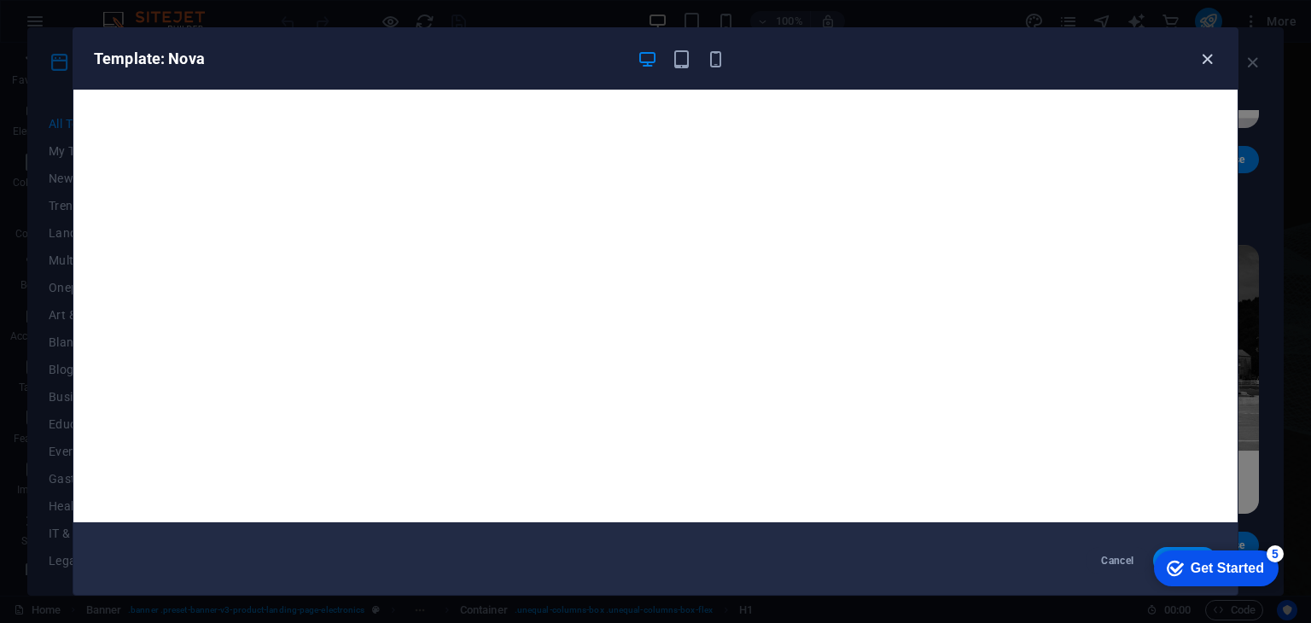
click at [1207, 59] on icon "button" at bounding box center [1207, 59] width 20 height 20
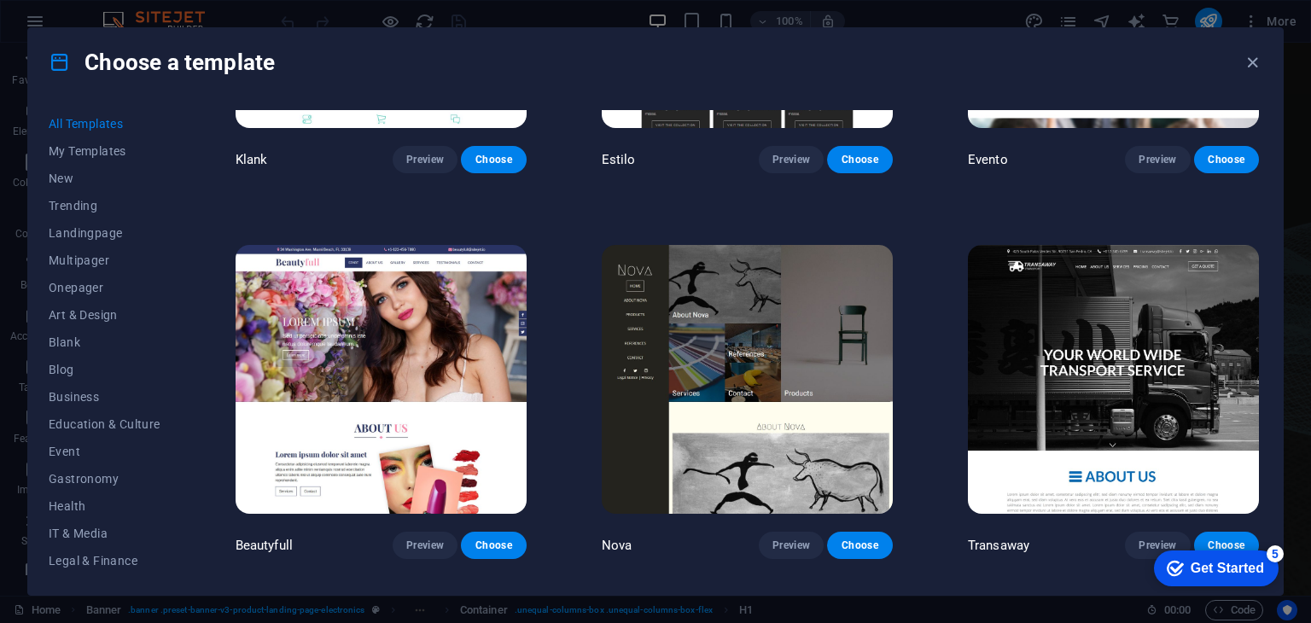
click at [1259, 440] on div "SugarDough Preview Choose RepairIT Preview Choose Peoneera Preview Choose Art M…" at bounding box center [747, 342] width 1030 height 464
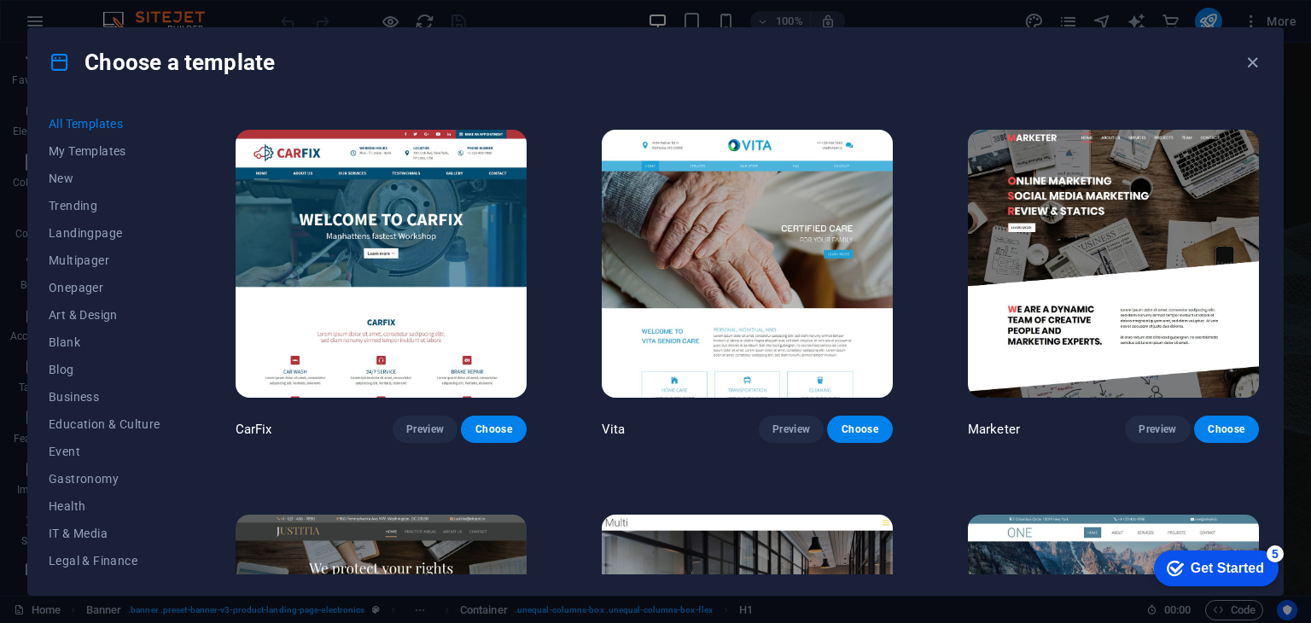
scroll to position [16477, 0]
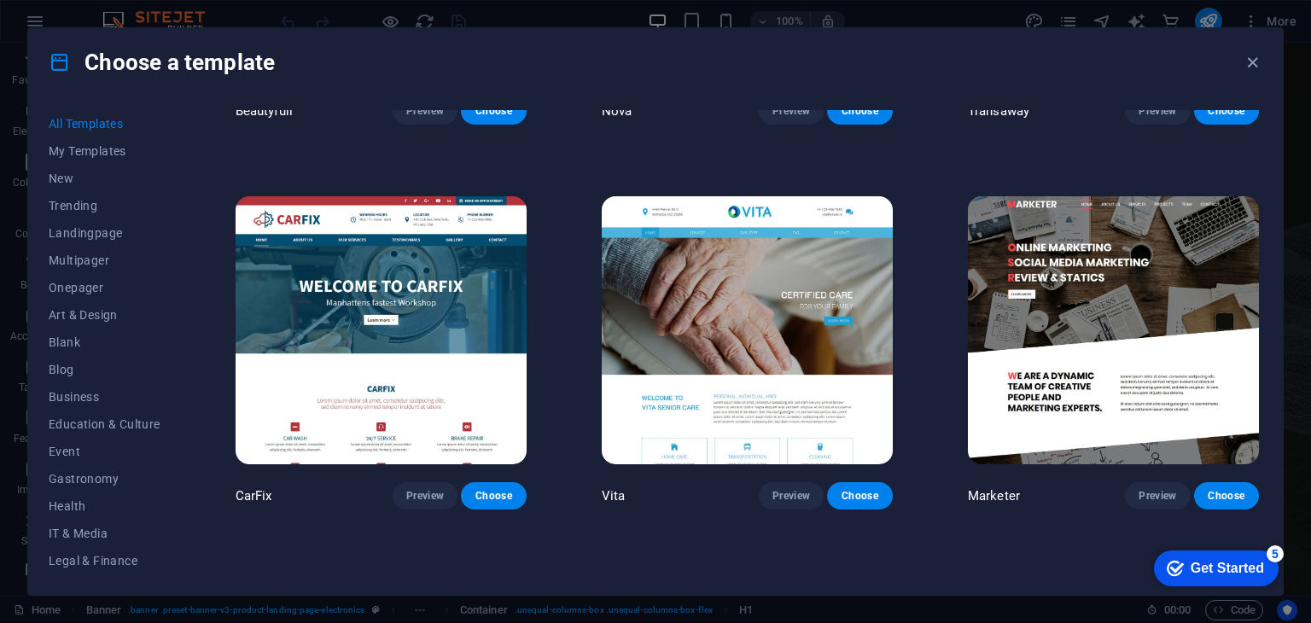
click at [1262, 455] on div "All Templates My Templates New Trending Landingpage Multipager Onepager Art & D…" at bounding box center [655, 345] width 1254 height 498
click at [1262, 458] on div "All Templates My Templates New Trending Landingpage Multipager Onepager Art & D…" at bounding box center [655, 345] width 1254 height 498
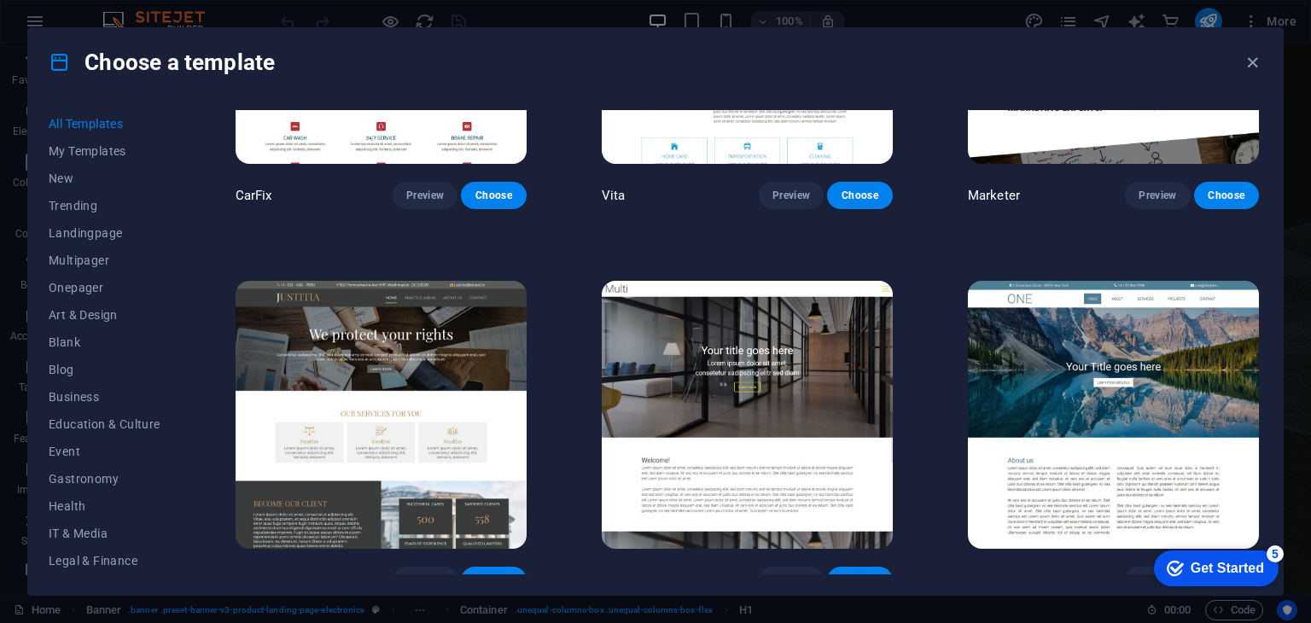
scroll to position [16844, 0]
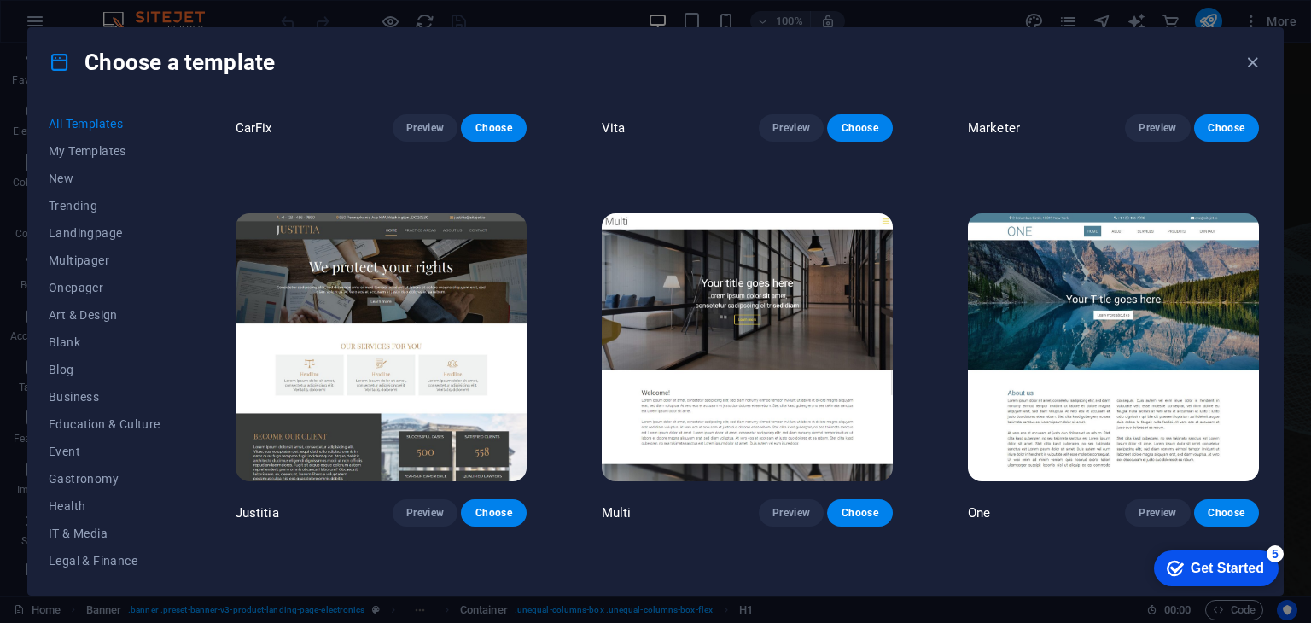
click at [1262, 460] on div "All Templates My Templates New Trending Landingpage Multipager Onepager Art & D…" at bounding box center [655, 345] width 1254 height 498
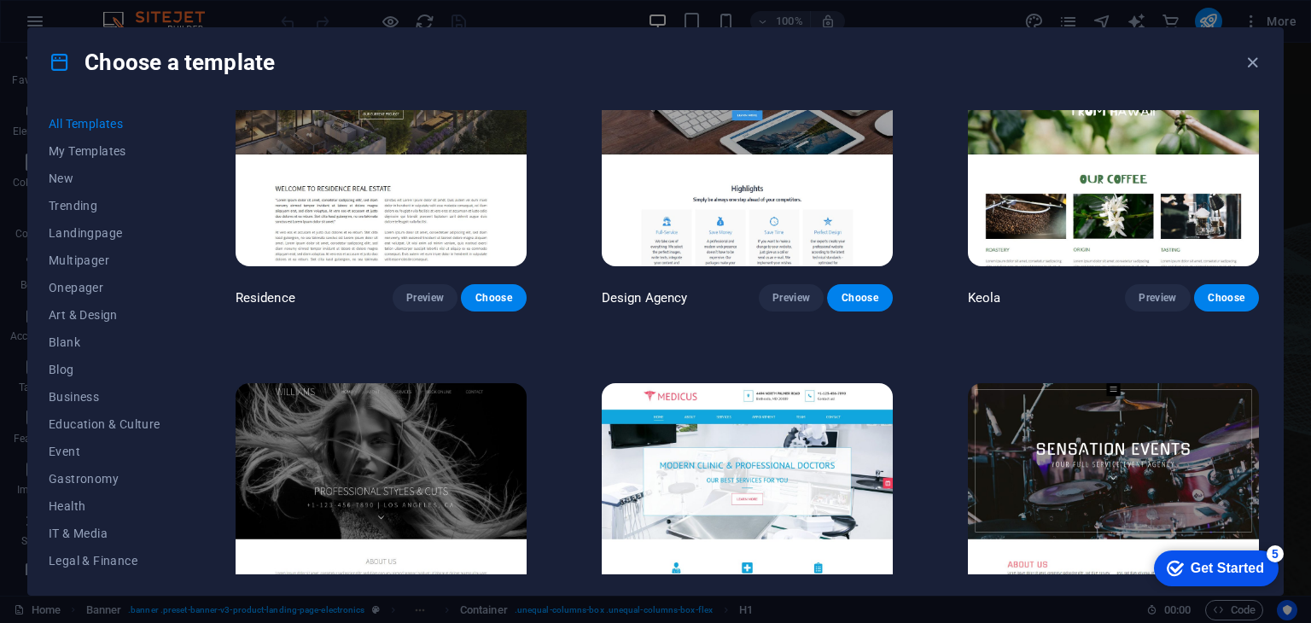
scroll to position [17546, 0]
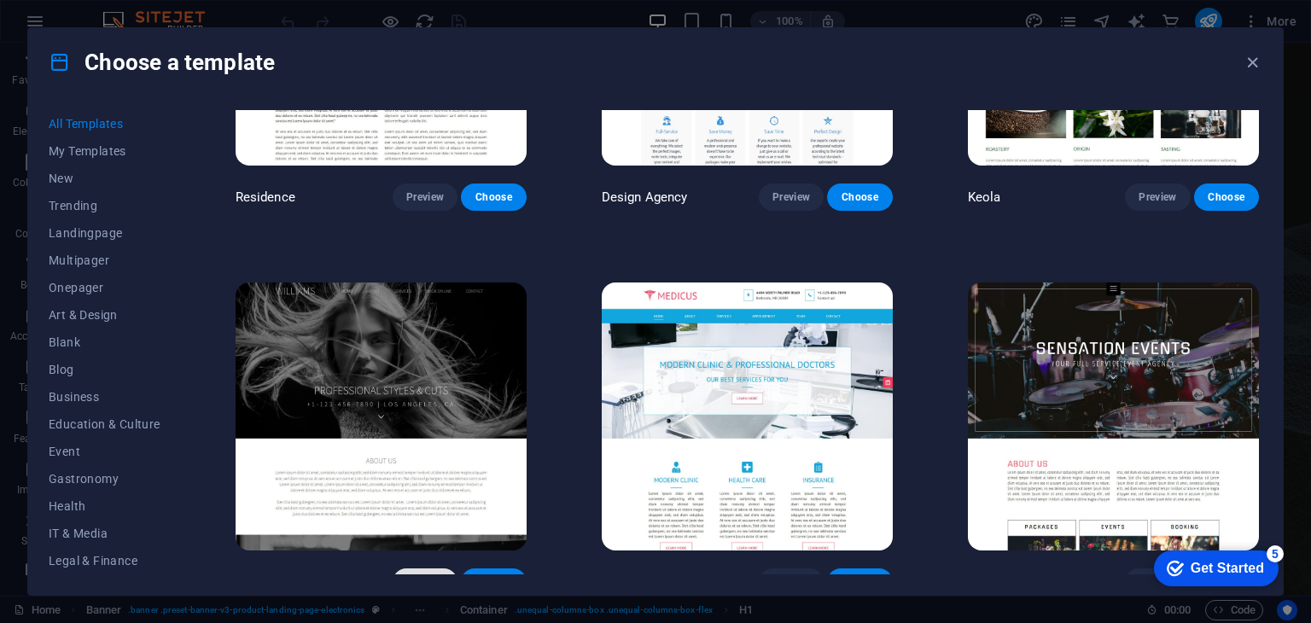
click at [423, 575] on span "Preview" at bounding box center [425, 582] width 38 height 14
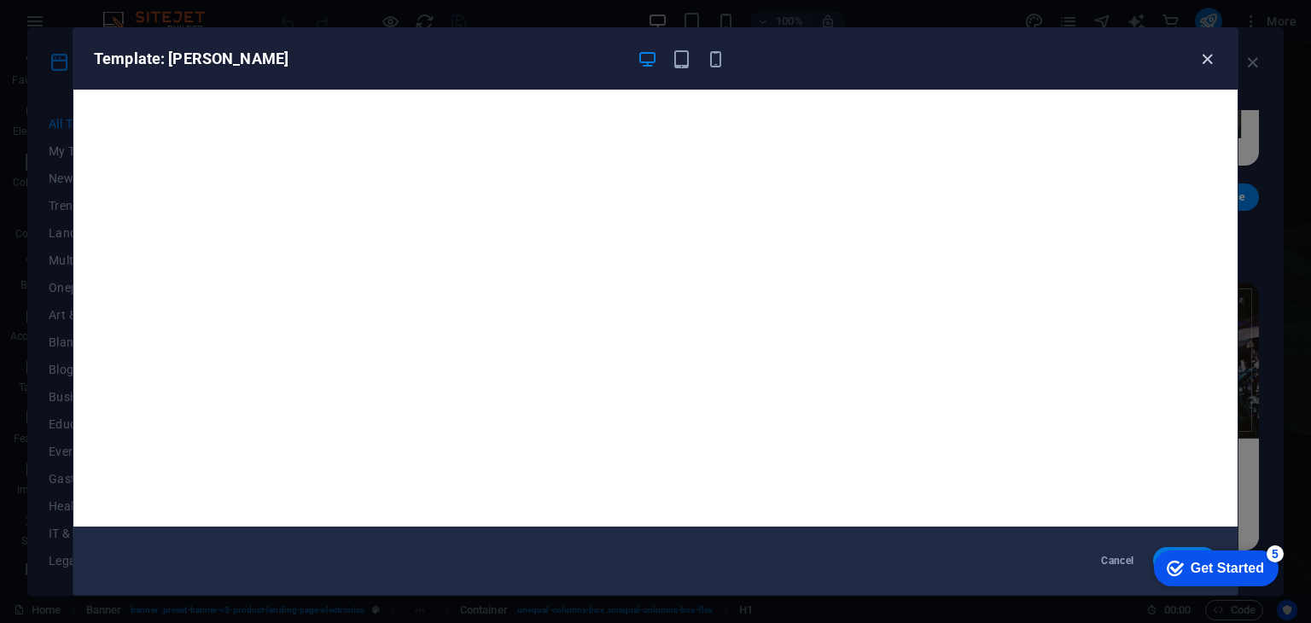
click at [1209, 63] on icon "button" at bounding box center [1207, 59] width 20 height 20
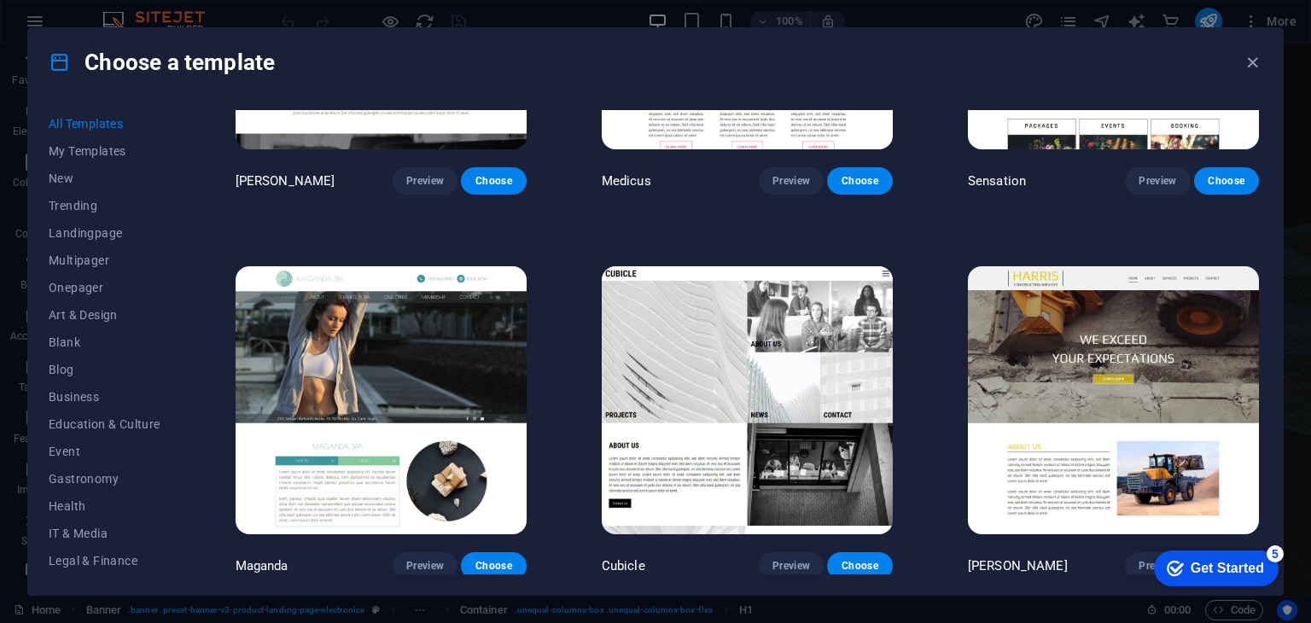
scroll to position [17980, 0]
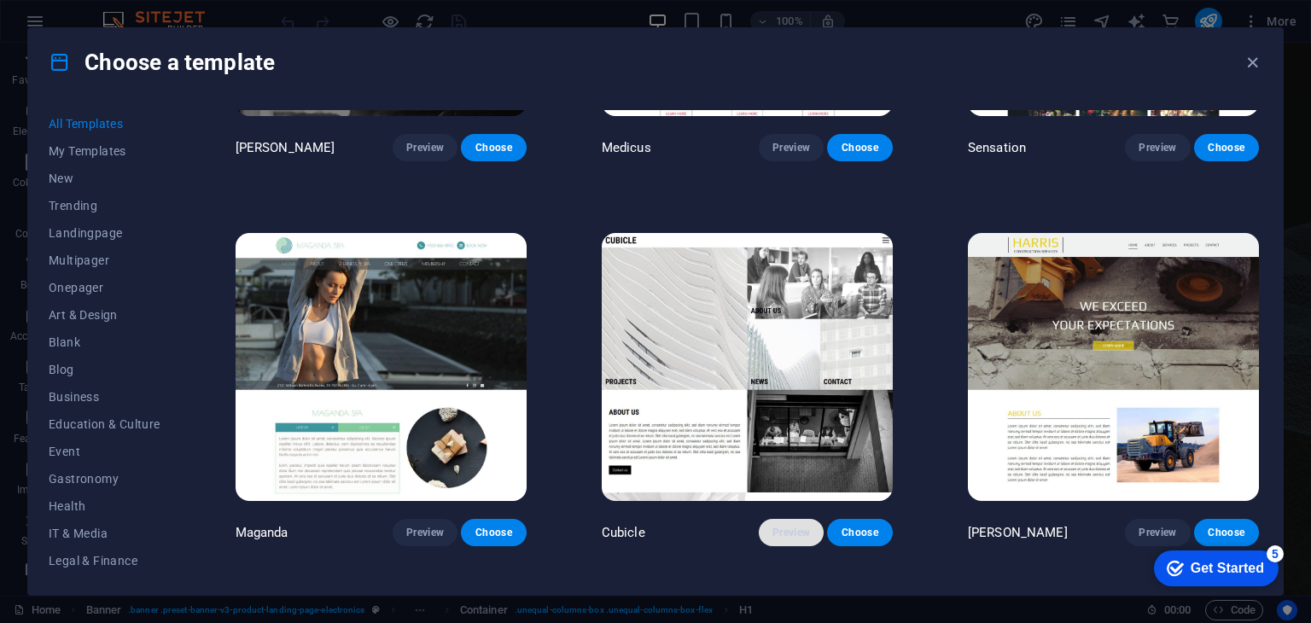
click at [808, 519] on button "Preview" at bounding box center [791, 532] width 65 height 27
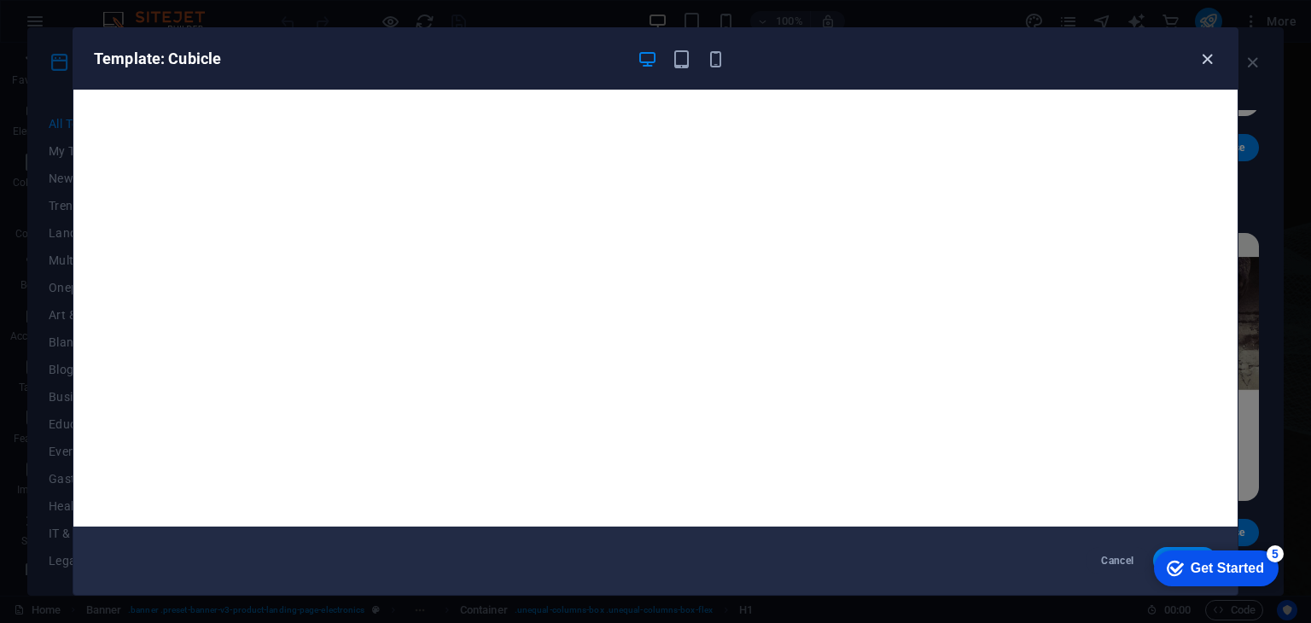
click at [1209, 64] on icon "button" at bounding box center [1207, 59] width 20 height 20
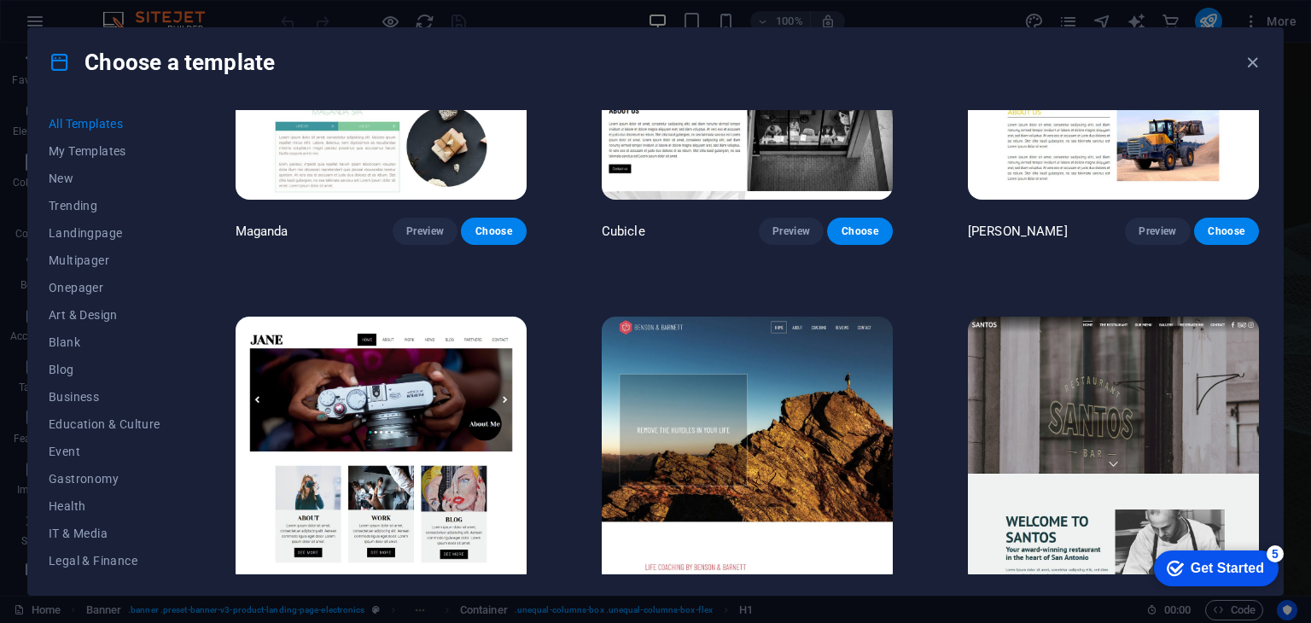
scroll to position [18348, 0]
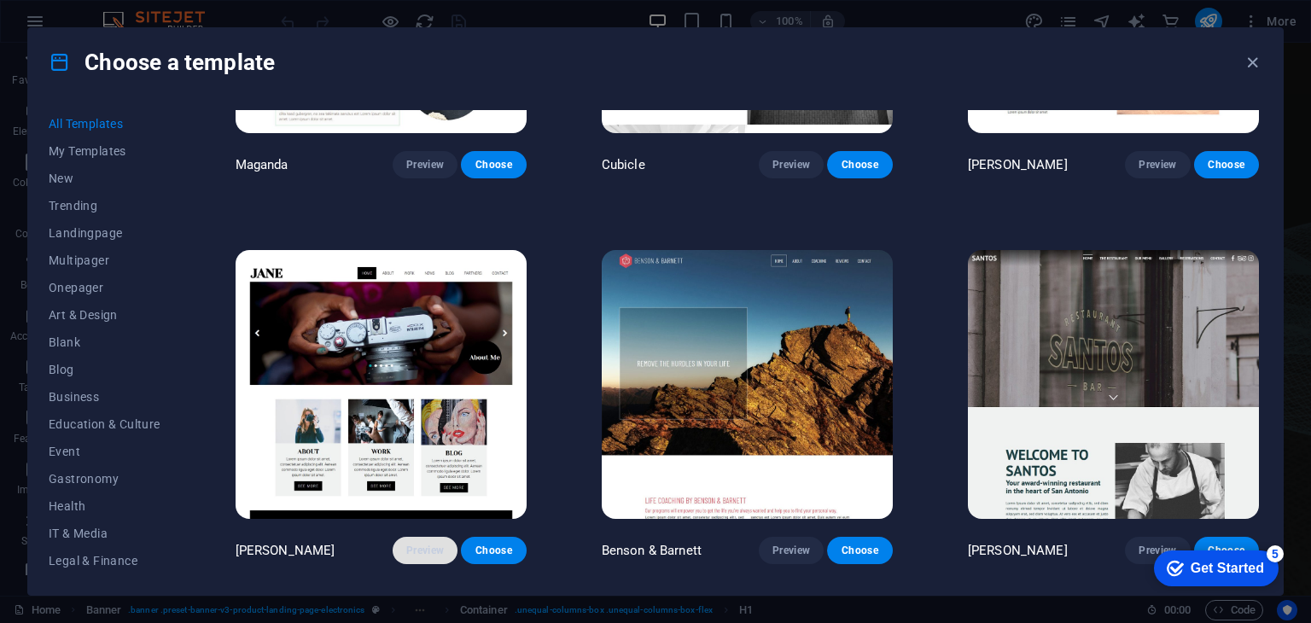
click at [428, 544] on span "Preview" at bounding box center [425, 551] width 38 height 14
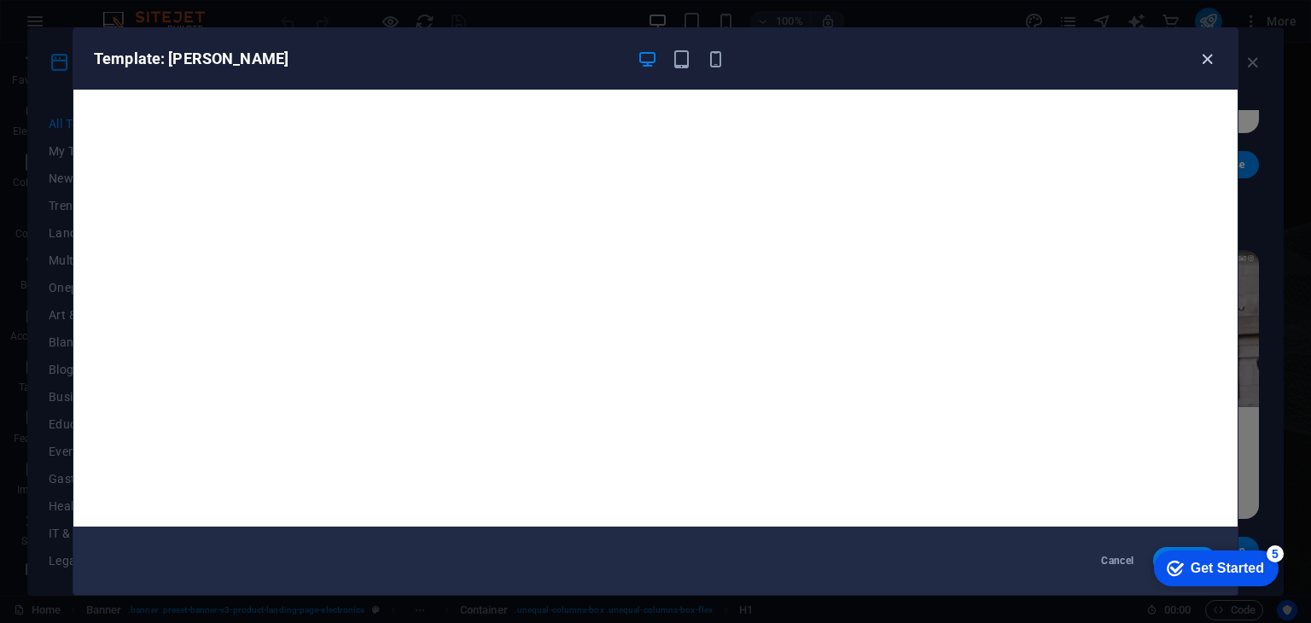
click at [1206, 56] on icon "button" at bounding box center [1207, 59] width 20 height 20
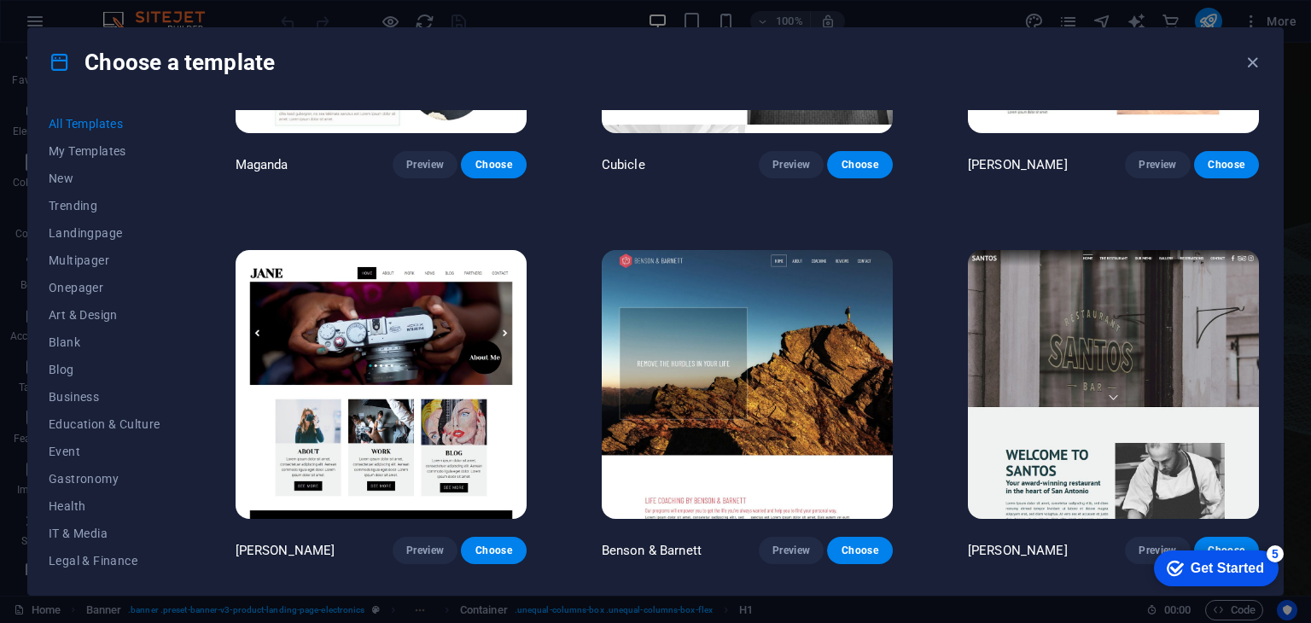
click at [1142, 291] on img at bounding box center [1113, 384] width 291 height 268
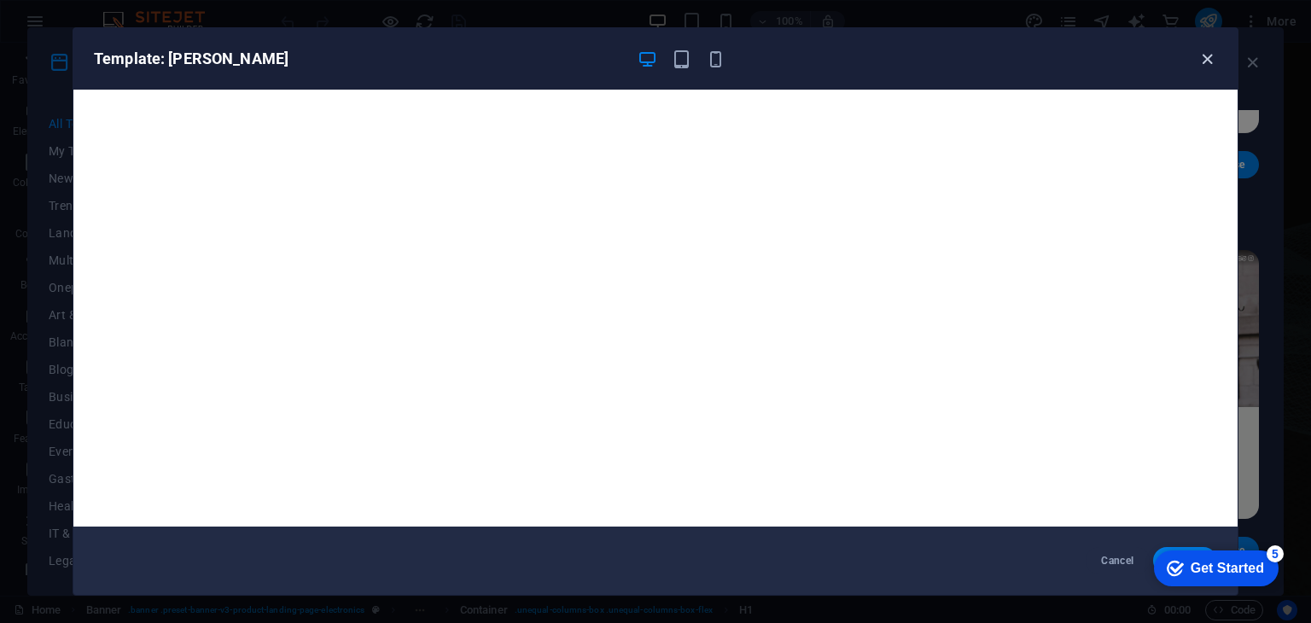
click at [1207, 56] on icon "button" at bounding box center [1207, 59] width 20 height 20
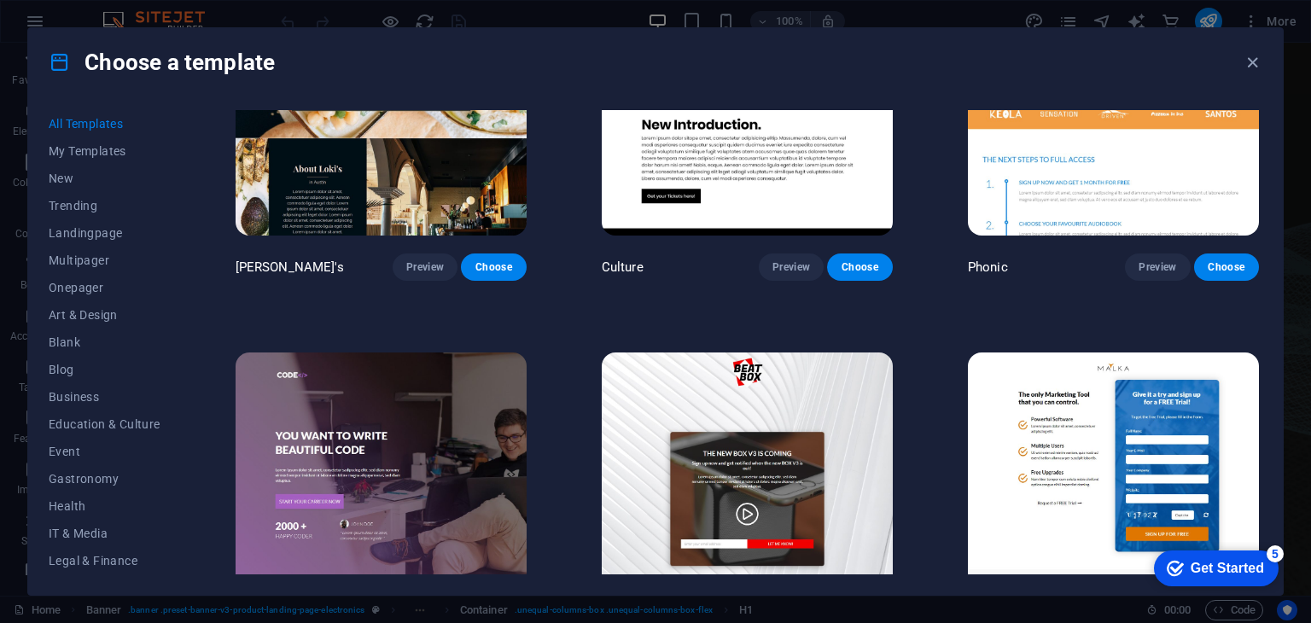
scroll to position [19084, 0]
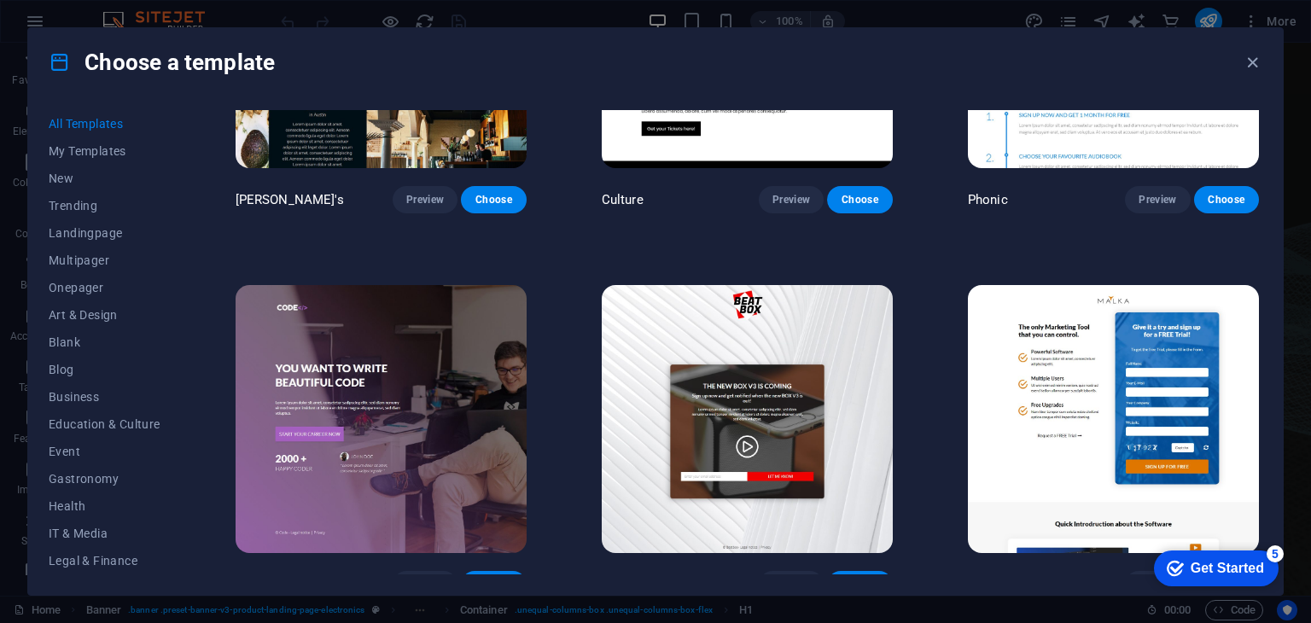
click at [430, 578] on span "Preview" at bounding box center [425, 585] width 38 height 14
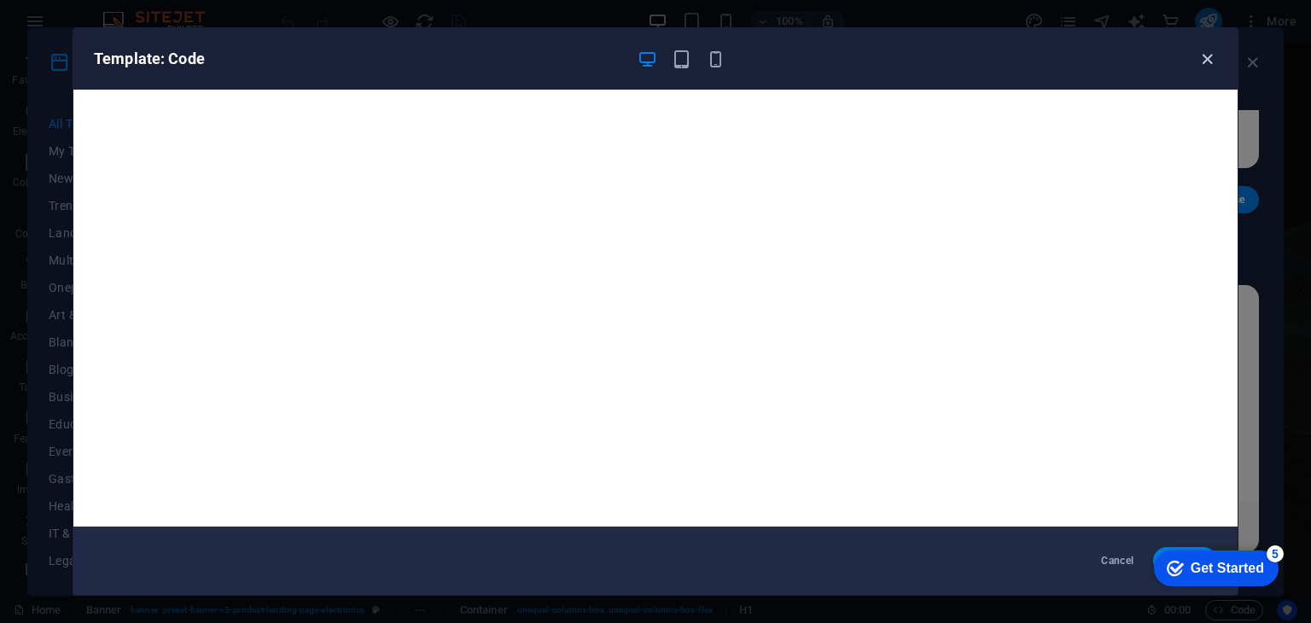
click at [1206, 59] on icon "button" at bounding box center [1207, 59] width 20 height 20
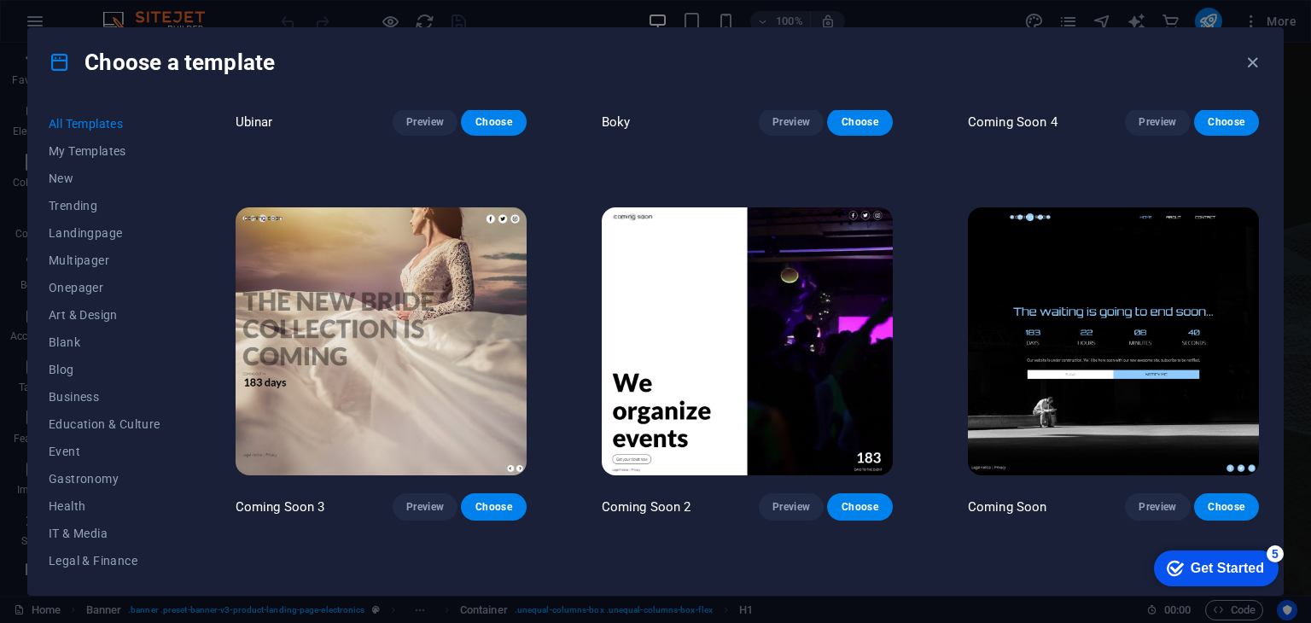
scroll to position [21891, 0]
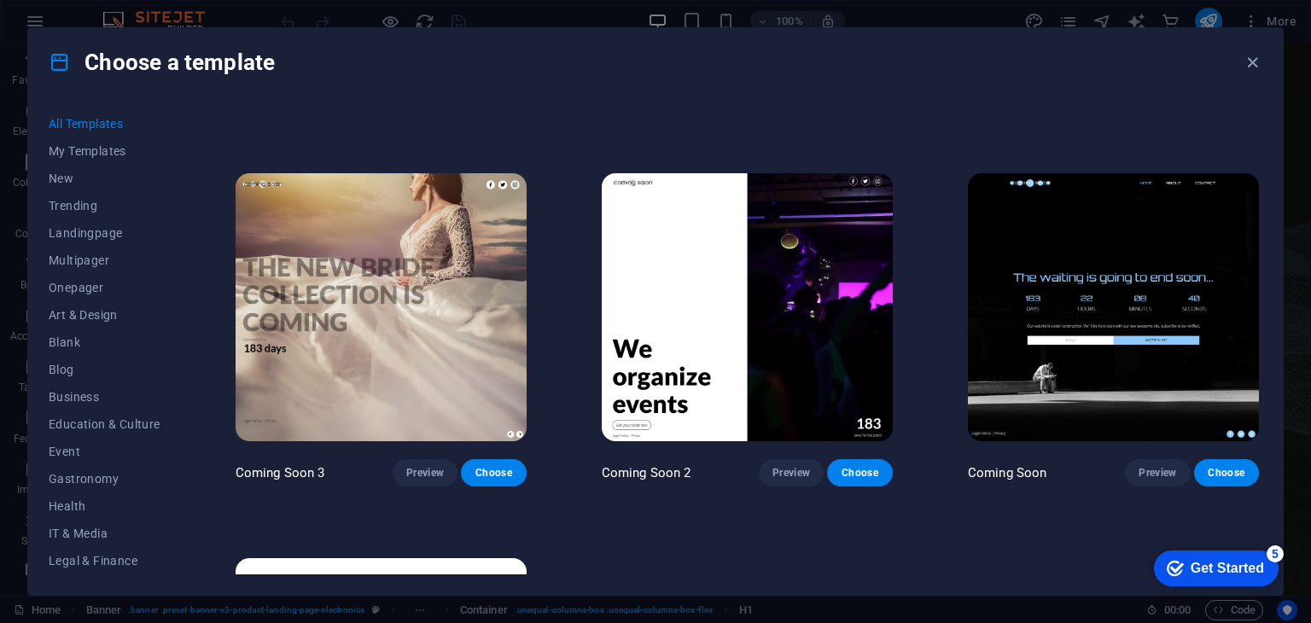
drag, startPoint x: 1259, startPoint y: 519, endPoint x: 128, endPoint y: 18, distance: 1237.4
click at [874, 466] on span "Choose" at bounding box center [860, 473] width 38 height 14
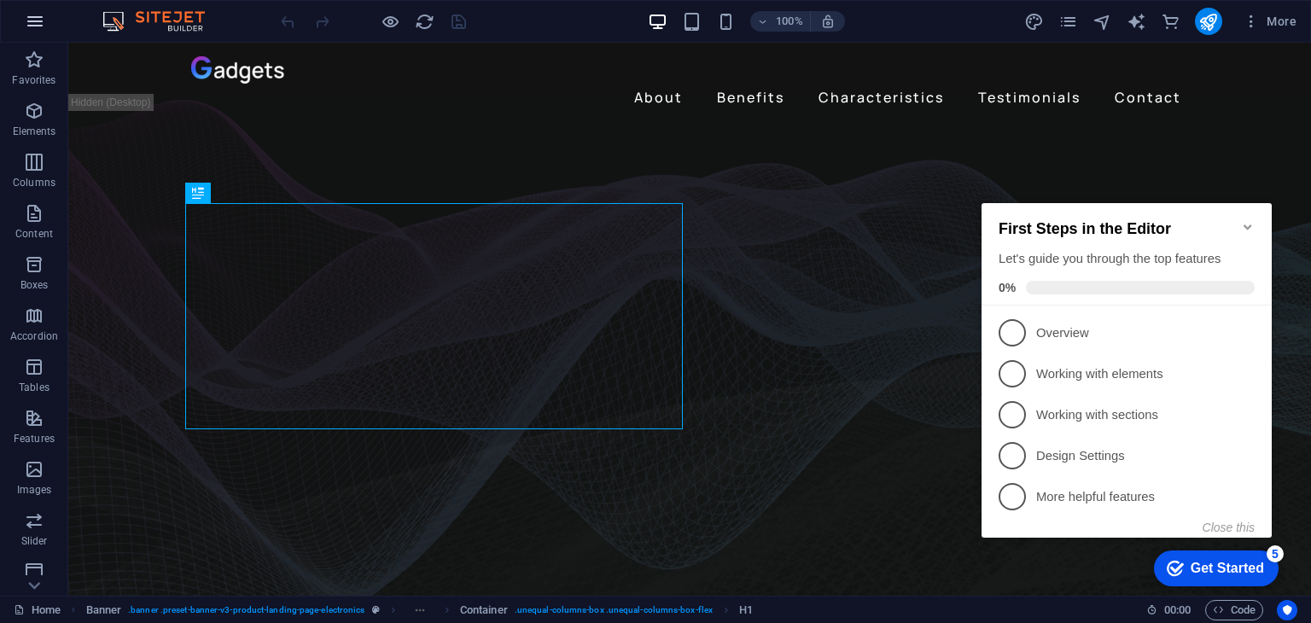
click at [44, 27] on icon "button" at bounding box center [35, 21] width 20 height 20
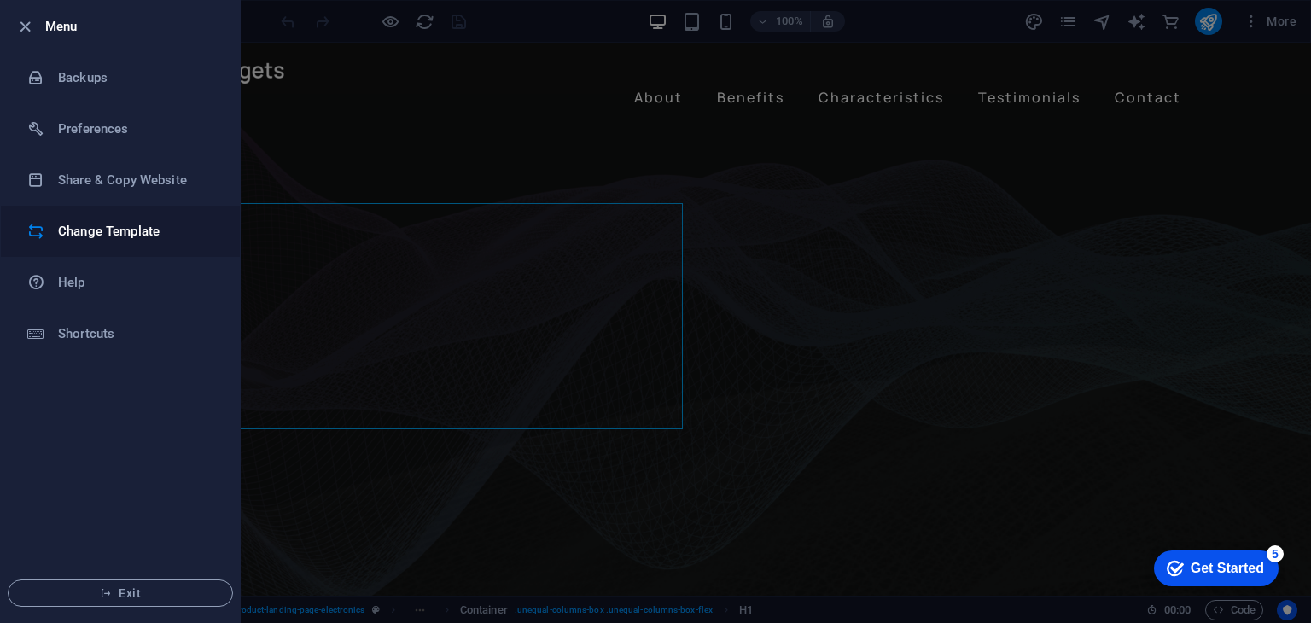
click at [133, 219] on li "Change Template" at bounding box center [120, 231] width 239 height 51
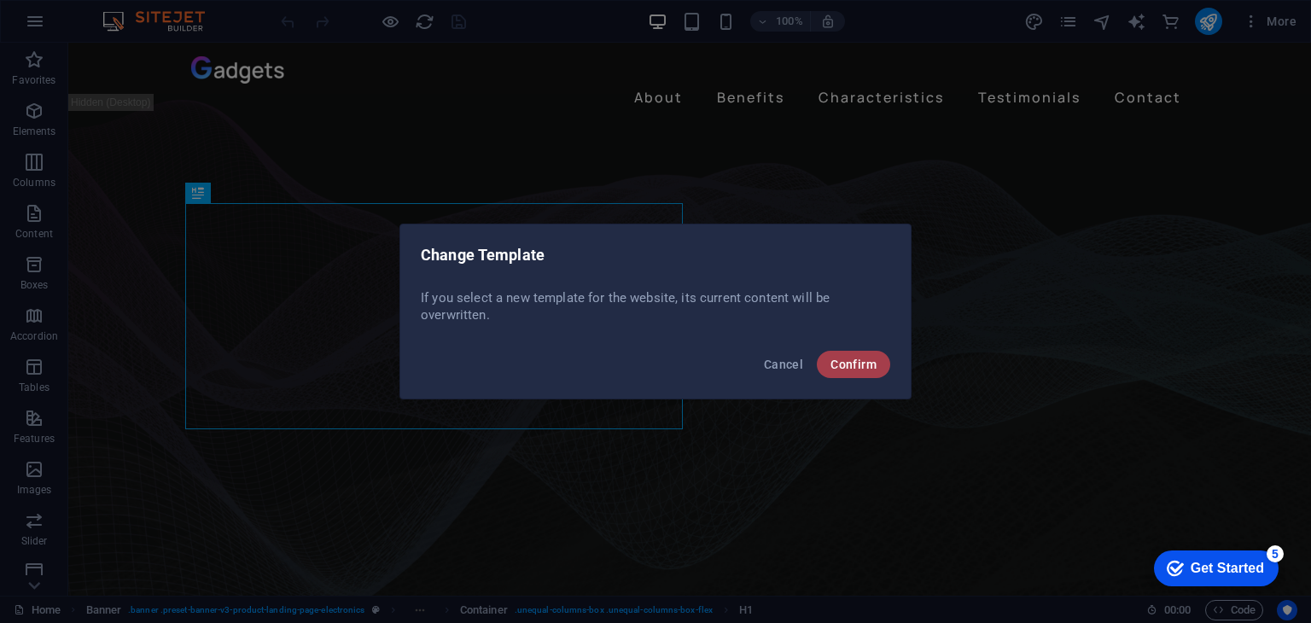
click at [866, 355] on button "Confirm" at bounding box center [853, 364] width 73 height 27
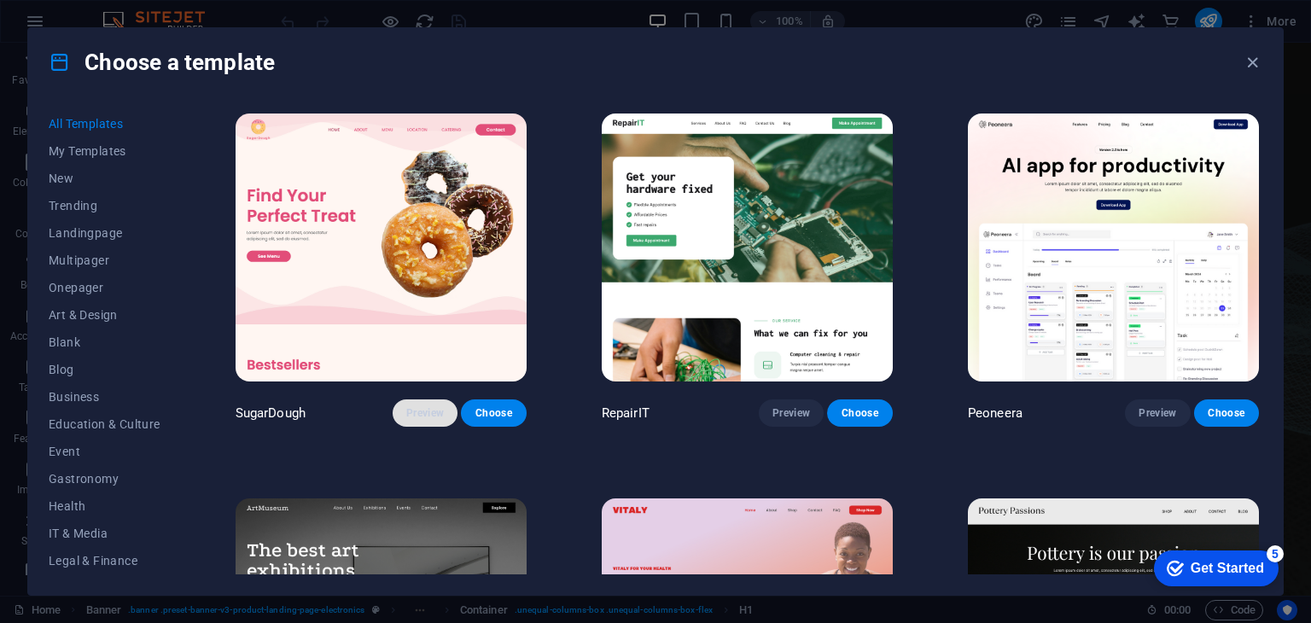
click at [436, 407] on span "Preview" at bounding box center [425, 413] width 38 height 14
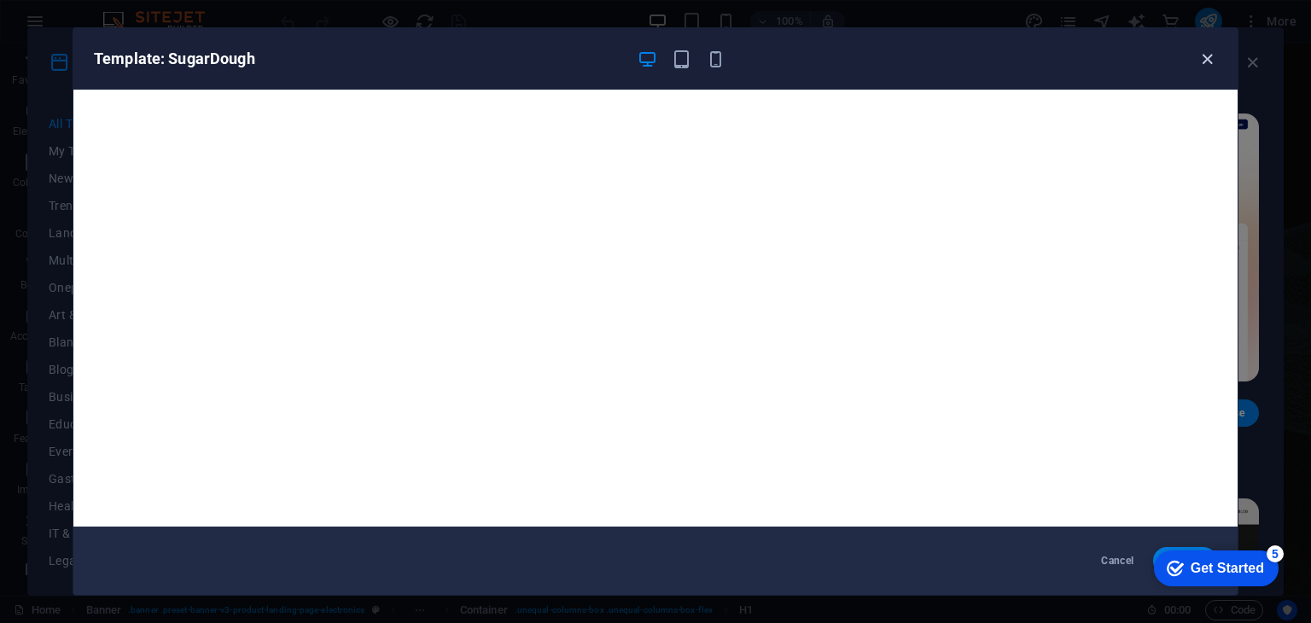
click at [1214, 56] on icon "button" at bounding box center [1207, 59] width 20 height 20
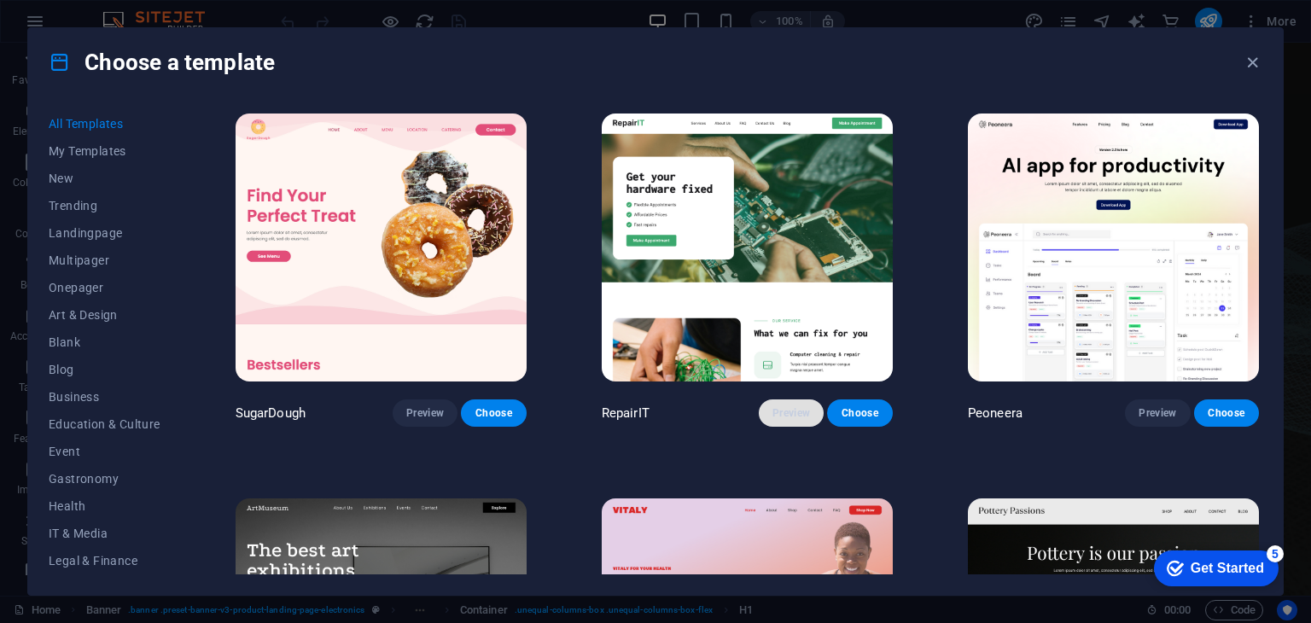
click at [790, 410] on span "Preview" at bounding box center [791, 413] width 38 height 14
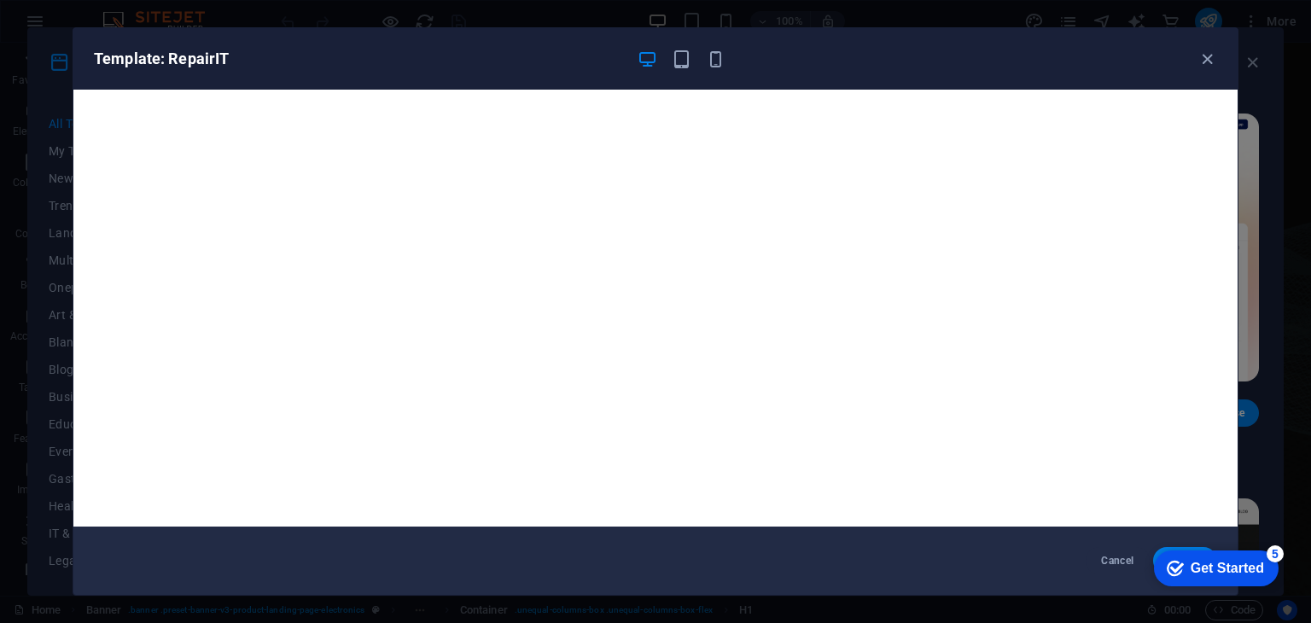
click at [1241, 311] on div "Template: RepairIT Cancel Choose" at bounding box center [655, 311] width 1311 height 623
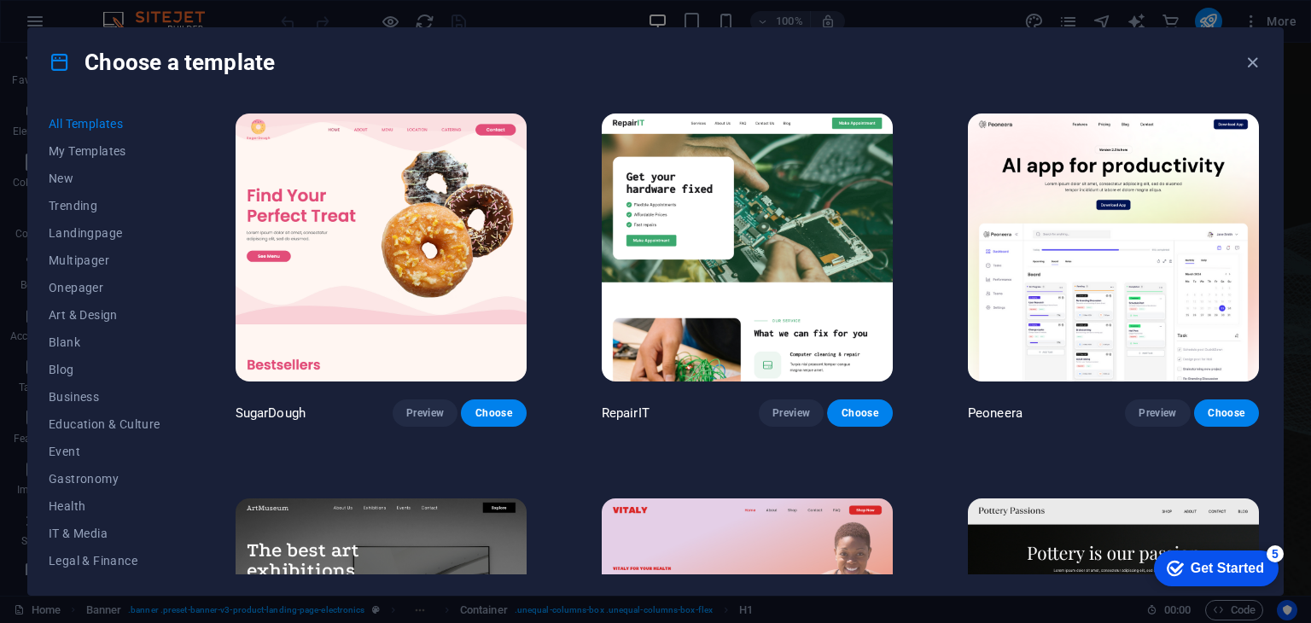
drag, startPoint x: 1241, startPoint y: 311, endPoint x: 1242, endPoint y: 347, distance: 35.8
click at [1274, 224] on div "All Templates My Templates New Trending Landingpage Multipager Onepager Art & D…" at bounding box center [655, 345] width 1254 height 498
click at [1140, 412] on span "Preview" at bounding box center [1157, 413] width 38 height 14
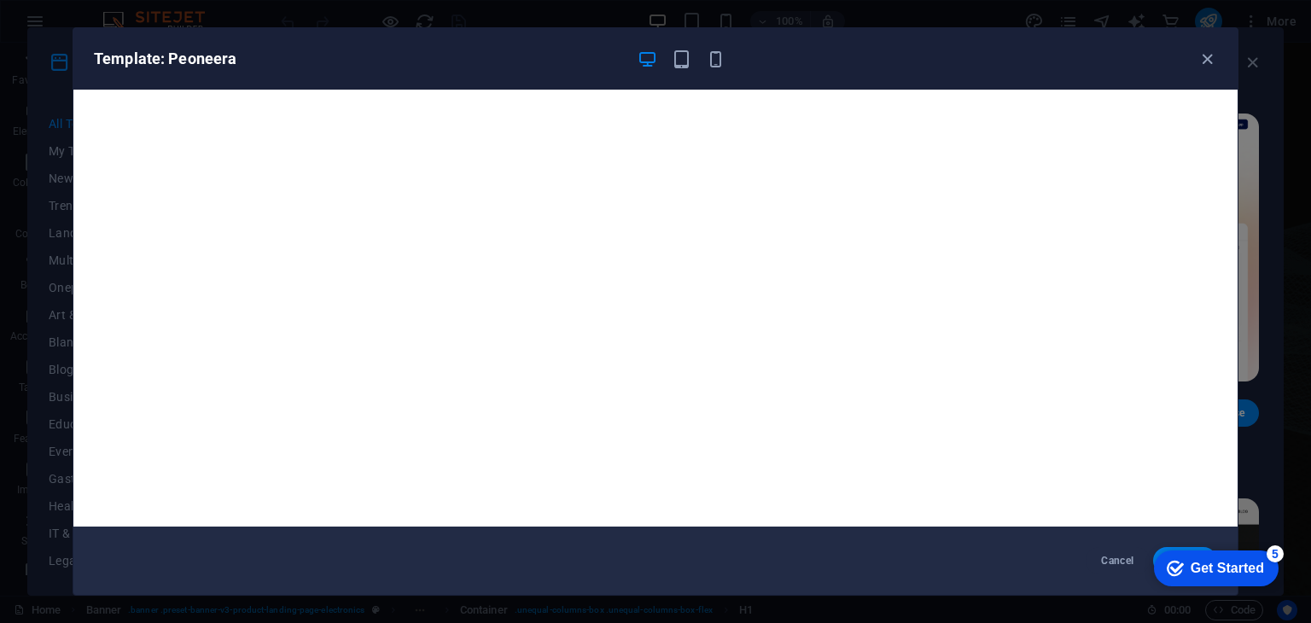
click at [1239, 243] on div "Template: Peoneera Cancel Choose" at bounding box center [655, 311] width 1311 height 623
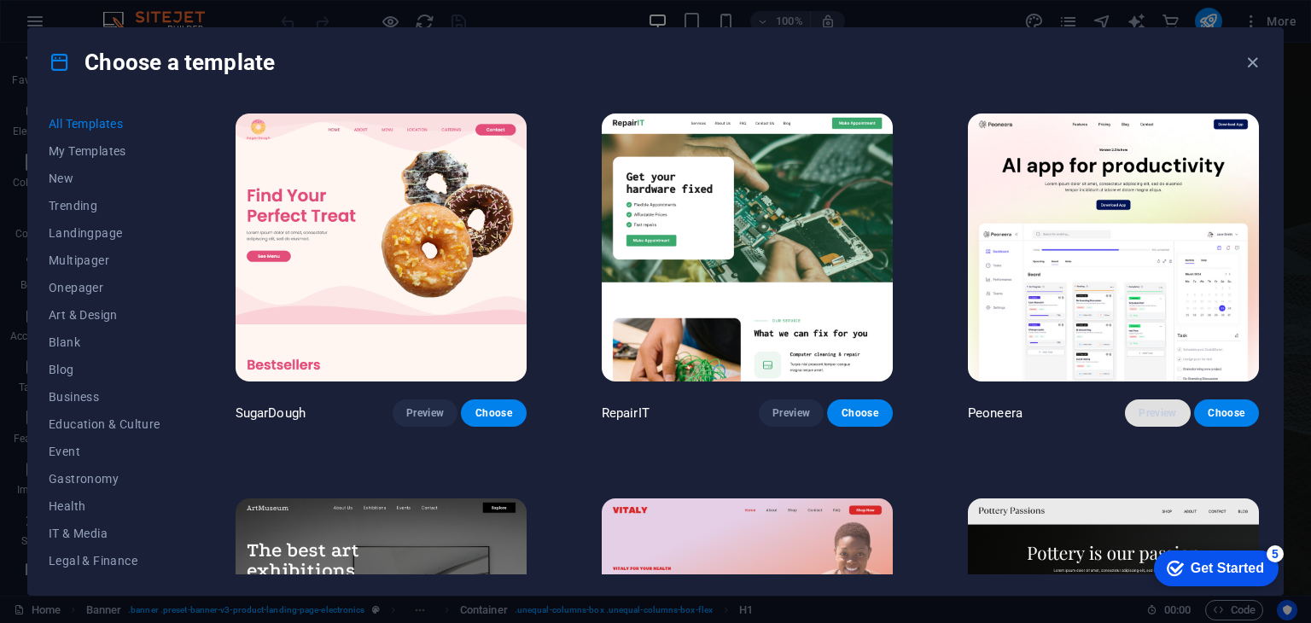
click at [1164, 401] on button "Preview" at bounding box center [1157, 412] width 65 height 27
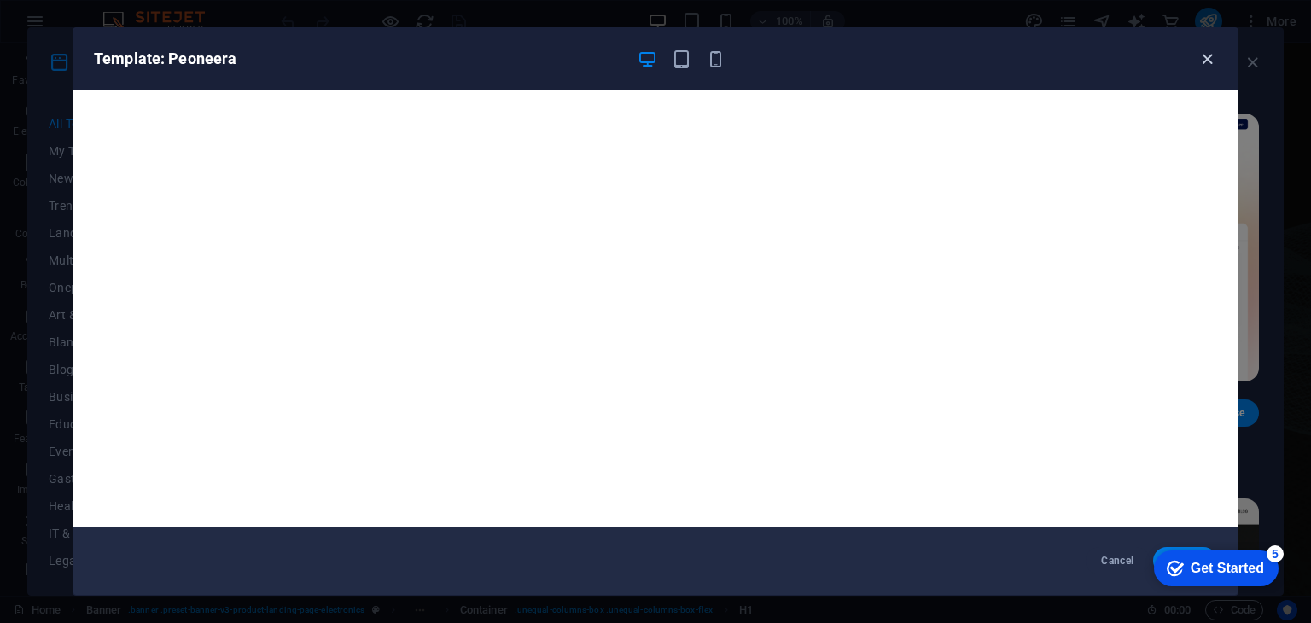
click at [1208, 55] on icon "button" at bounding box center [1207, 59] width 20 height 20
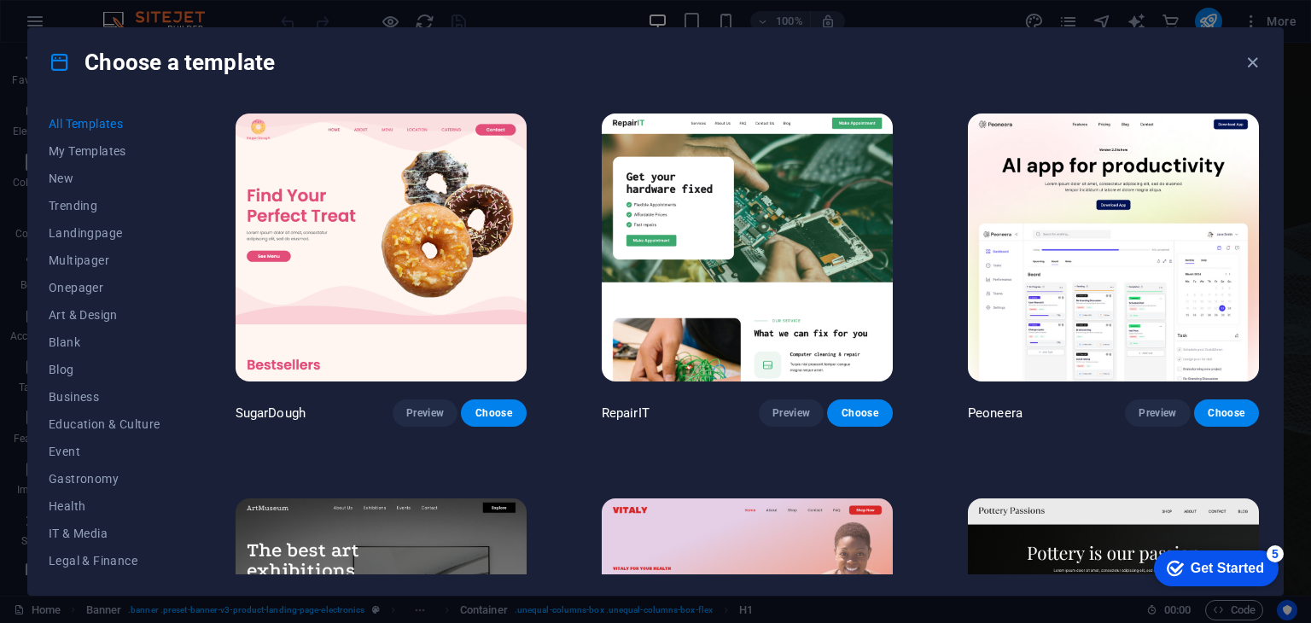
click at [1258, 121] on div "Peoneera Preview Choose" at bounding box center [1113, 268] width 298 height 317
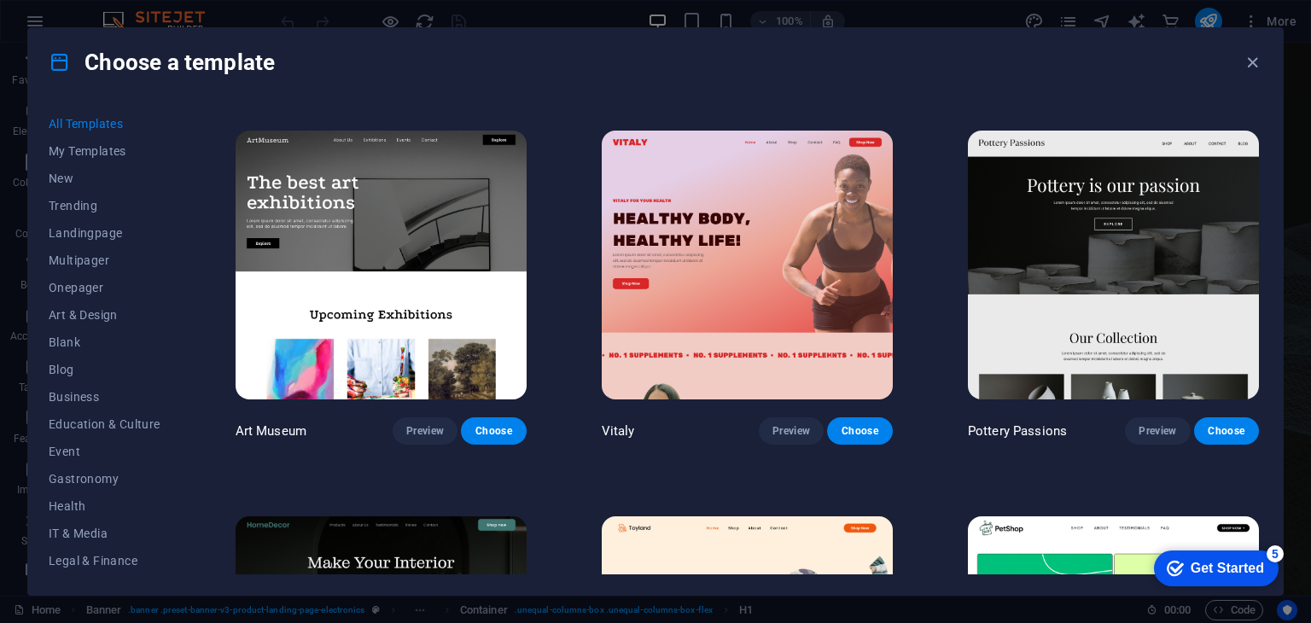
scroll to position [334, 0]
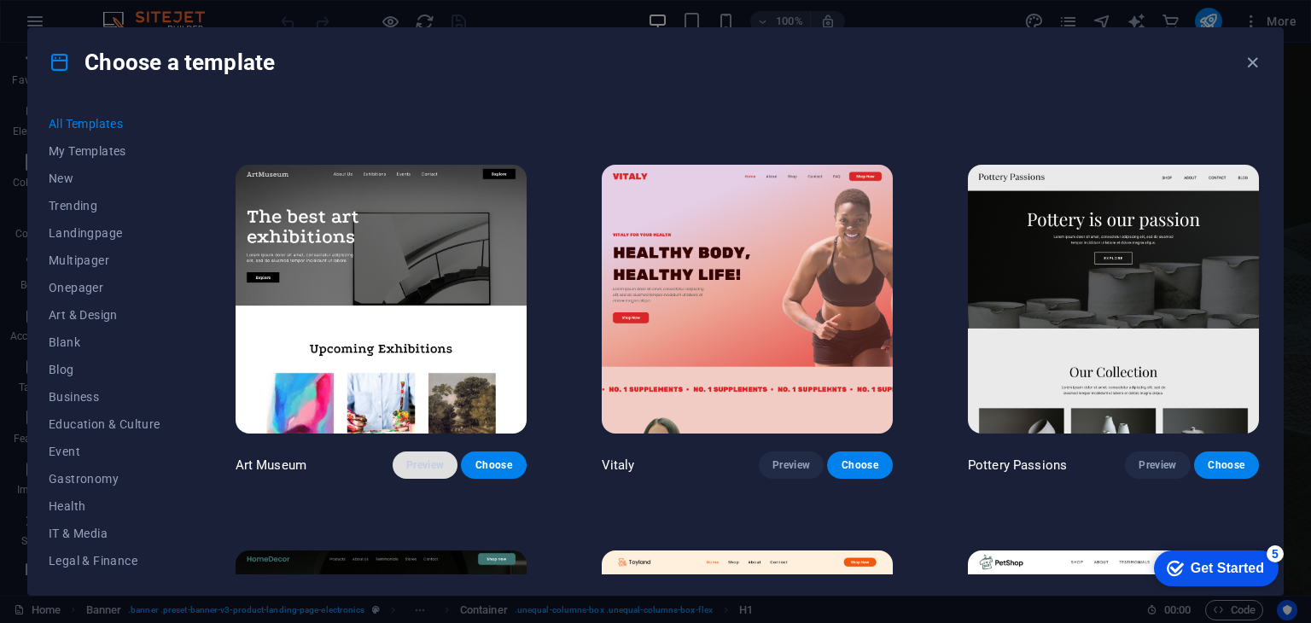
click at [411, 458] on span "Preview" at bounding box center [425, 465] width 38 height 14
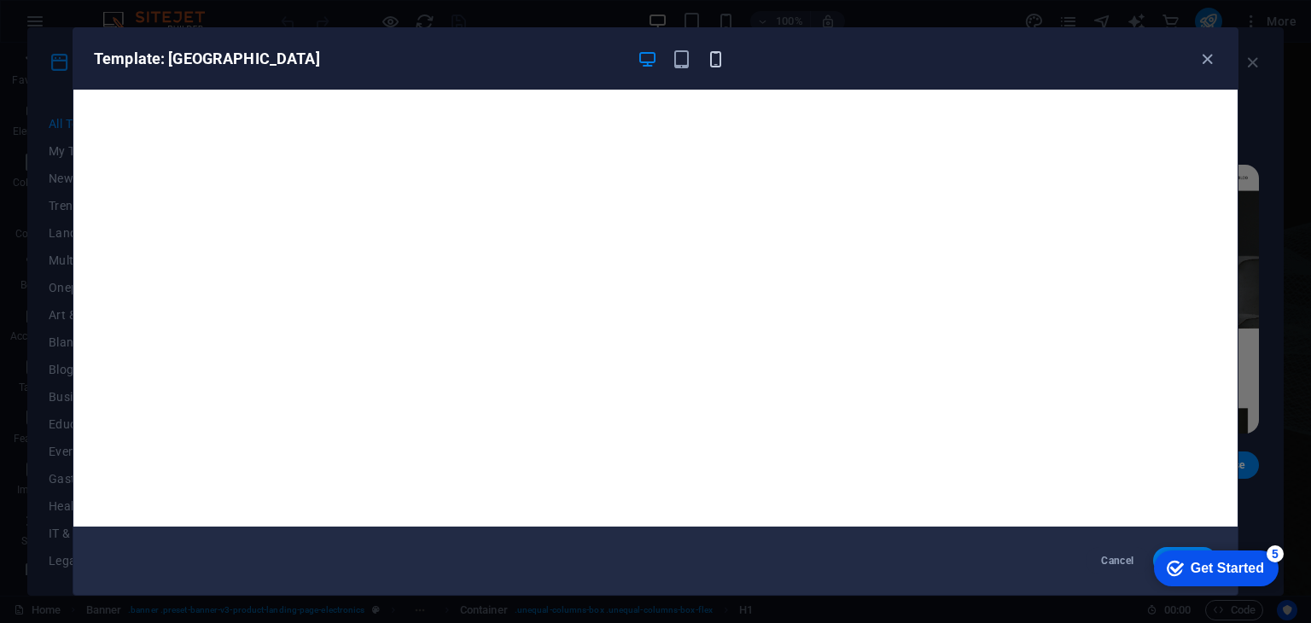
click at [713, 62] on icon "button" at bounding box center [716, 59] width 20 height 20
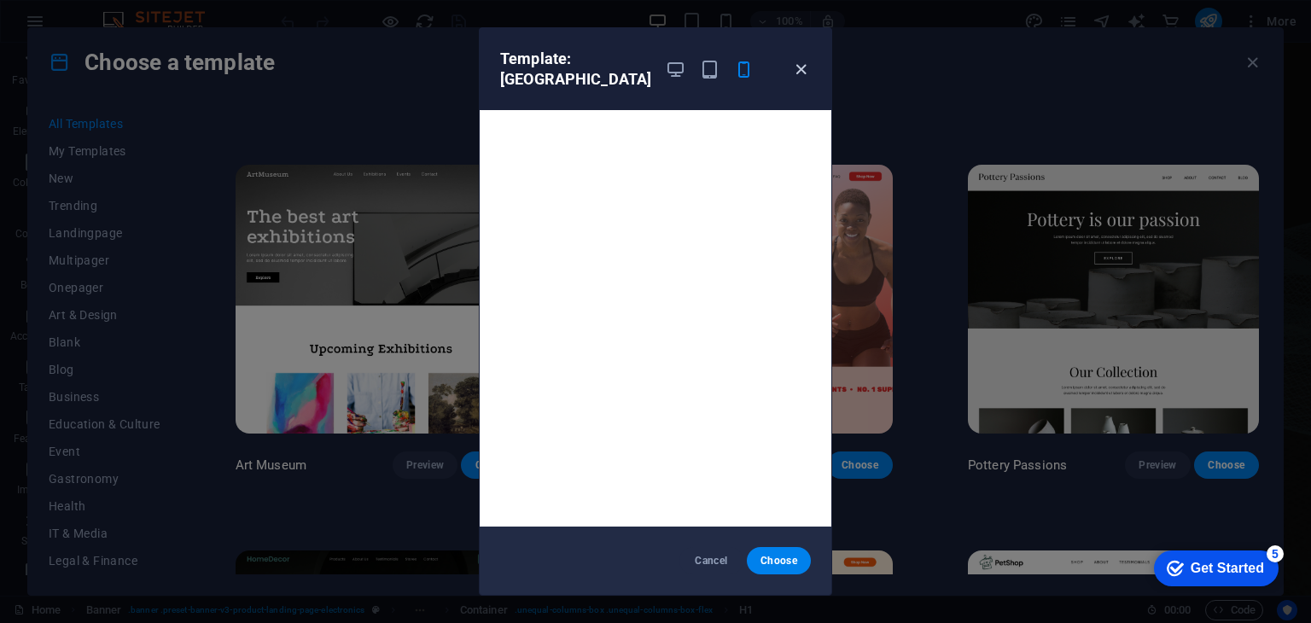
click at [803, 66] on icon "button" at bounding box center [801, 70] width 20 height 20
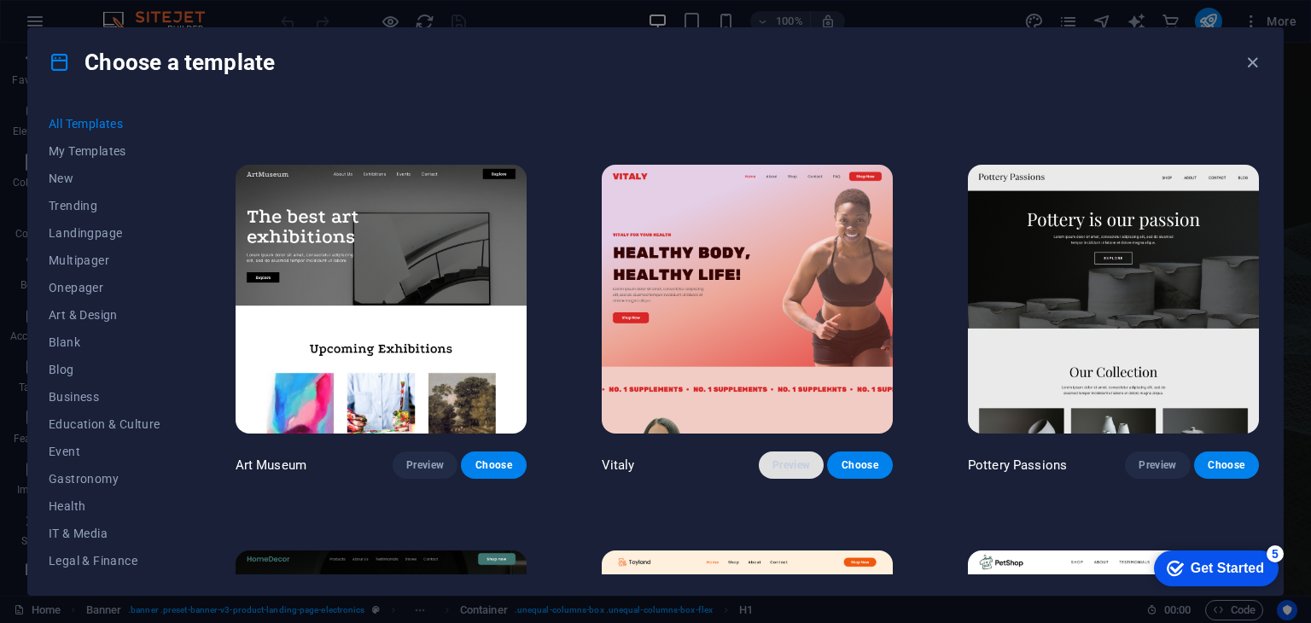
click at [778, 468] on button "Preview" at bounding box center [791, 464] width 65 height 27
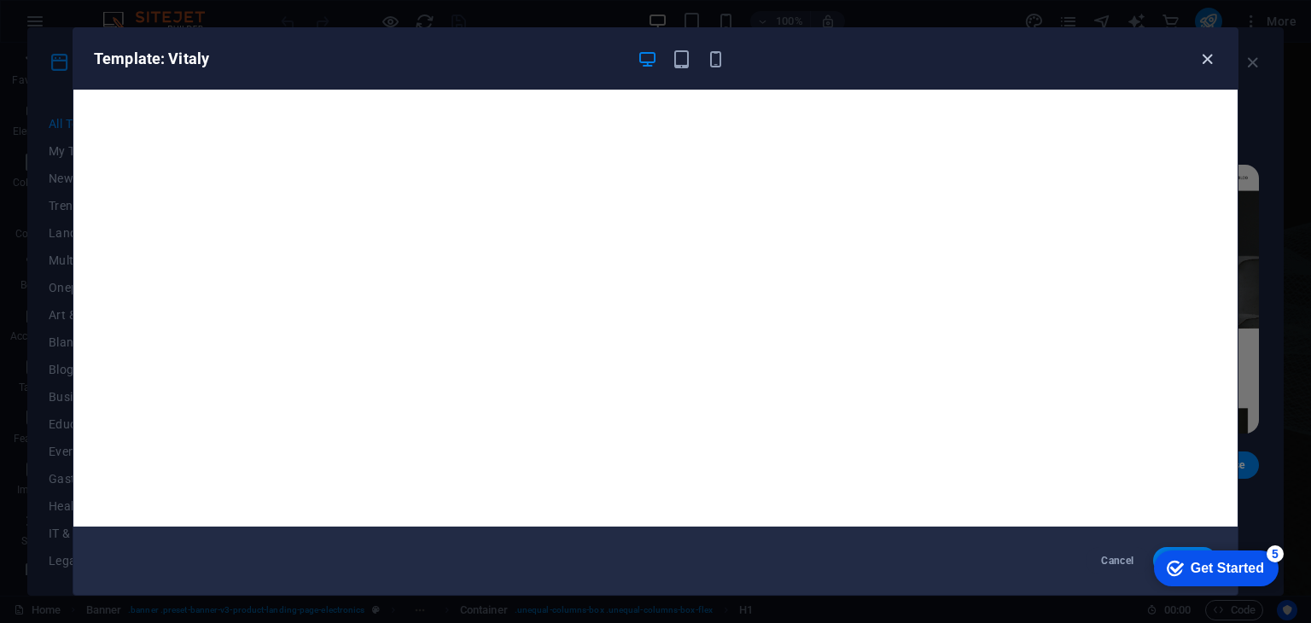
click at [1205, 55] on icon "button" at bounding box center [1207, 59] width 20 height 20
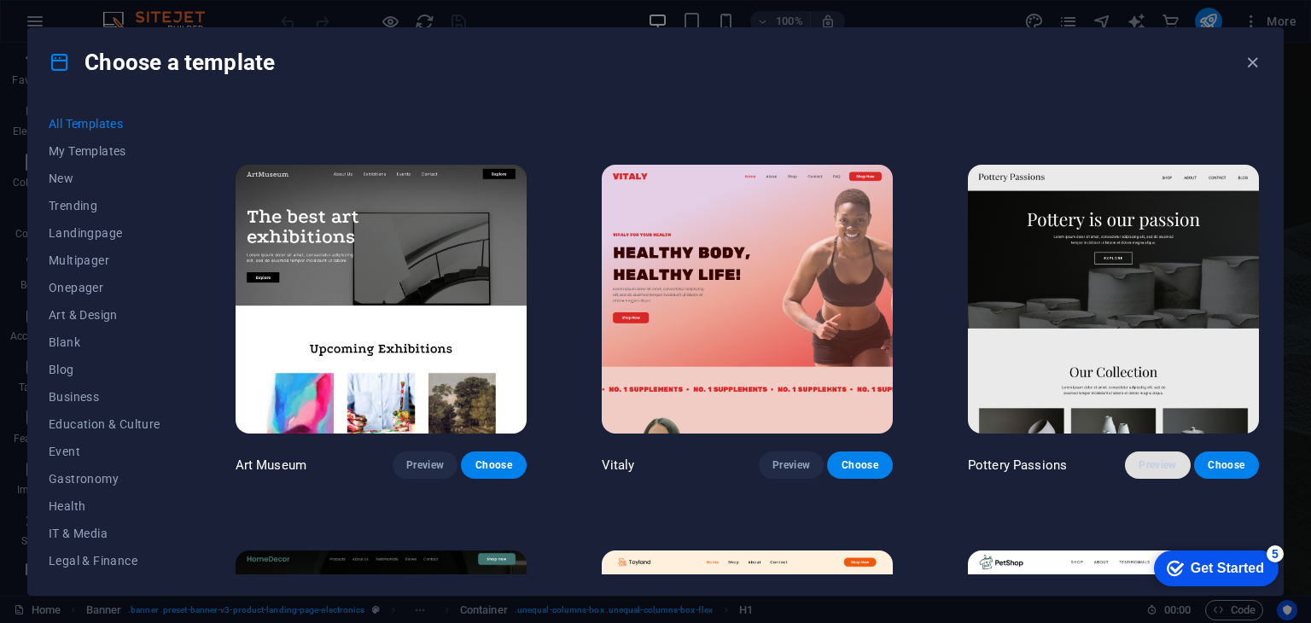
click at [1138, 459] on span "Preview" at bounding box center [1157, 465] width 38 height 14
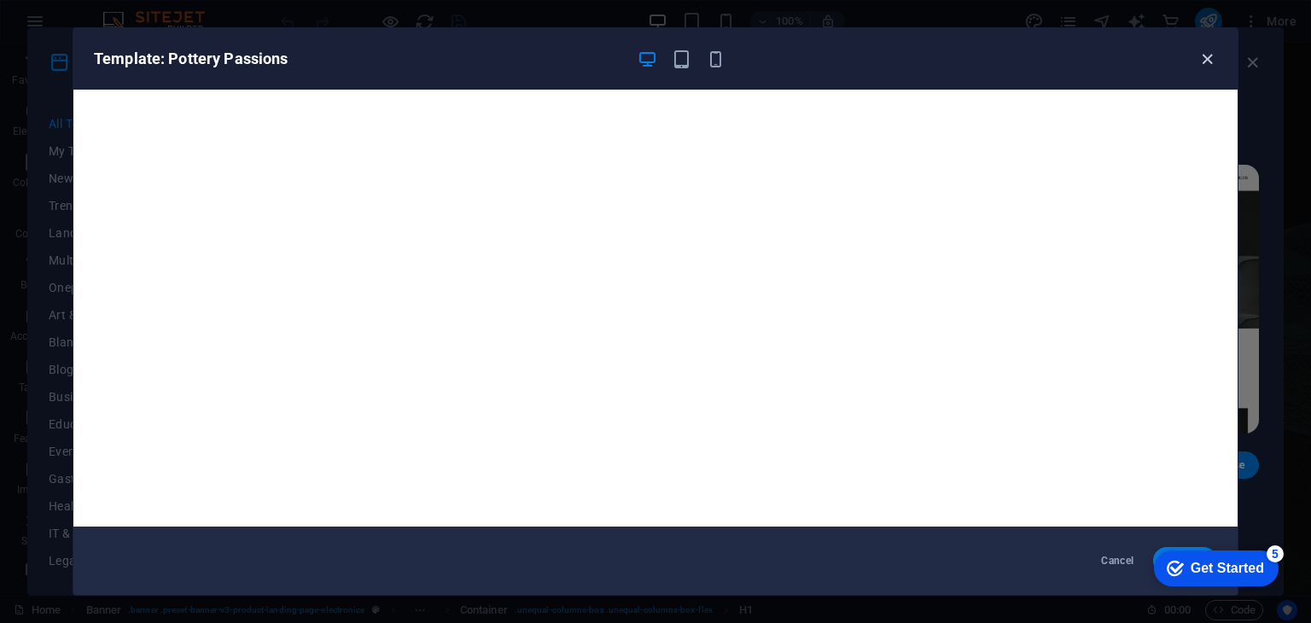
click at [1210, 56] on icon "button" at bounding box center [1207, 59] width 20 height 20
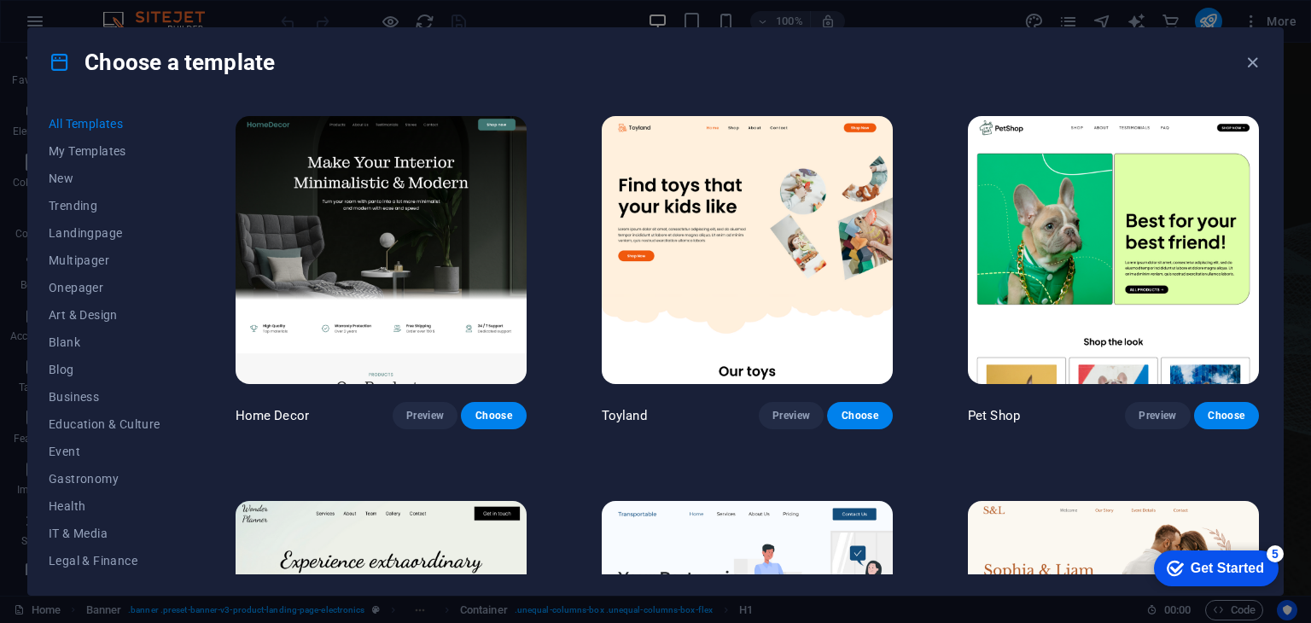
scroll to position [701, 0]
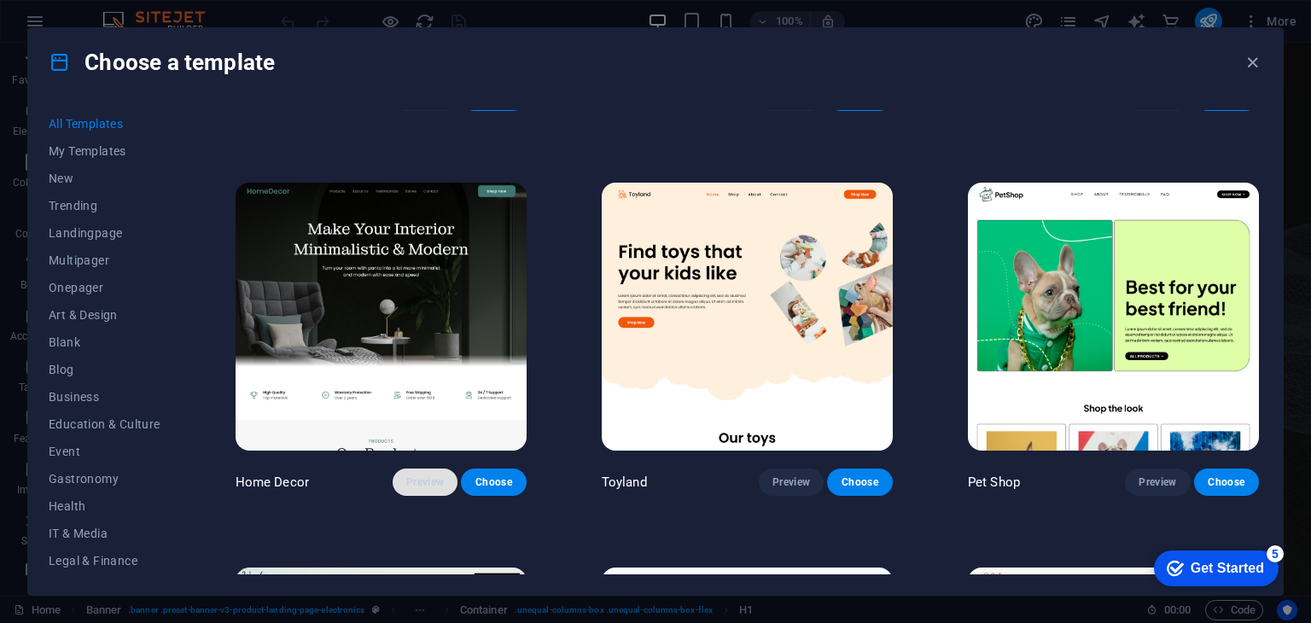
click at [424, 476] on span "Preview" at bounding box center [425, 482] width 38 height 14
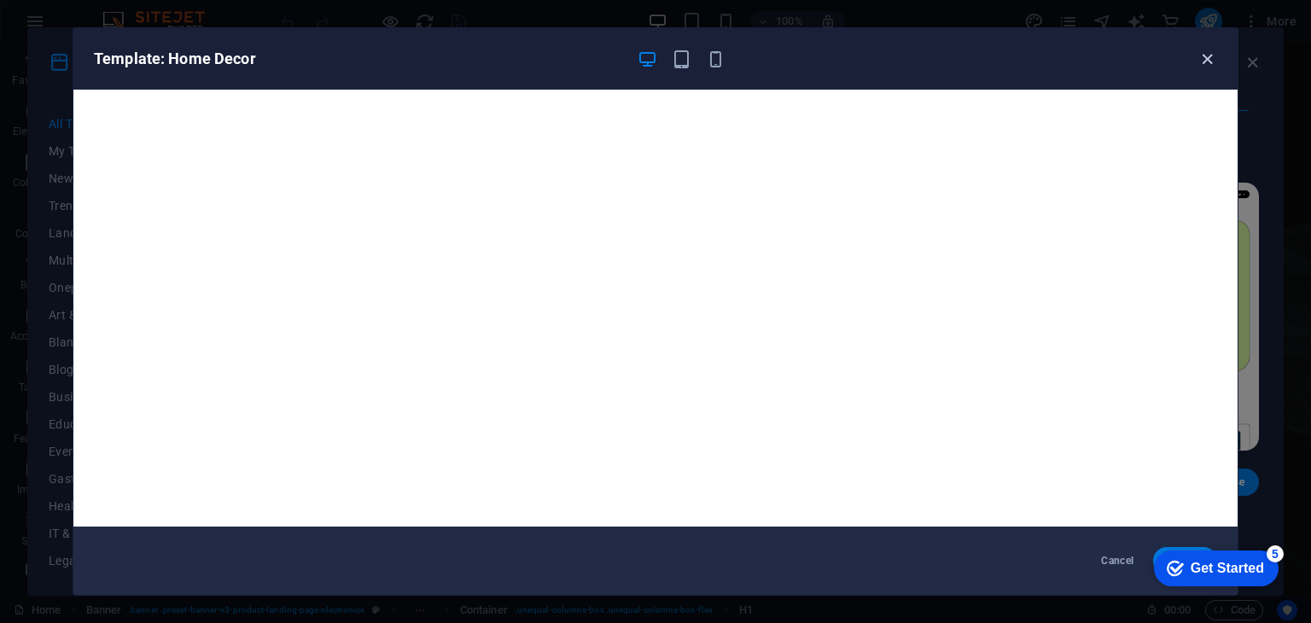
click at [1201, 59] on icon "button" at bounding box center [1207, 59] width 20 height 20
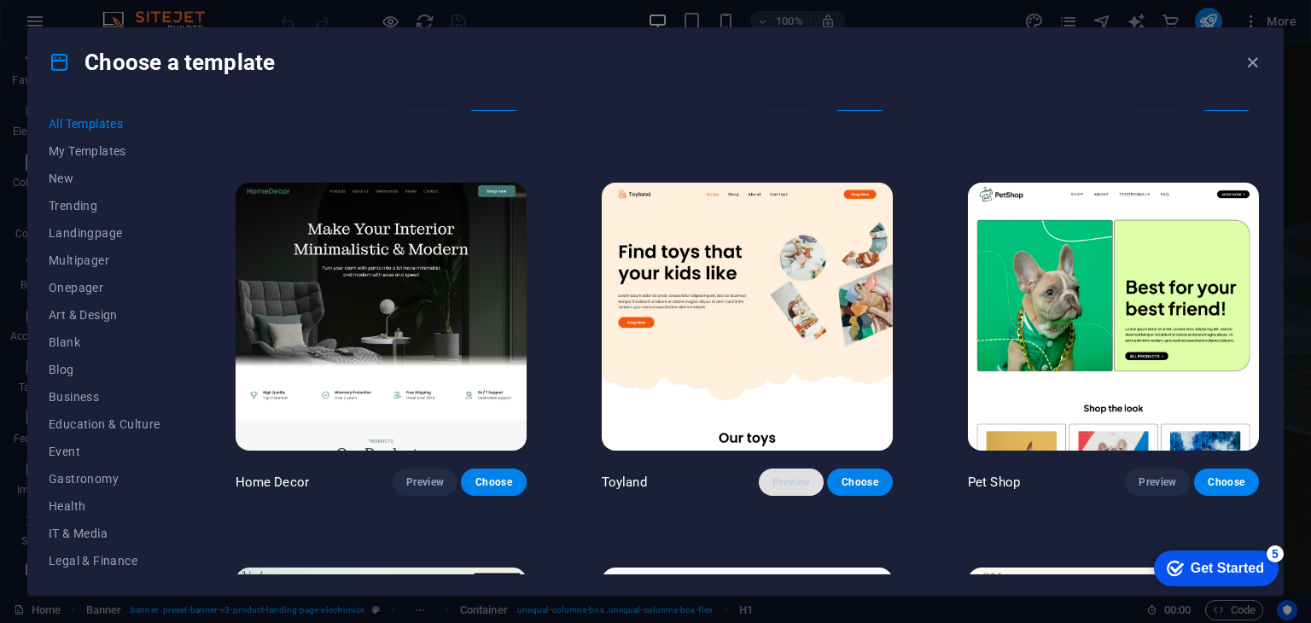
click at [802, 475] on span "Preview" at bounding box center [791, 482] width 38 height 14
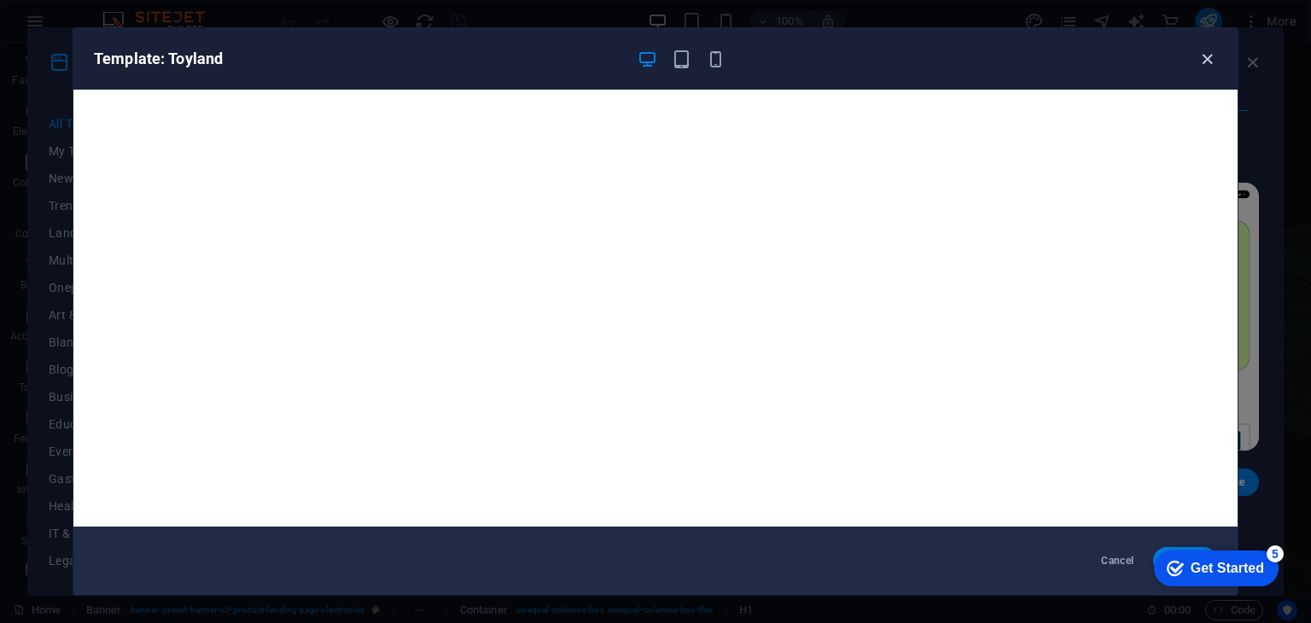
click at [1203, 57] on icon "button" at bounding box center [1207, 59] width 20 height 20
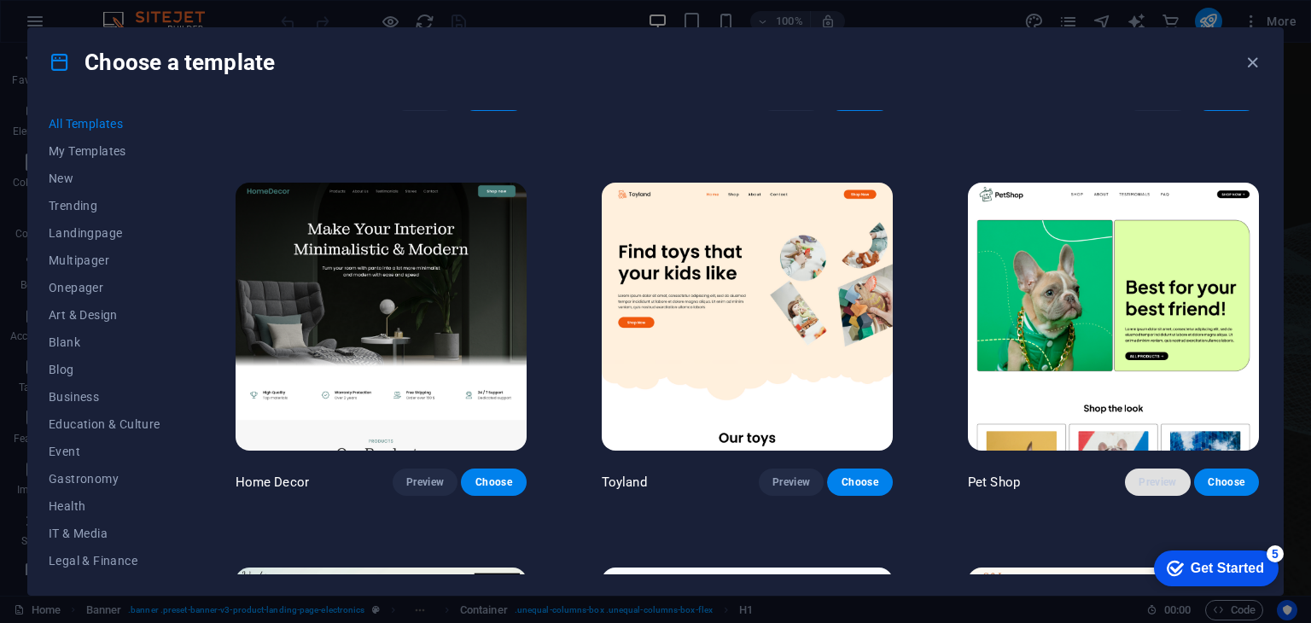
click at [1138, 482] on span "Preview" at bounding box center [1157, 482] width 38 height 14
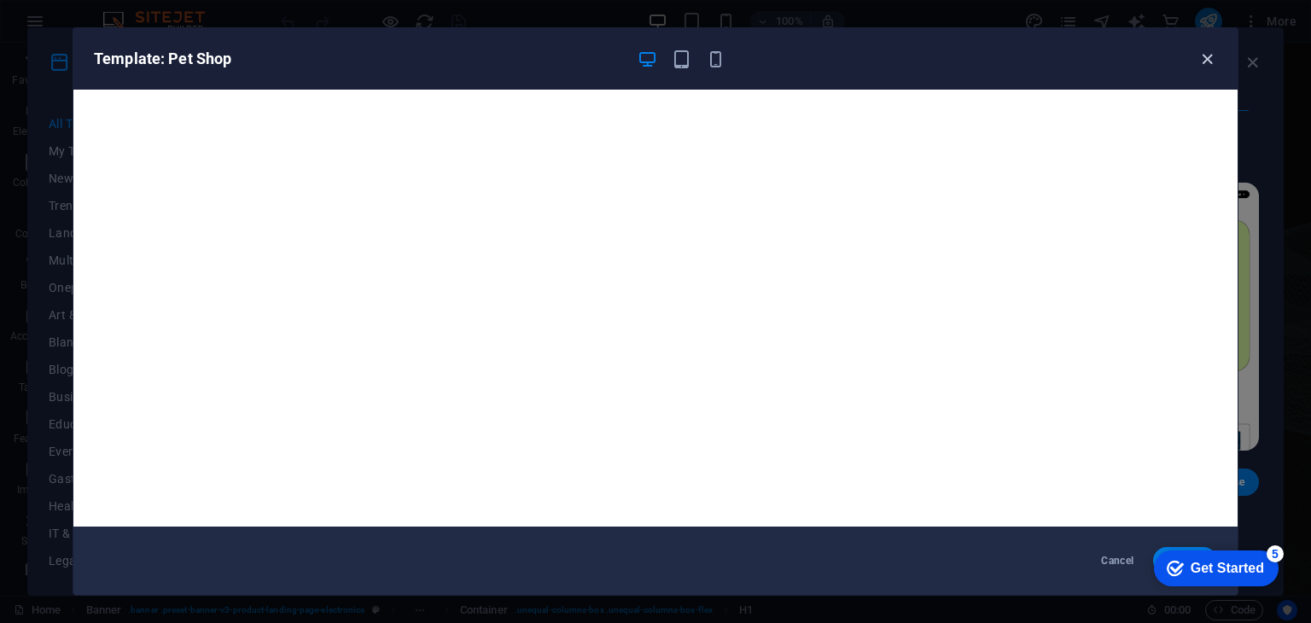
click at [1213, 61] on icon "button" at bounding box center [1207, 59] width 20 height 20
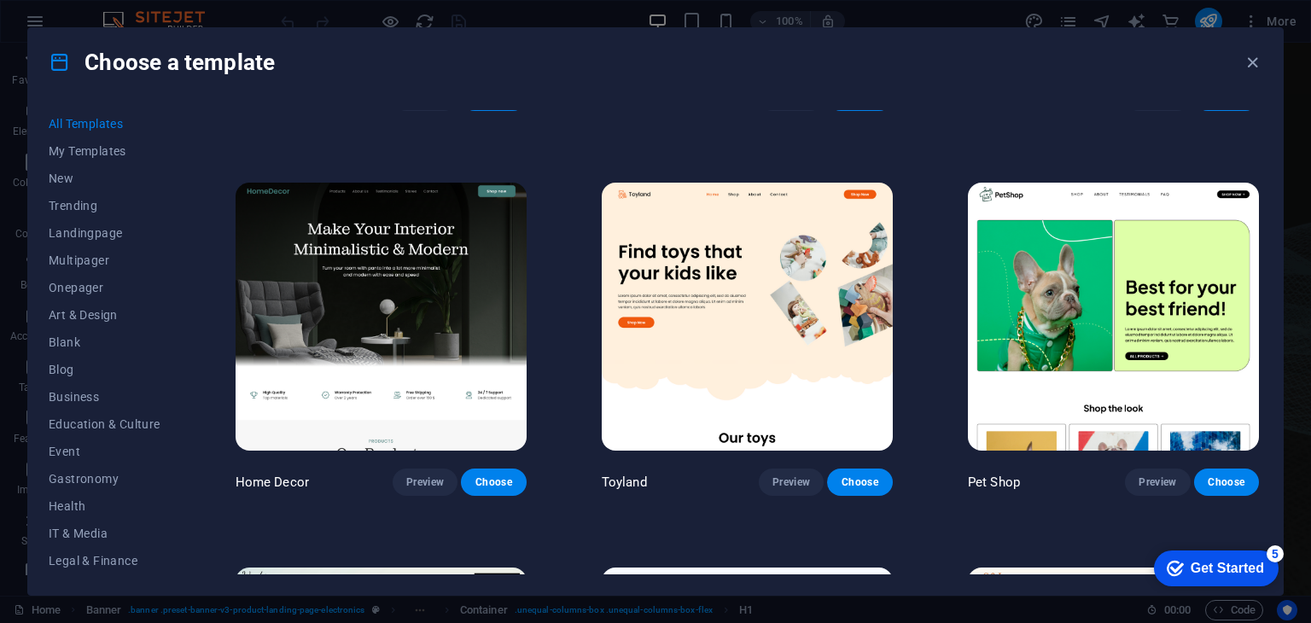
drag, startPoint x: 1258, startPoint y: 128, endPoint x: 1260, endPoint y: 140, distance: 12.2
click at [1260, 140] on div "SugarDough Preview Choose RepairIT Preview Choose Peoneera Preview Choose Art M…" at bounding box center [747, 342] width 1030 height 464
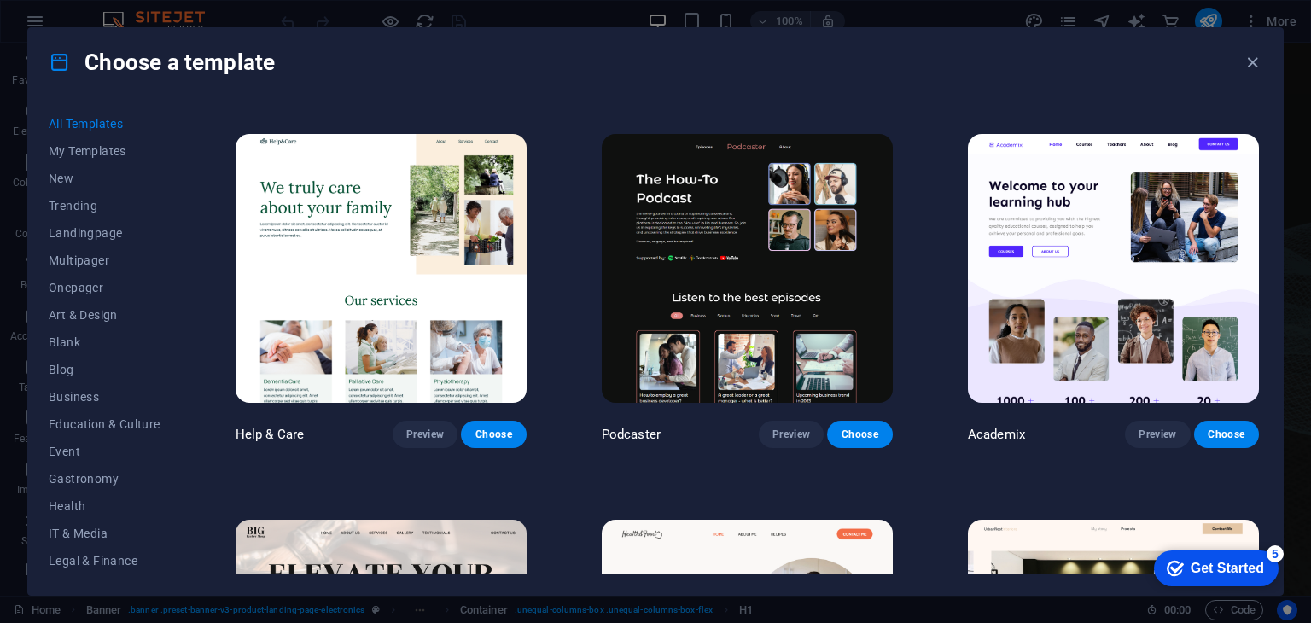
scroll to position [1905, 0]
click at [775, 428] on span "Preview" at bounding box center [791, 435] width 38 height 14
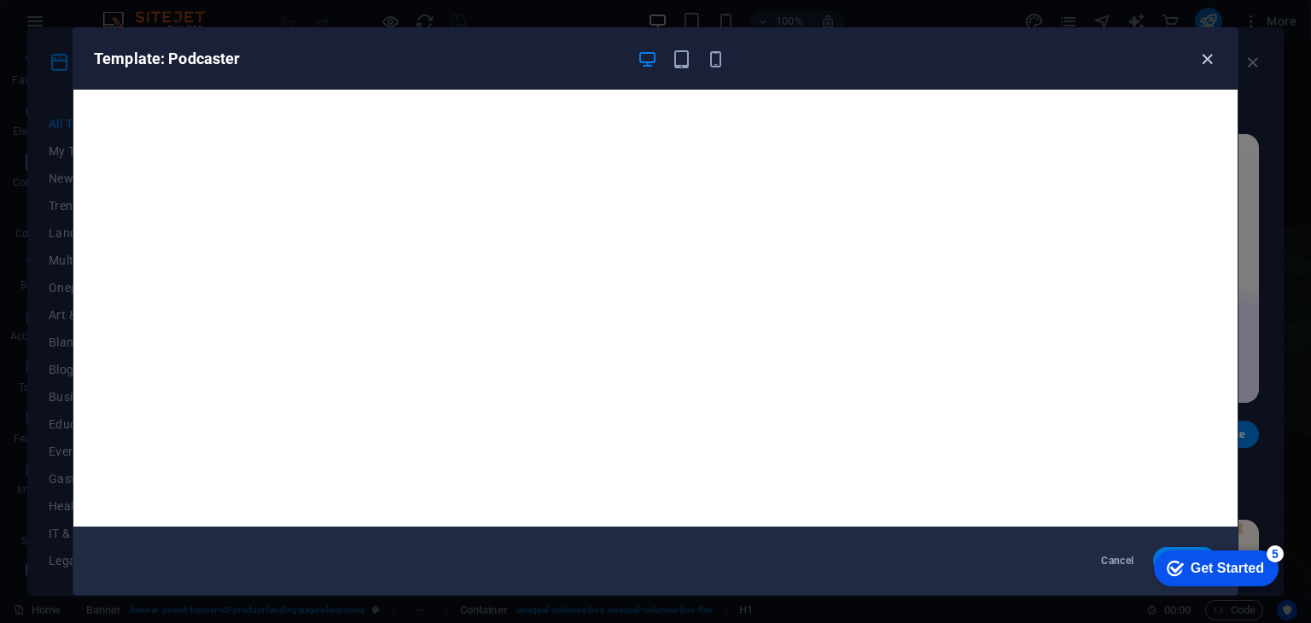
click at [1203, 61] on icon "button" at bounding box center [1207, 59] width 20 height 20
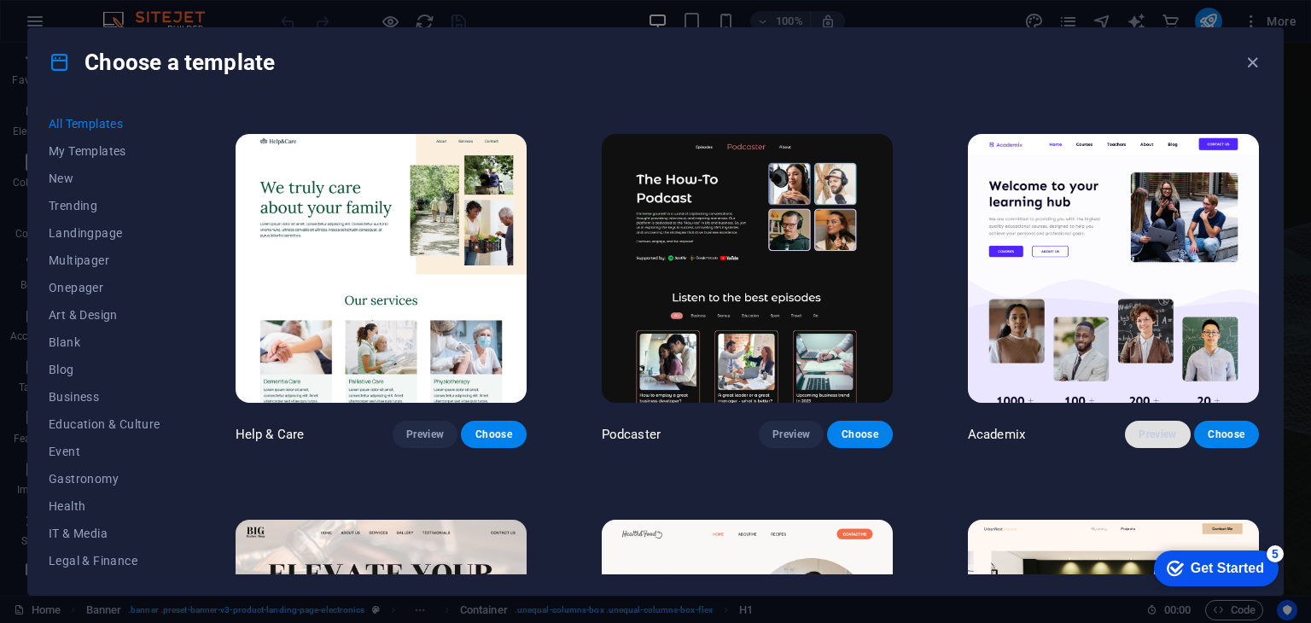
click at [1138, 428] on span "Preview" at bounding box center [1157, 435] width 38 height 14
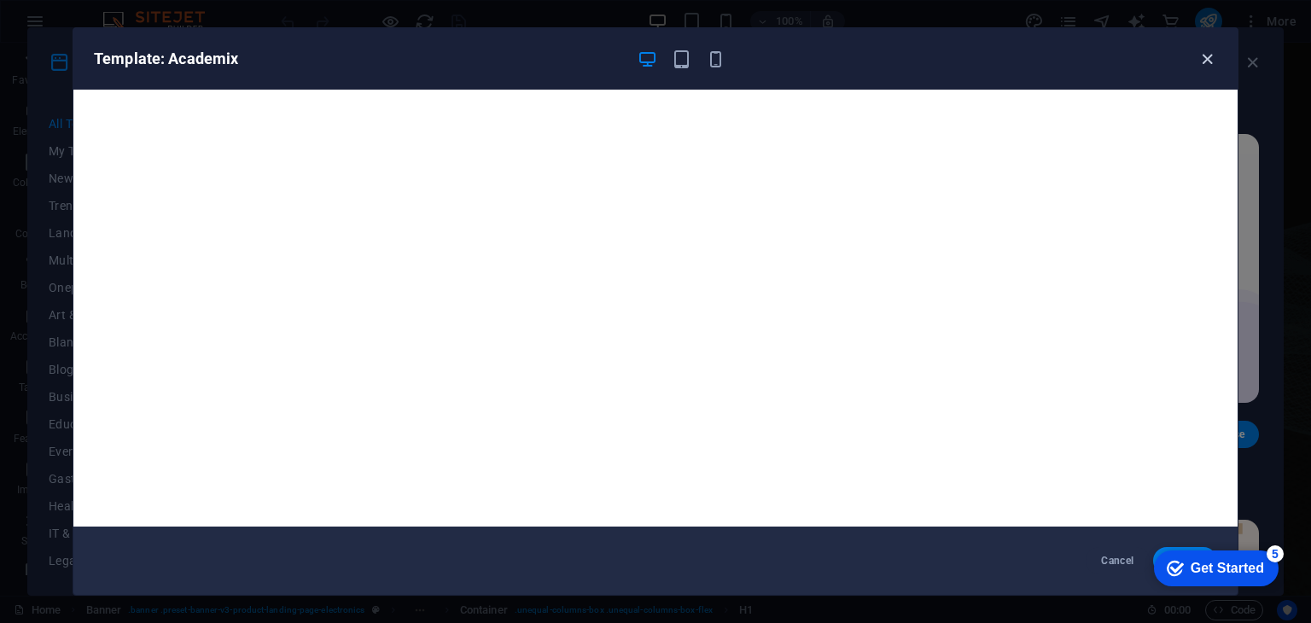
click at [1205, 59] on icon "button" at bounding box center [1207, 59] width 20 height 20
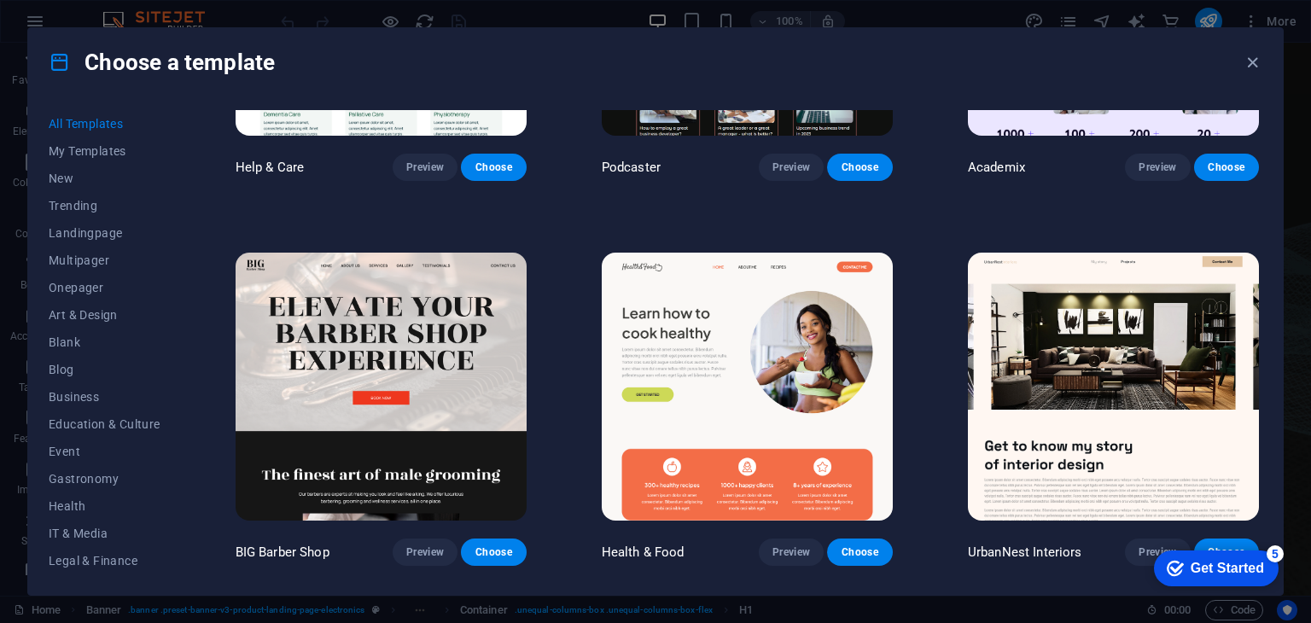
scroll to position [2205, 0]
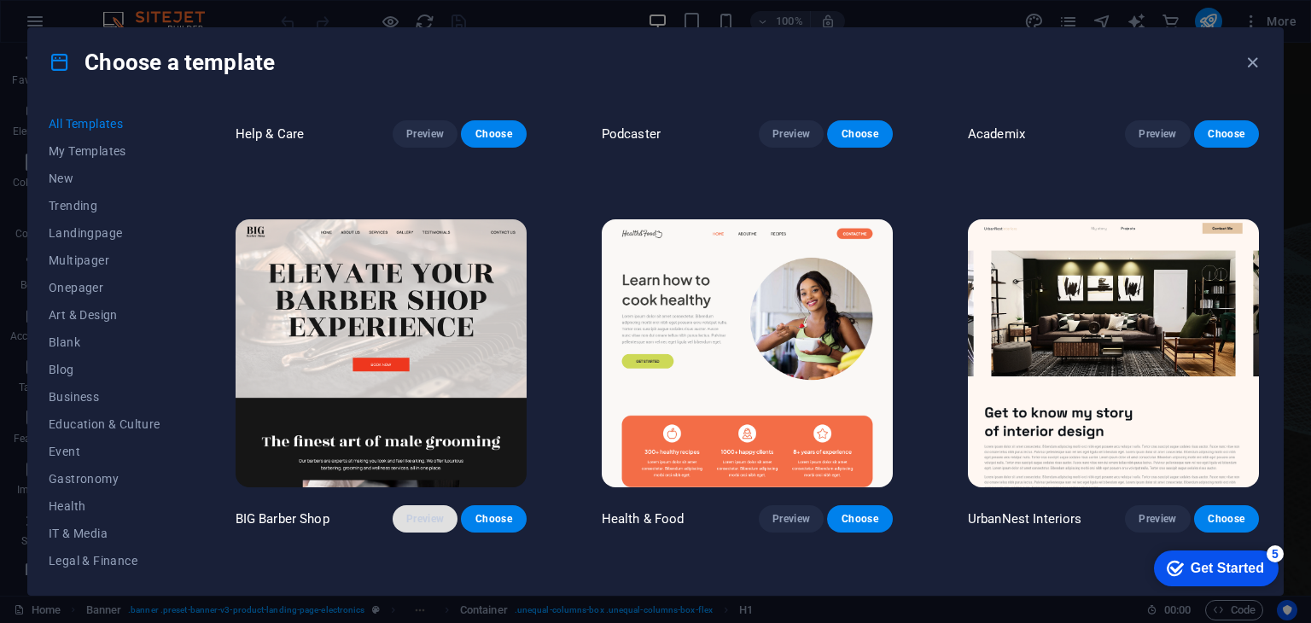
click at [413, 512] on span "Preview" at bounding box center [425, 519] width 38 height 14
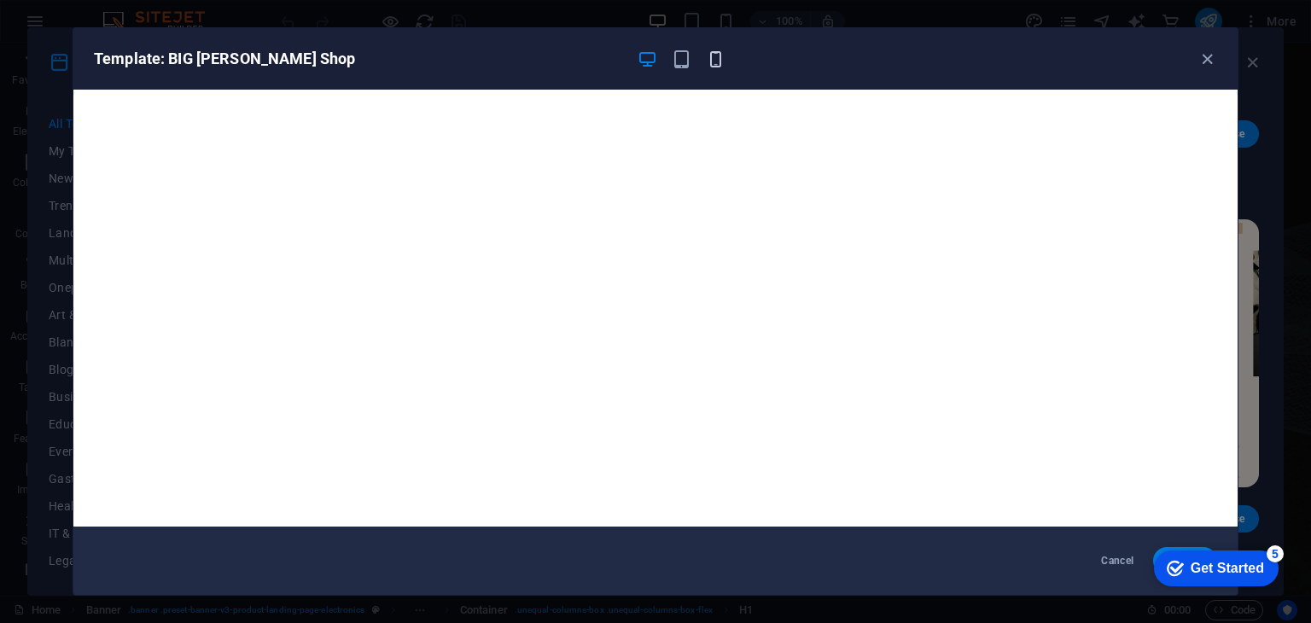
click at [717, 55] on icon "button" at bounding box center [716, 59] width 20 height 20
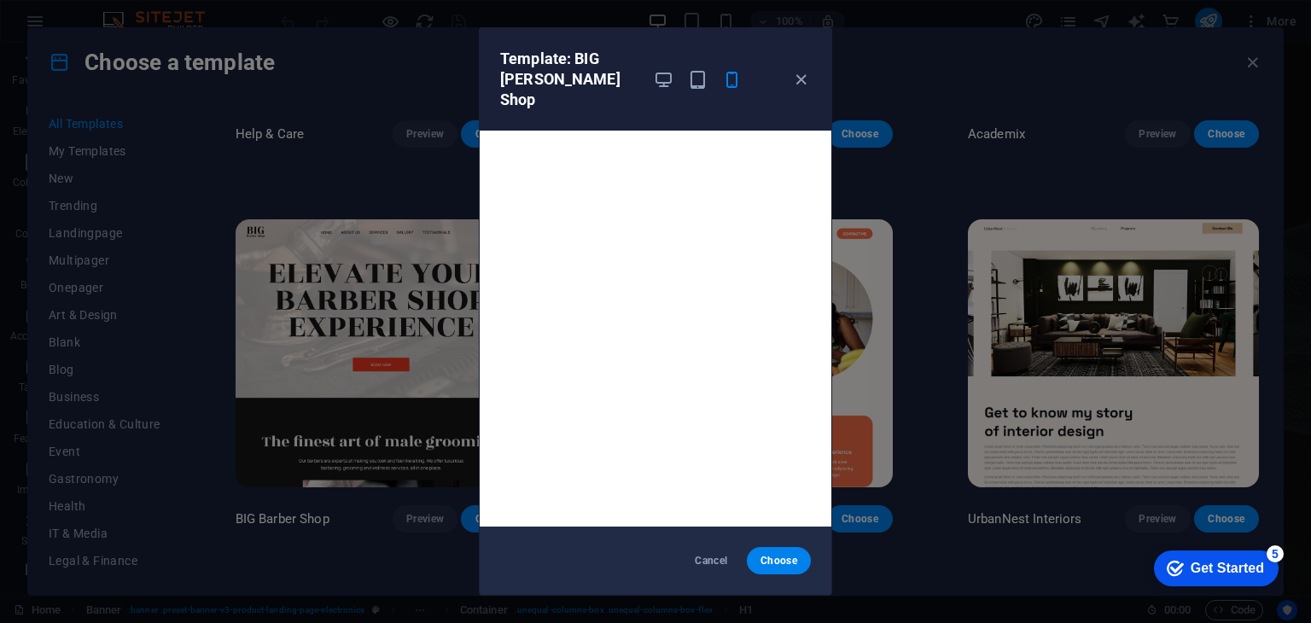
click at [811, 76] on div "Template: BIG Barber Shop" at bounding box center [656, 79] width 352 height 102
click at [800, 70] on icon "button" at bounding box center [801, 80] width 20 height 20
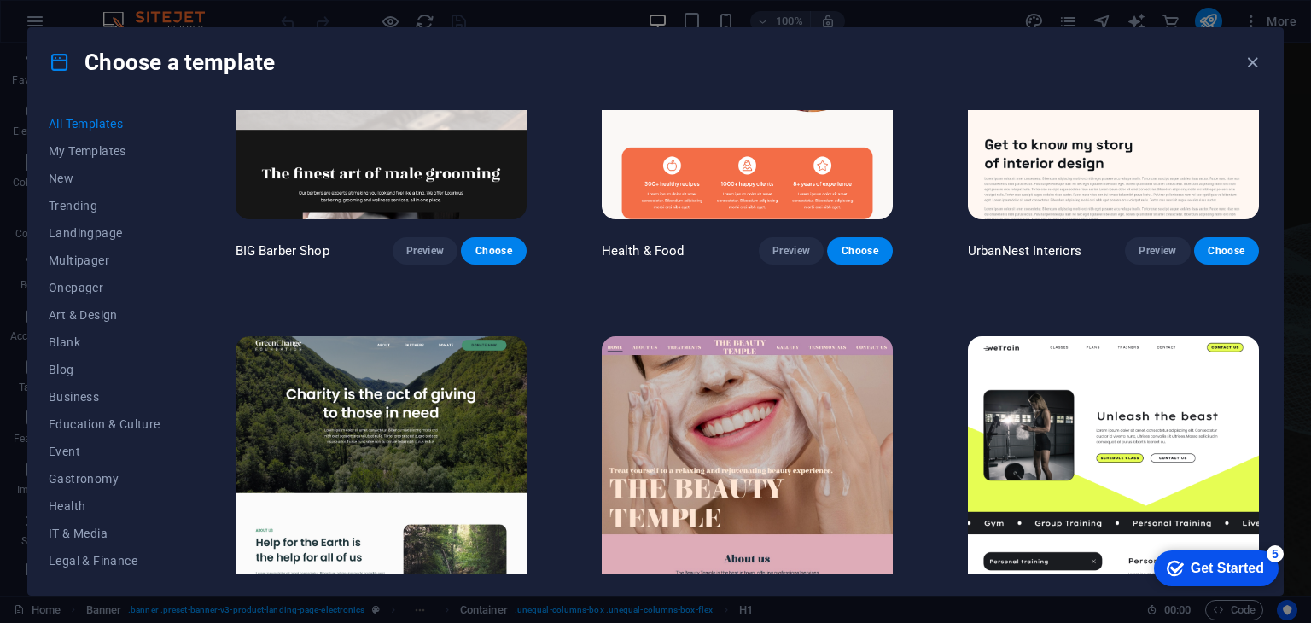
scroll to position [2539, 0]
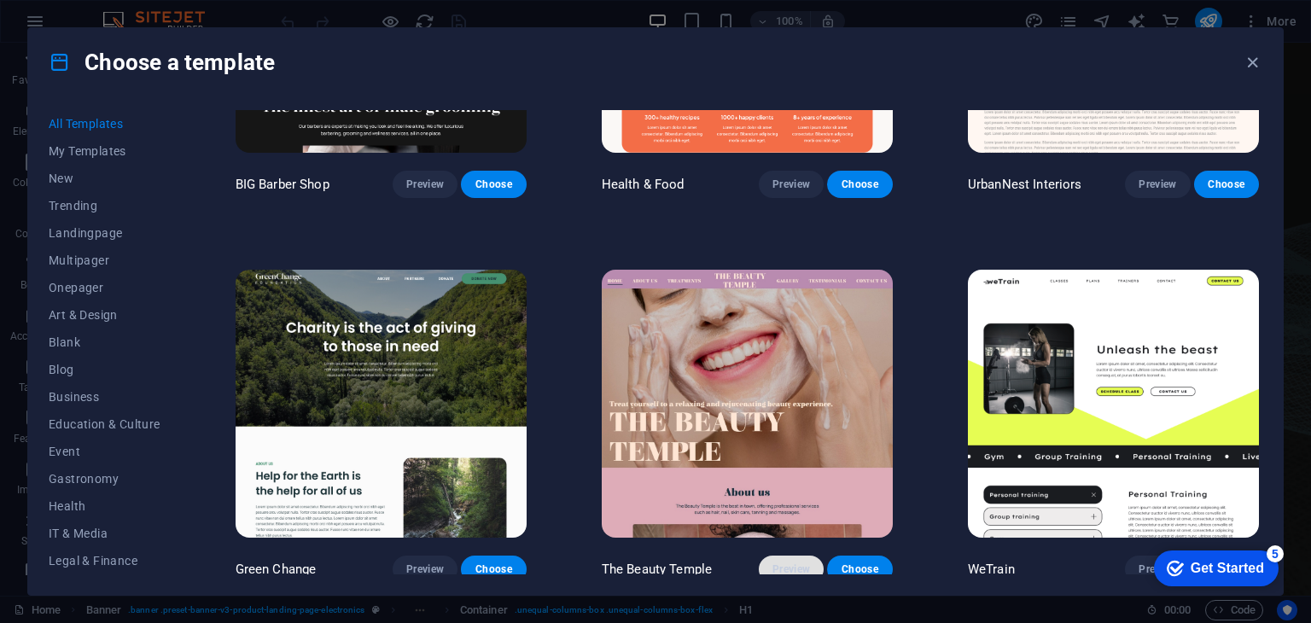
click at [785, 562] on span "Preview" at bounding box center [791, 569] width 38 height 14
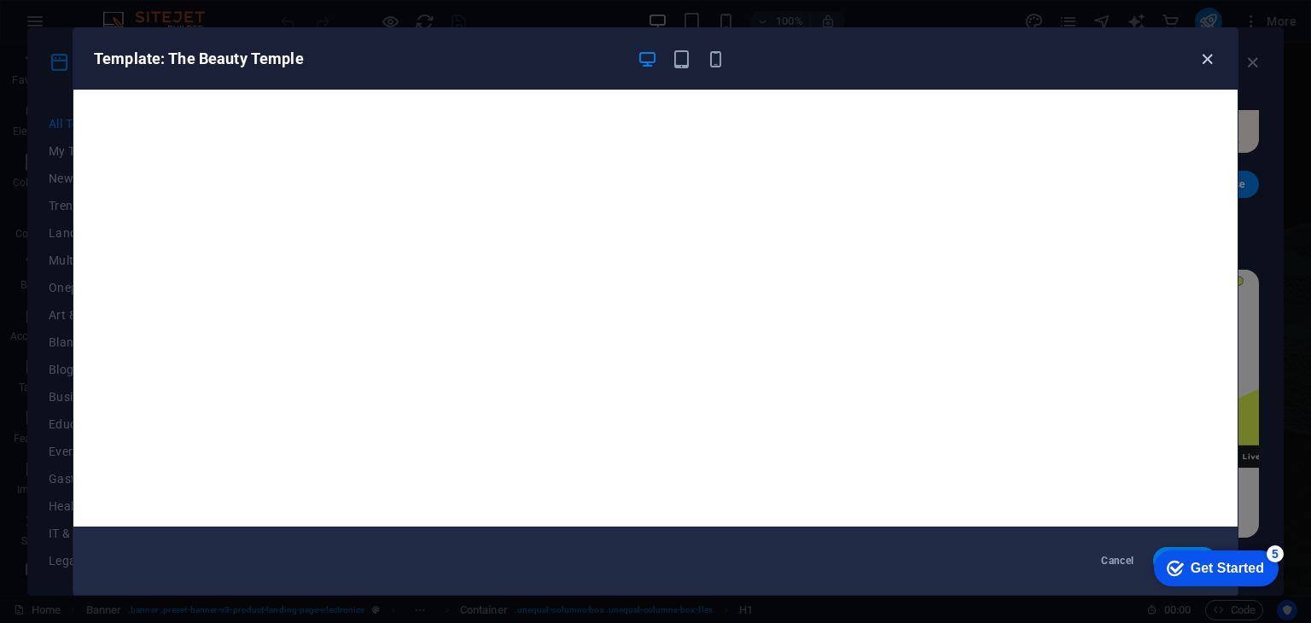
click at [1207, 51] on icon "button" at bounding box center [1207, 59] width 20 height 20
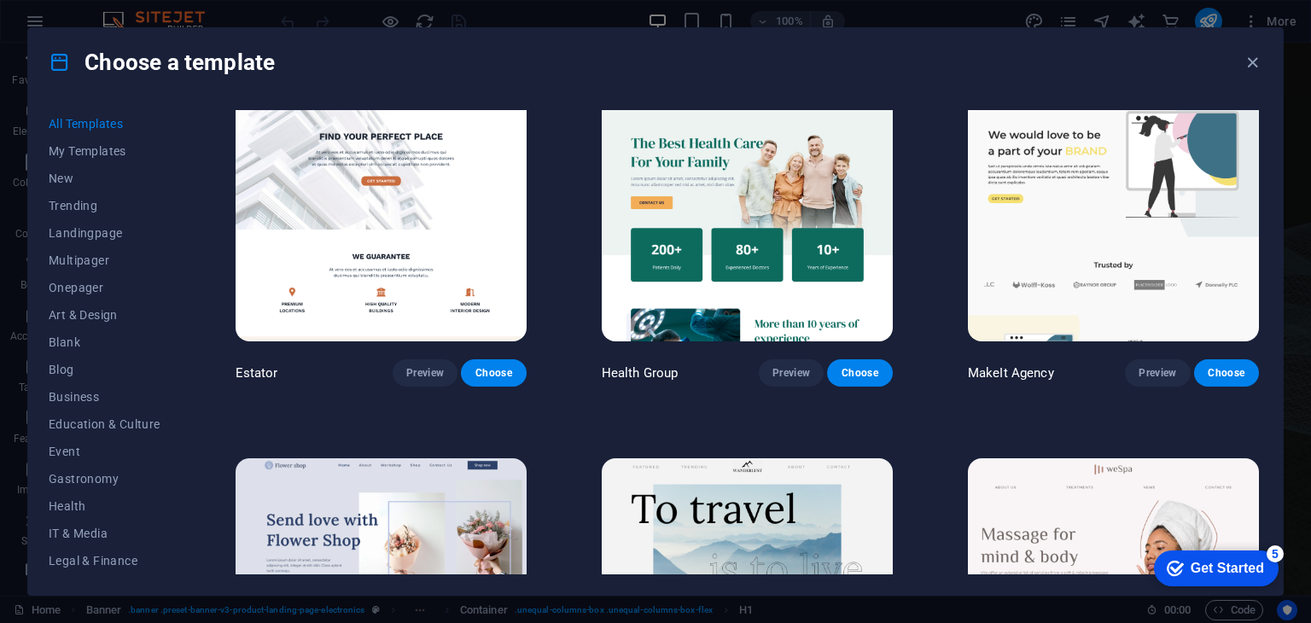
scroll to position [4511, 0]
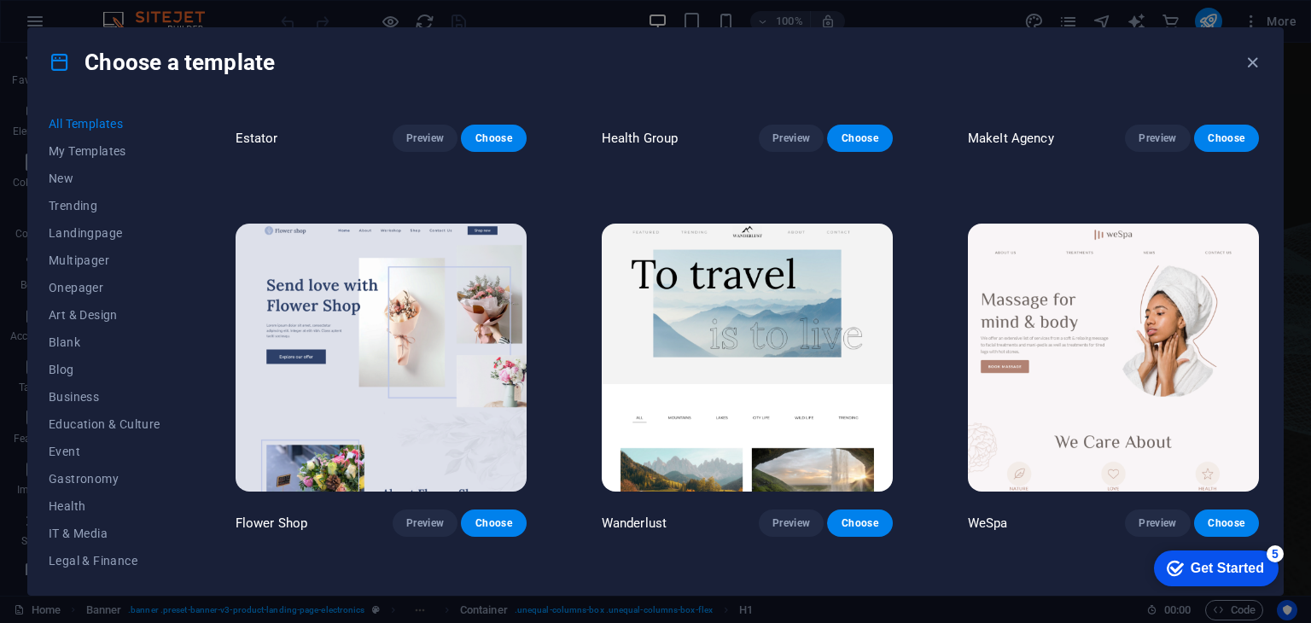
click at [1262, 202] on div "All Templates My Templates New Trending Landingpage Multipager Onepager Art & D…" at bounding box center [655, 345] width 1254 height 498
click at [1277, 166] on div "All Templates My Templates New Trending Landingpage Multipager Onepager Art & D…" at bounding box center [655, 345] width 1254 height 498
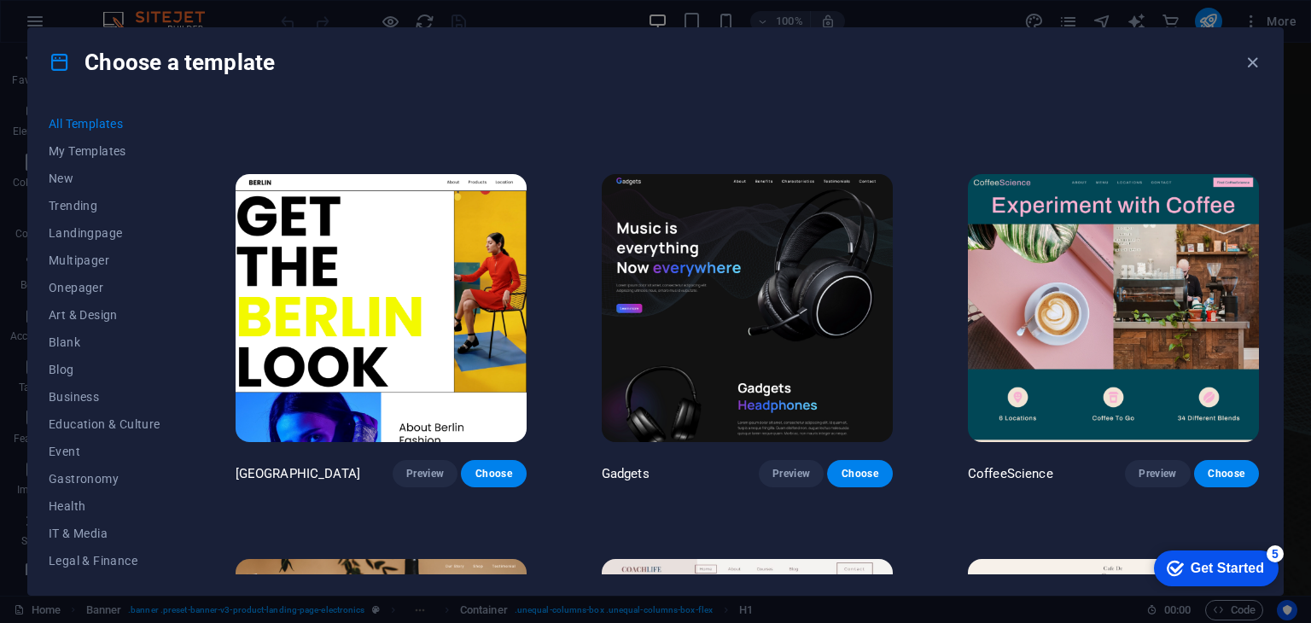
scroll to position [4946, 0]
click at [444, 460] on button "Preview" at bounding box center [425, 473] width 65 height 27
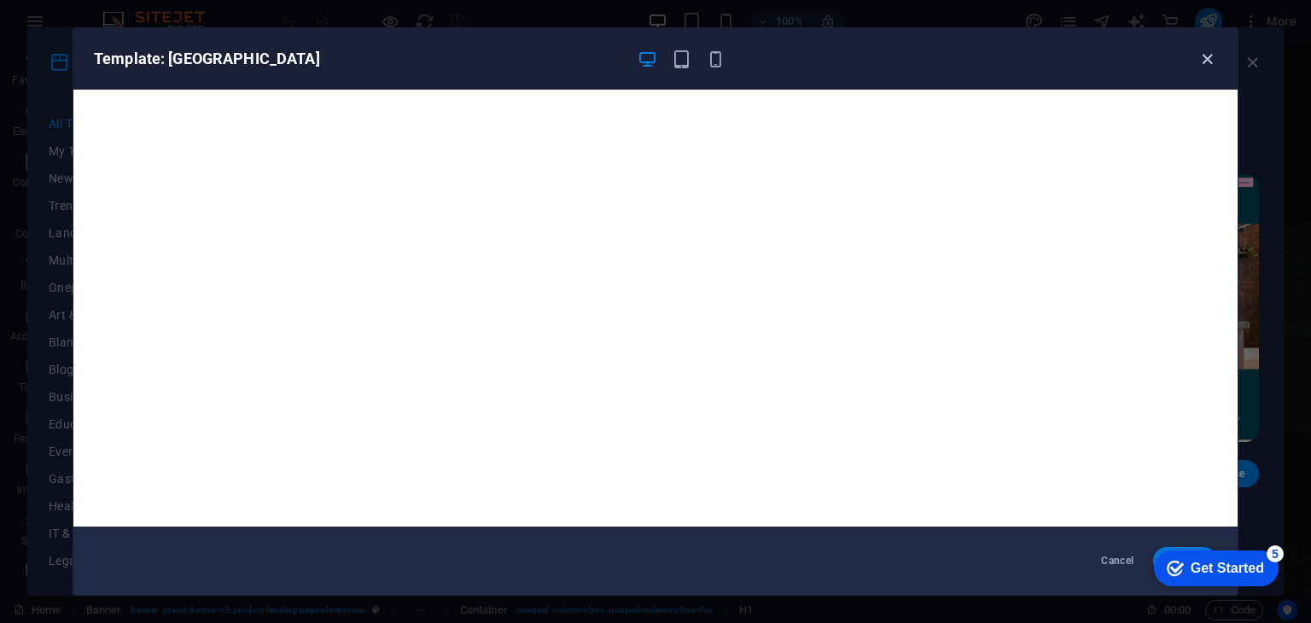
click at [1199, 55] on icon "button" at bounding box center [1207, 59] width 20 height 20
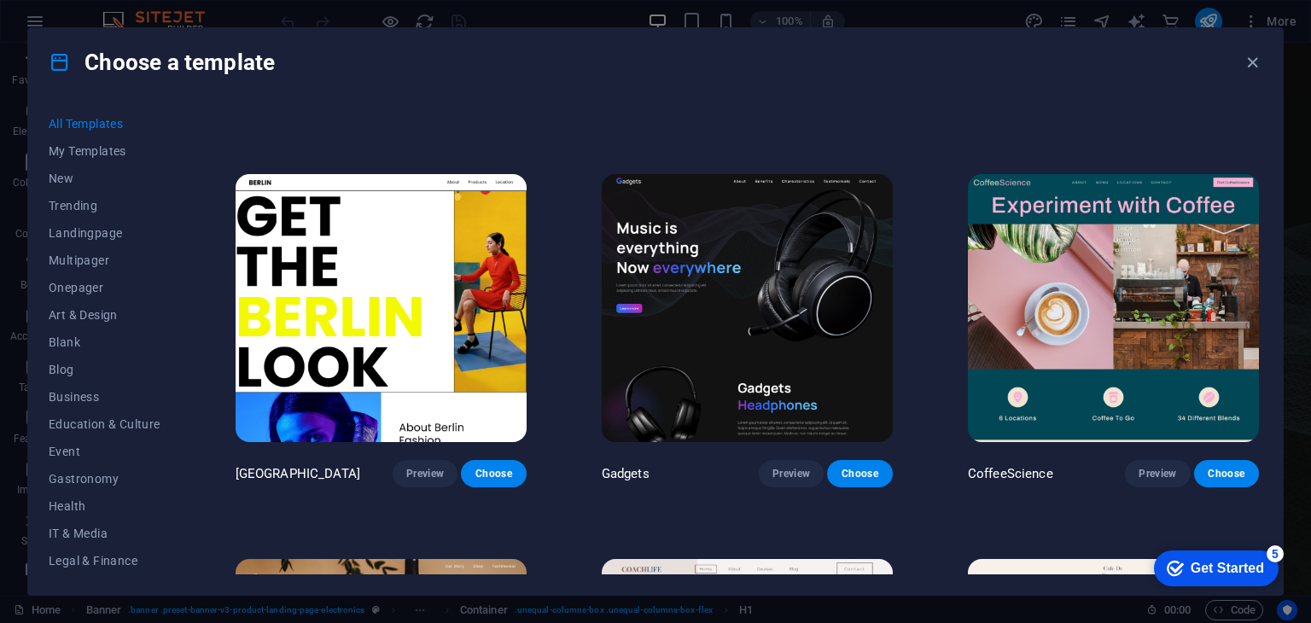
drag, startPoint x: 1299, startPoint y: 79, endPoint x: 1310, endPoint y: 113, distance: 35.9
click at [1310, 110] on div "Choose a template All Templates My Templates New Trending Landingpage Multipage…" at bounding box center [655, 311] width 1311 height 623
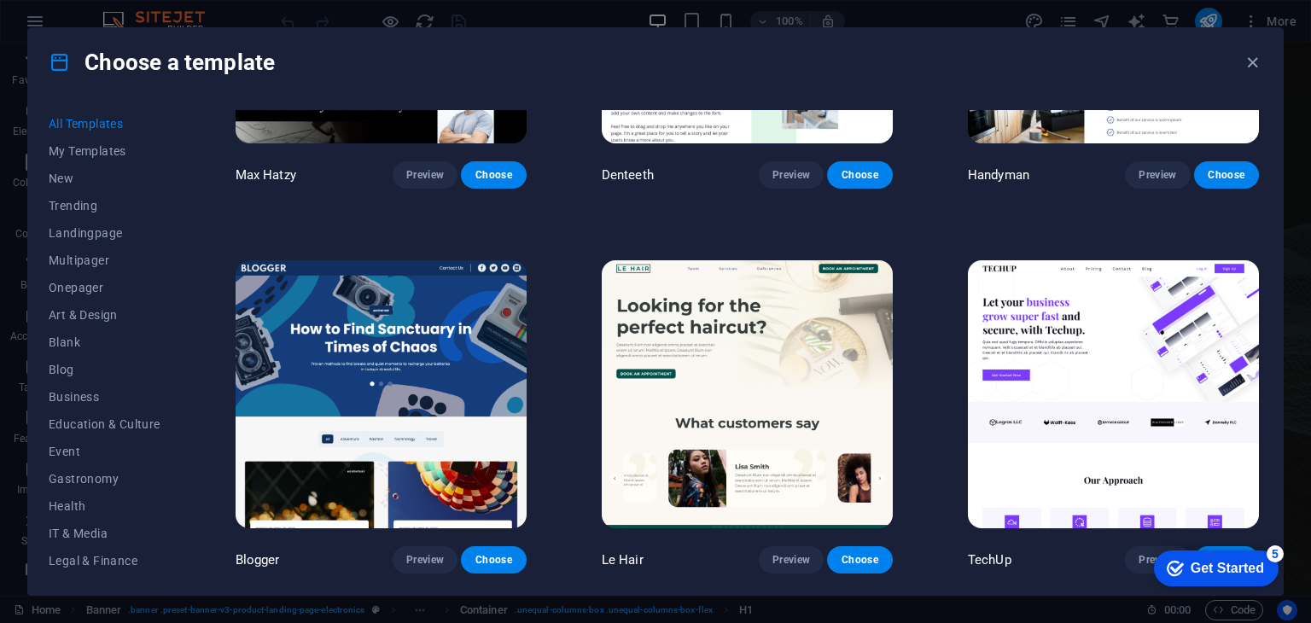
scroll to position [6082, 0]
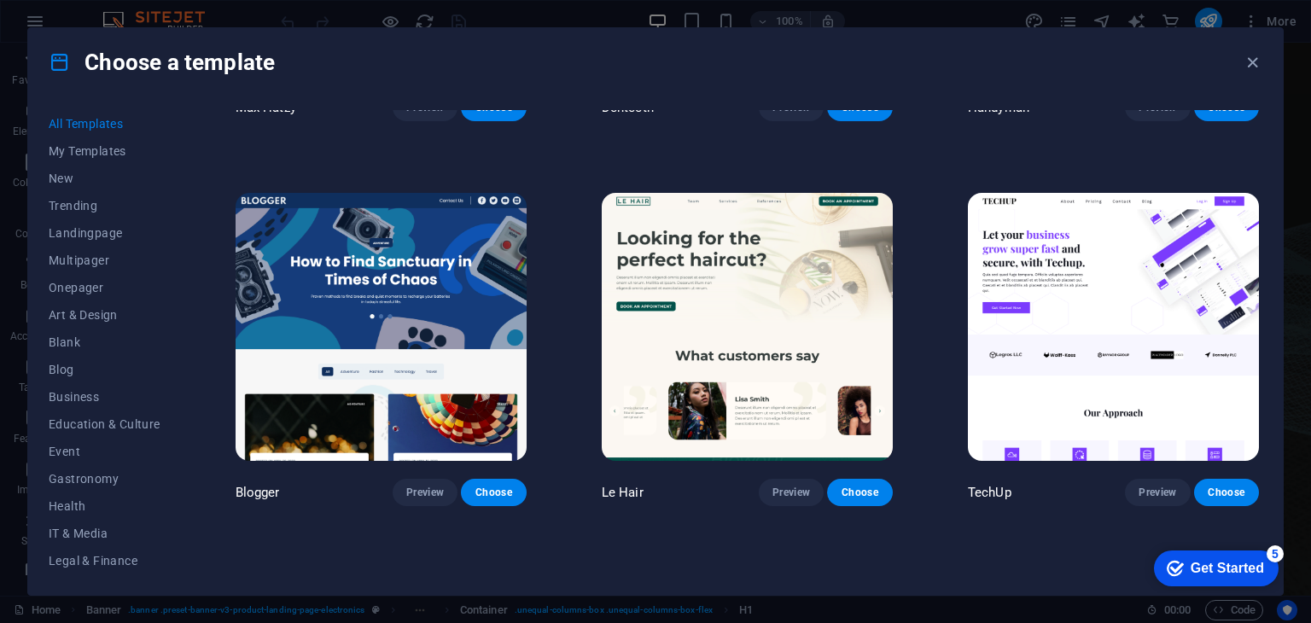
click at [1258, 243] on div "TechUp Preview Choose" at bounding box center [1113, 347] width 298 height 317
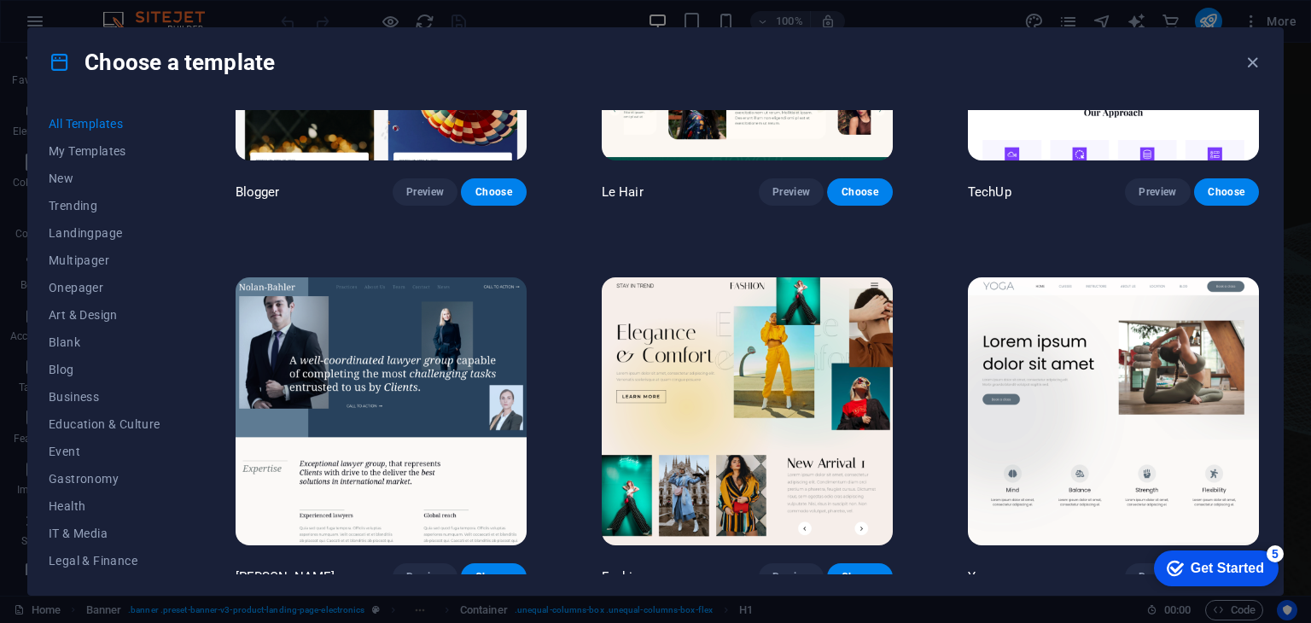
scroll to position [6450, 0]
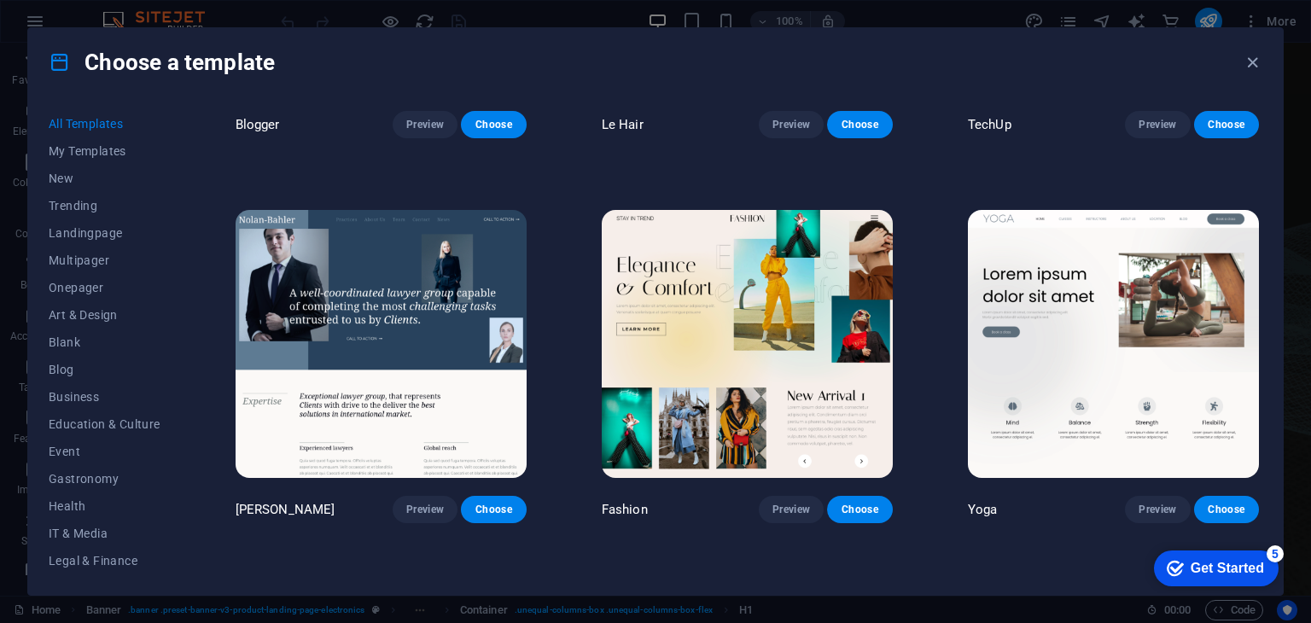
drag, startPoint x: 1258, startPoint y: 242, endPoint x: 1263, endPoint y: 251, distance: 10.0
click at [1263, 251] on div "All Templates My Templates New Trending Landingpage Multipager Onepager Art & D…" at bounding box center [655, 345] width 1254 height 498
click at [1143, 496] on button "Preview" at bounding box center [1157, 509] width 65 height 27
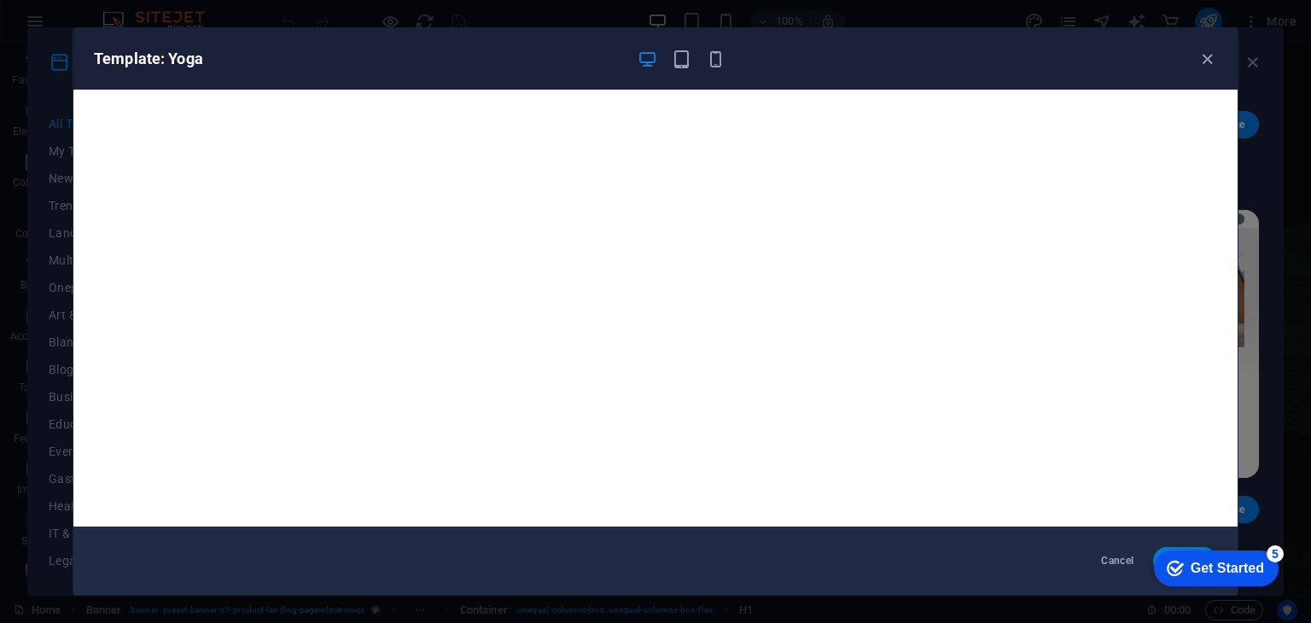
click at [1253, 240] on div "Template: Yoga Cancel Choose" at bounding box center [655, 311] width 1311 height 623
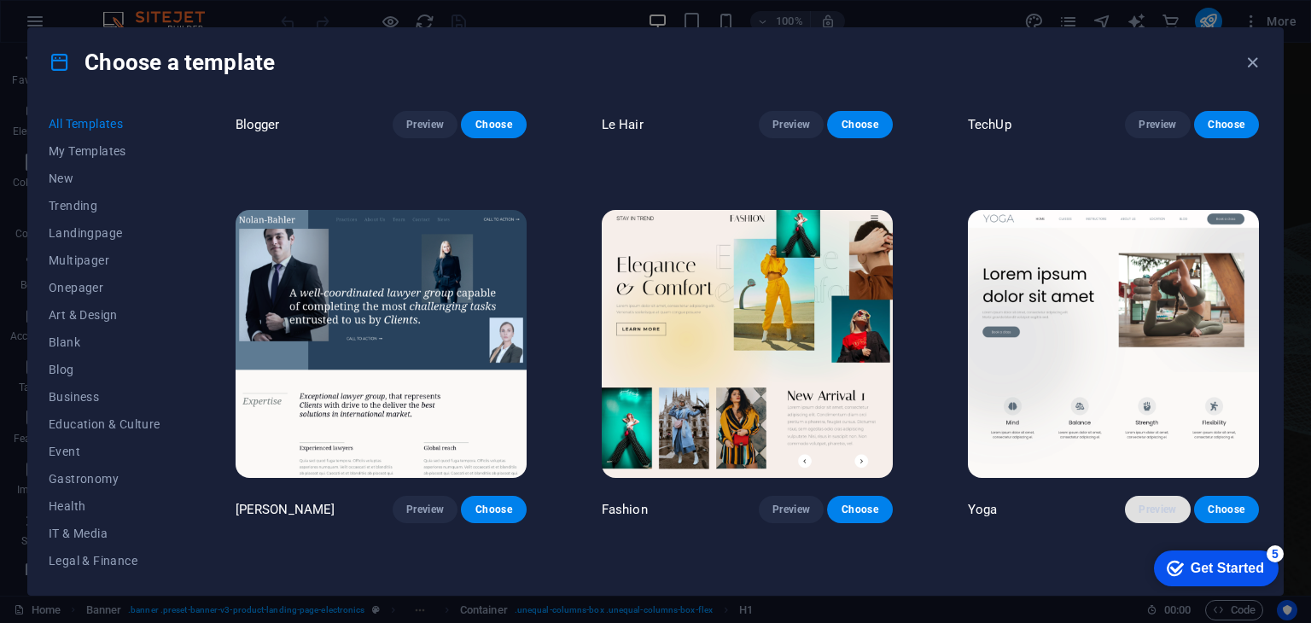
click at [1147, 496] on button "Preview" at bounding box center [1157, 509] width 65 height 27
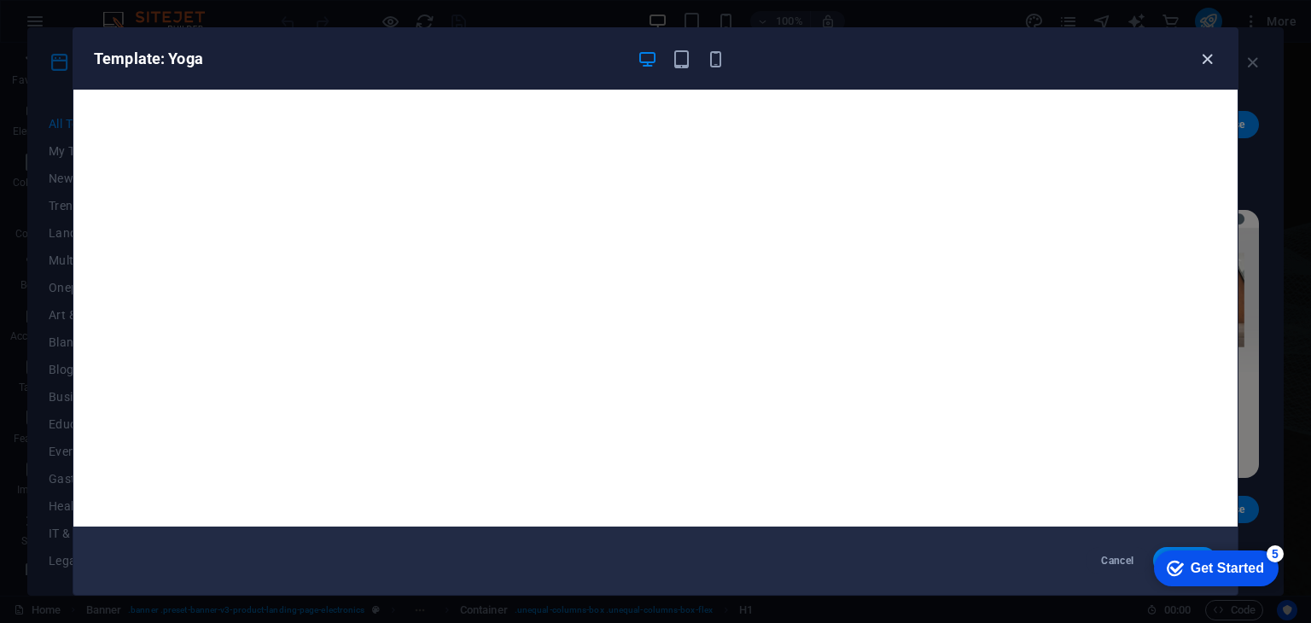
click at [1211, 62] on icon "button" at bounding box center [1207, 59] width 20 height 20
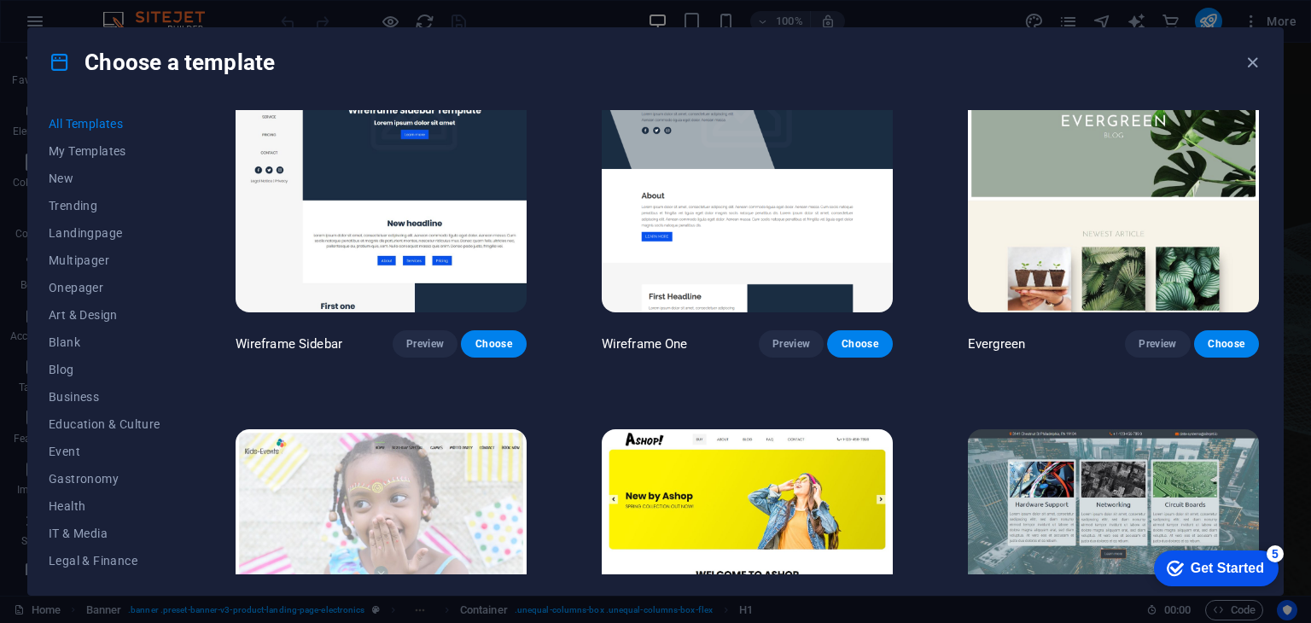
scroll to position [7586, 0]
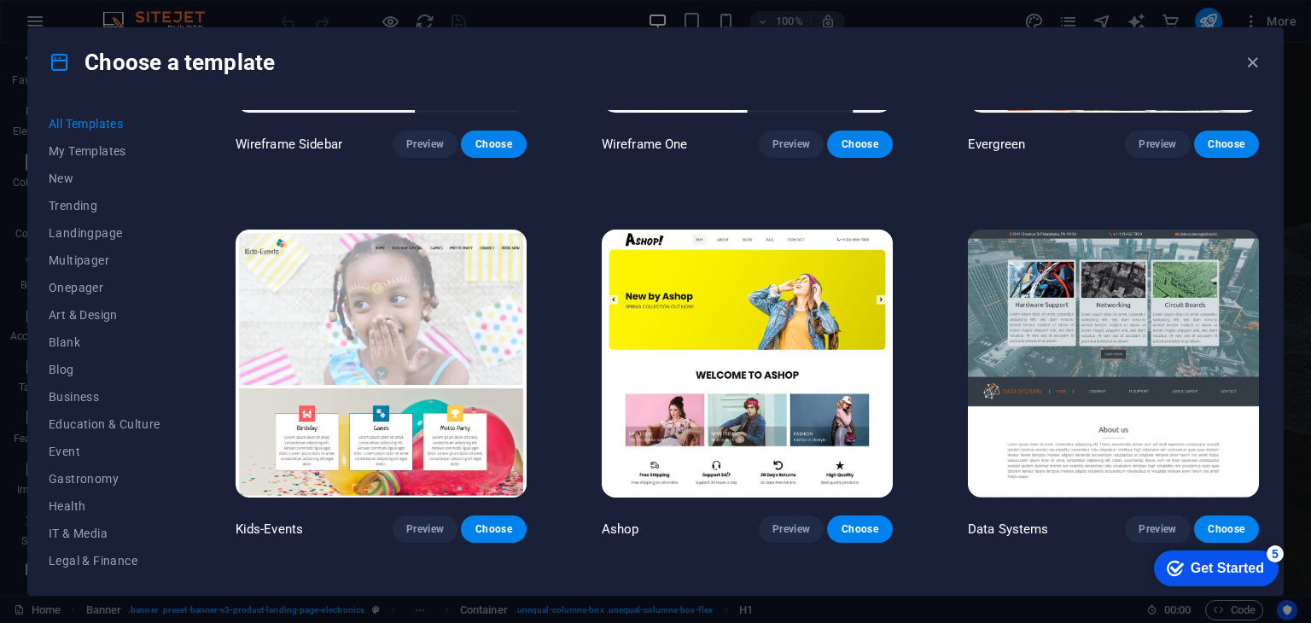
click at [1265, 274] on div "All Templates My Templates New Trending Landingpage Multipager Onepager Art & D…" at bounding box center [655, 345] width 1254 height 498
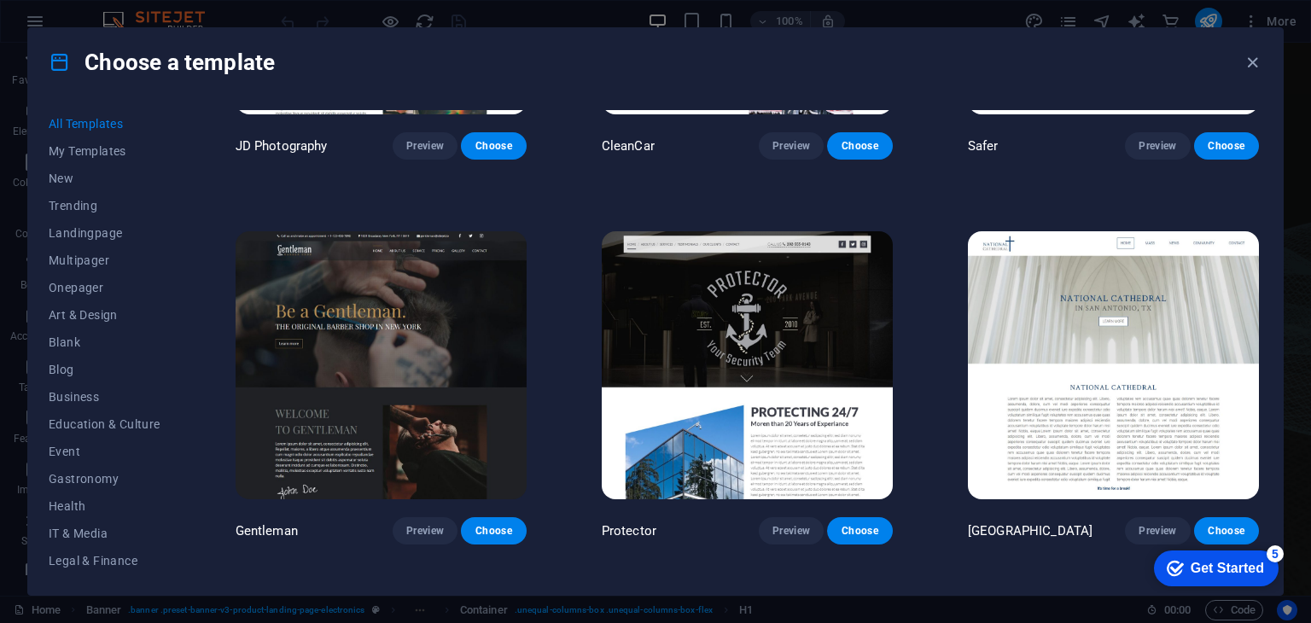
scroll to position [8288, 0]
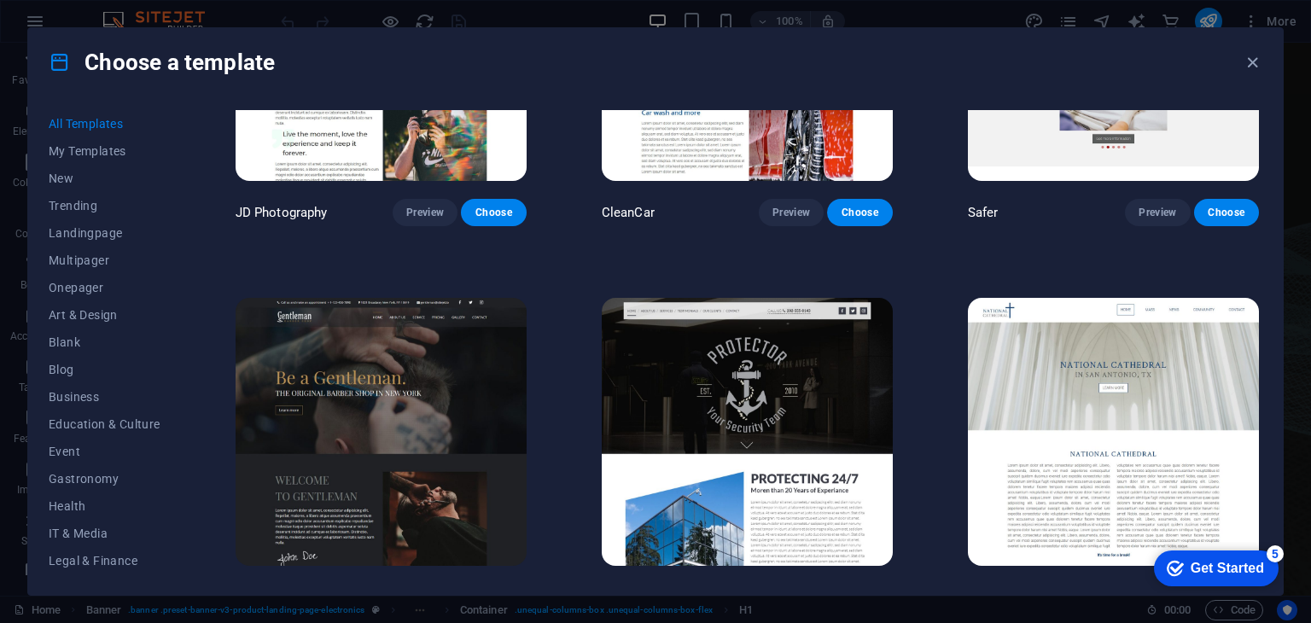
click at [1260, 291] on div "All Templates My Templates New Trending Landingpage Multipager Onepager Art & D…" at bounding box center [655, 345] width 1254 height 498
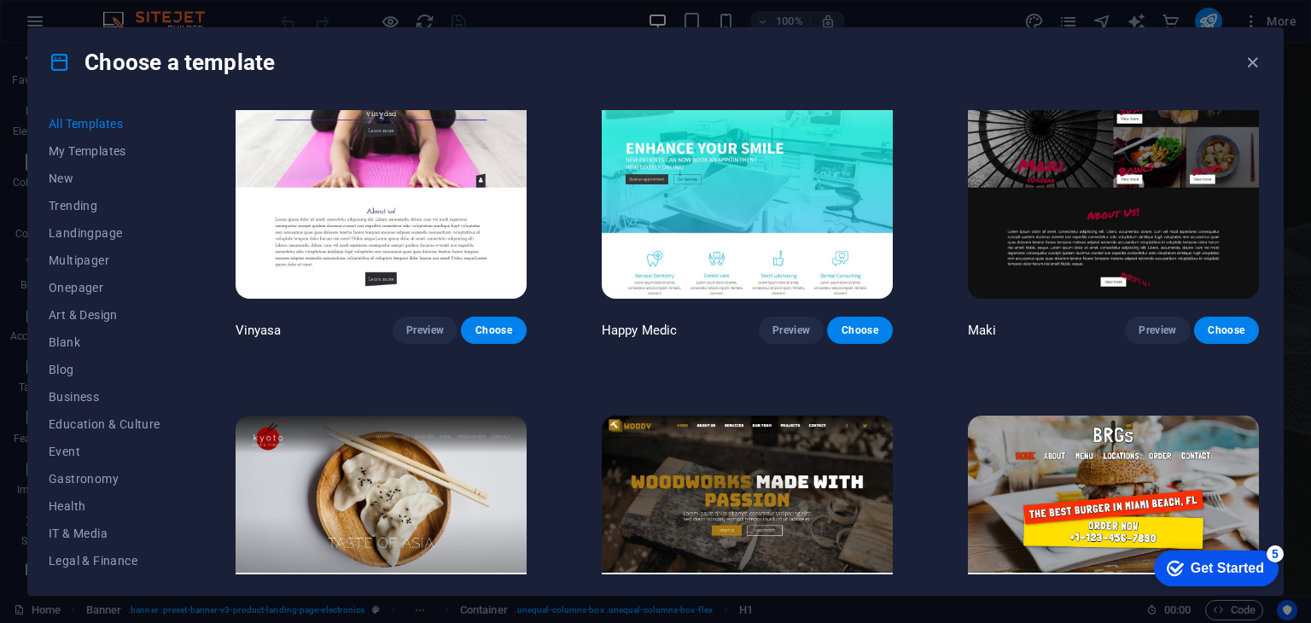
scroll to position [9424, 0]
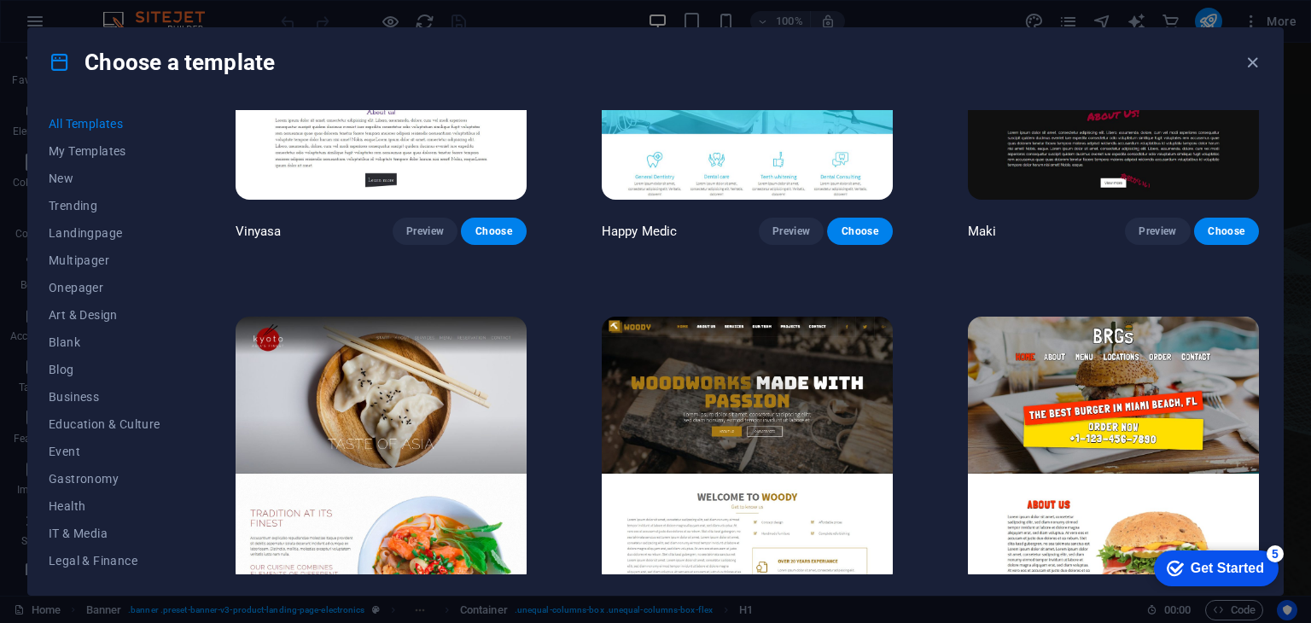
drag, startPoint x: 1263, startPoint y: 317, endPoint x: 1264, endPoint y: 281, distance: 35.8
click at [1264, 281] on div "All Templates My Templates New Trending Landingpage Multipager Onepager Art & D…" at bounding box center [655, 345] width 1254 height 498
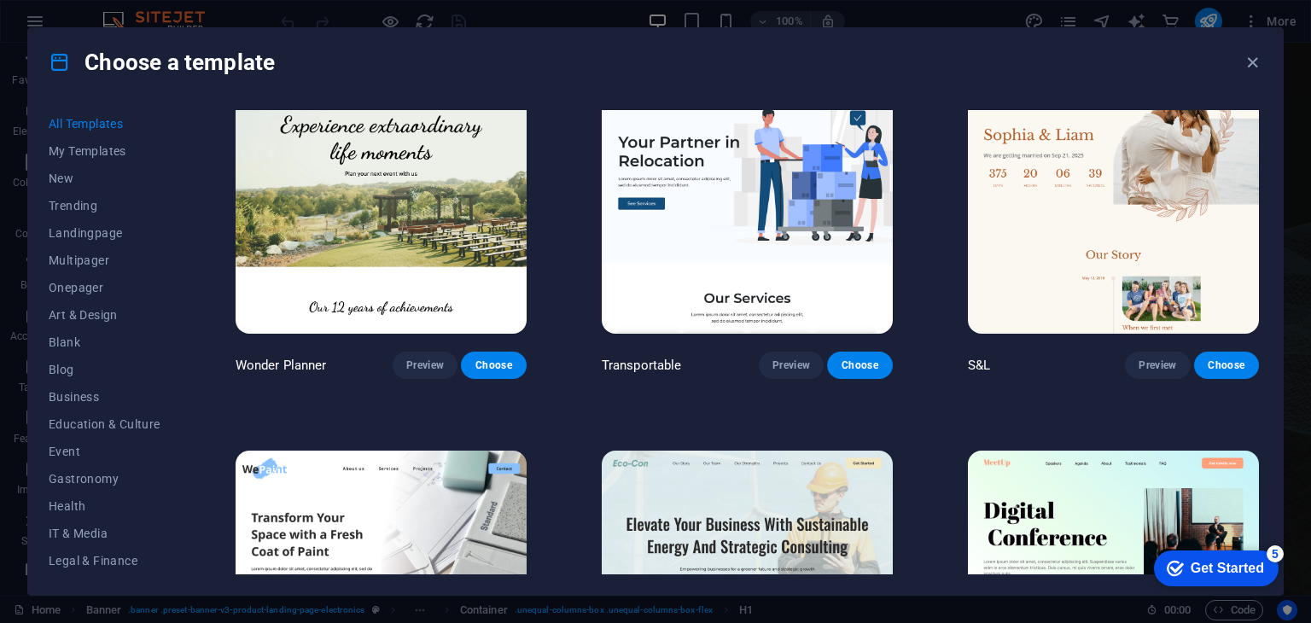
scroll to position [0, 0]
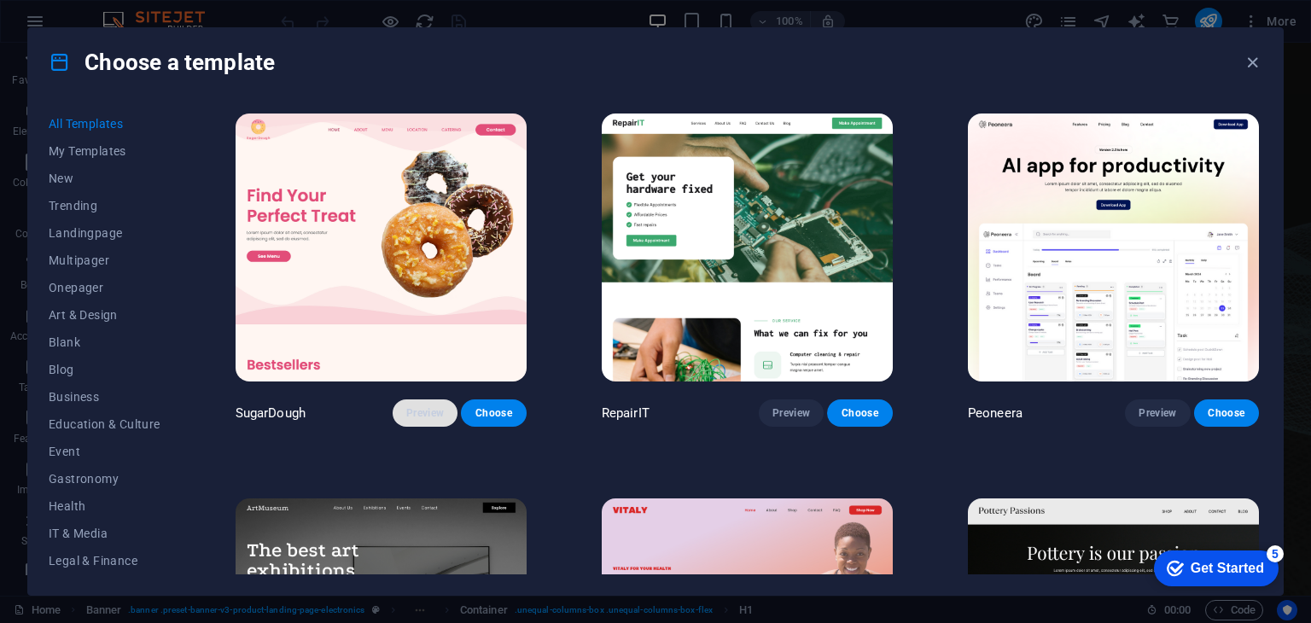
click at [430, 407] on span "Preview" at bounding box center [425, 413] width 38 height 14
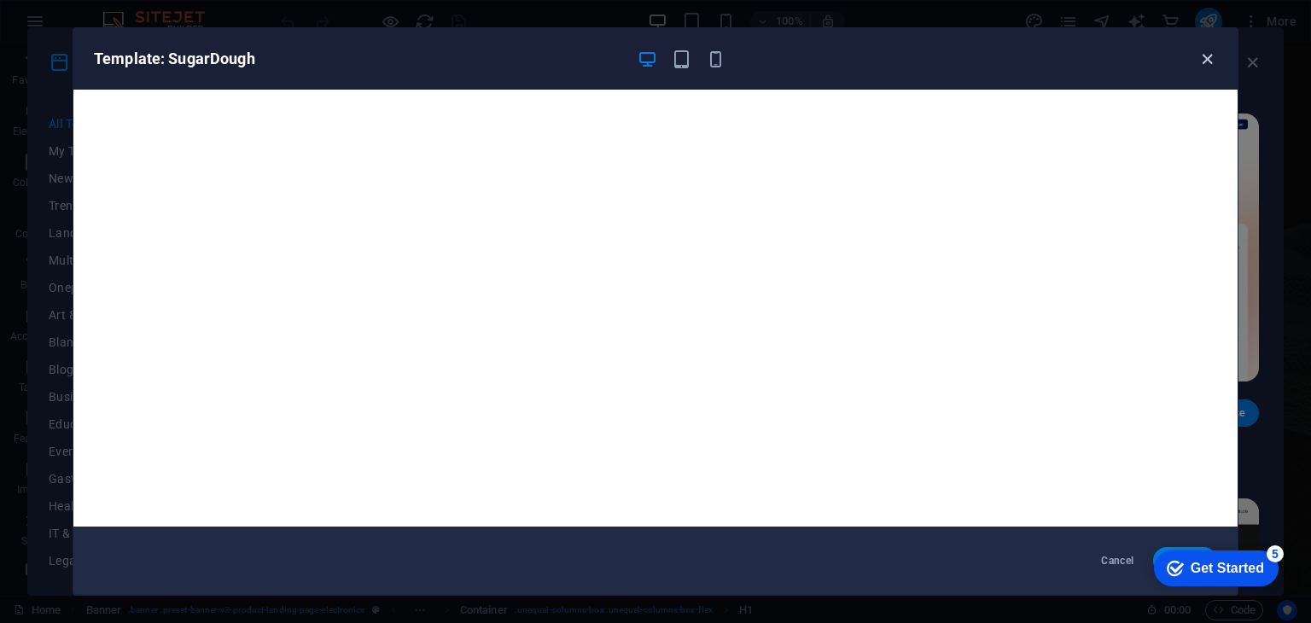
click at [1212, 51] on icon "button" at bounding box center [1207, 59] width 20 height 20
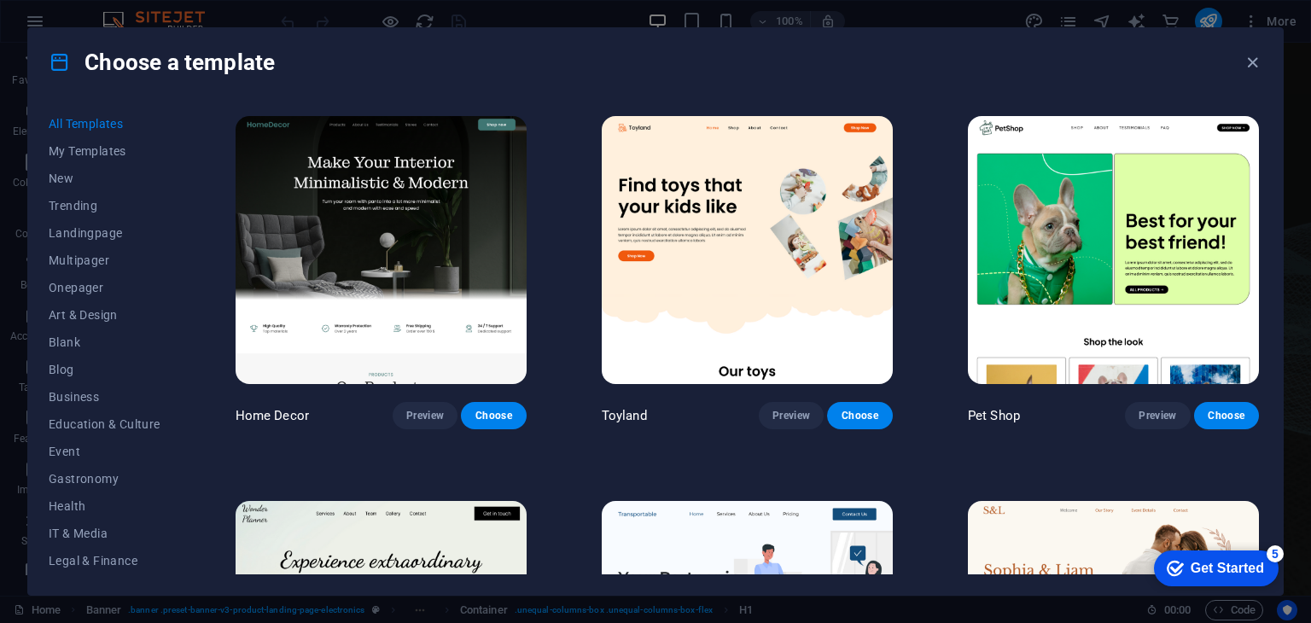
scroll to position [701, 0]
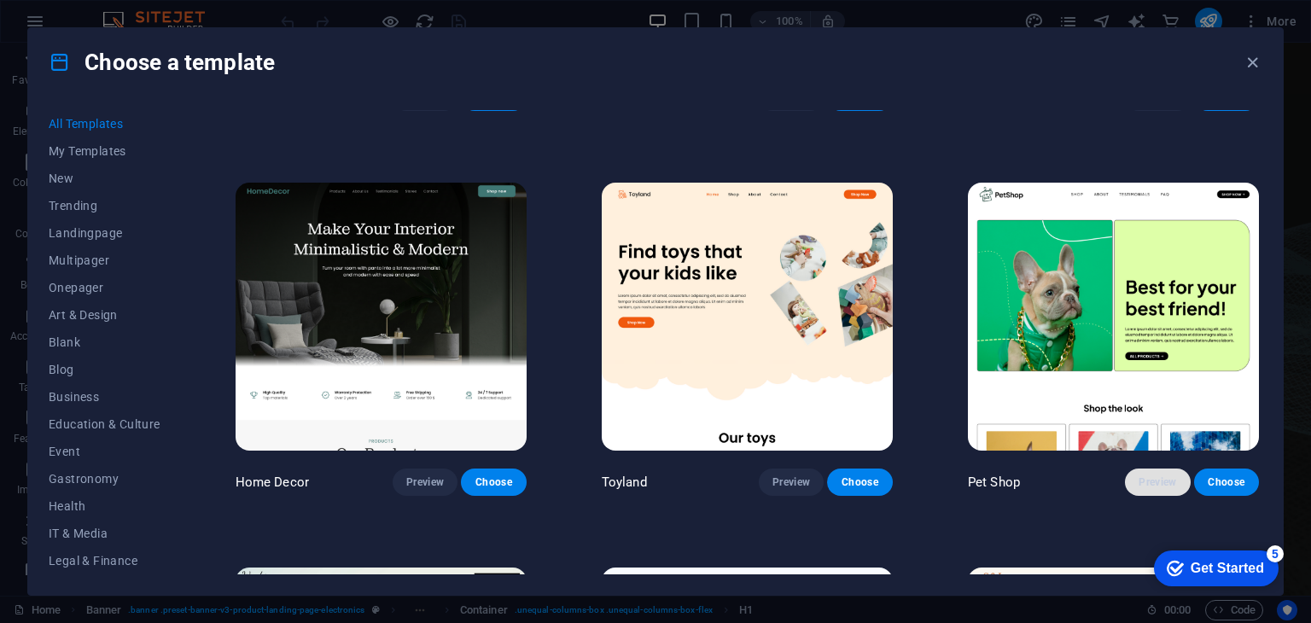
click at [1154, 468] on button "Preview" at bounding box center [1157, 481] width 65 height 27
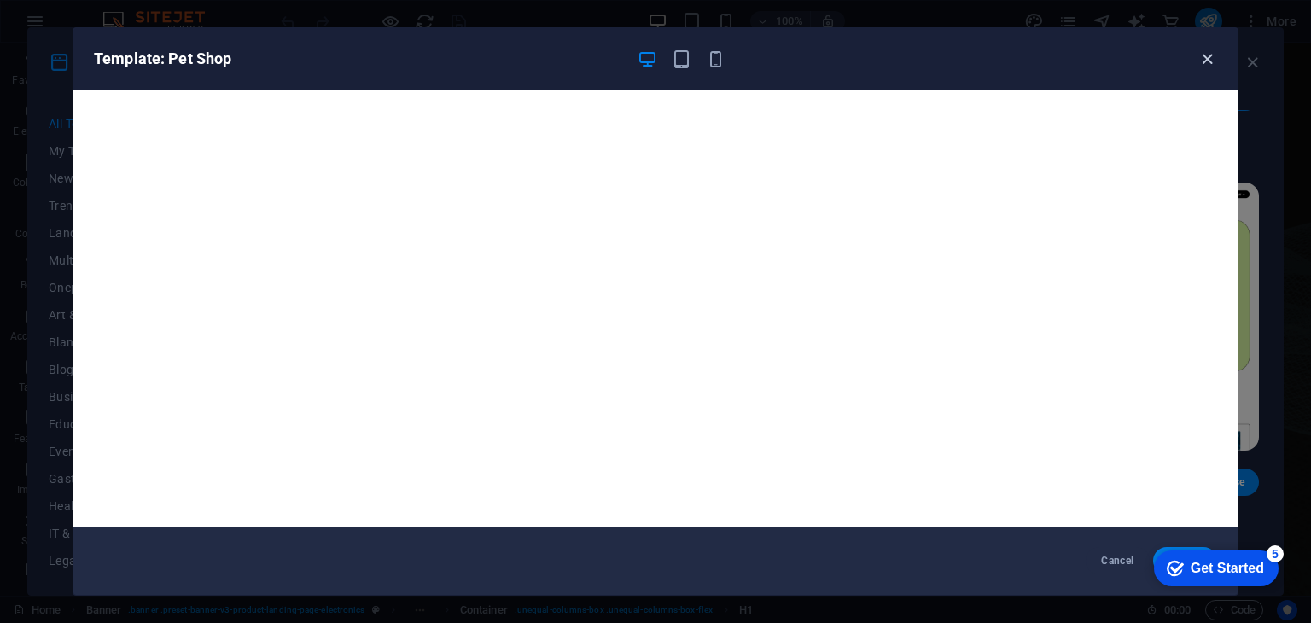
click at [1207, 67] on icon "button" at bounding box center [1207, 59] width 20 height 20
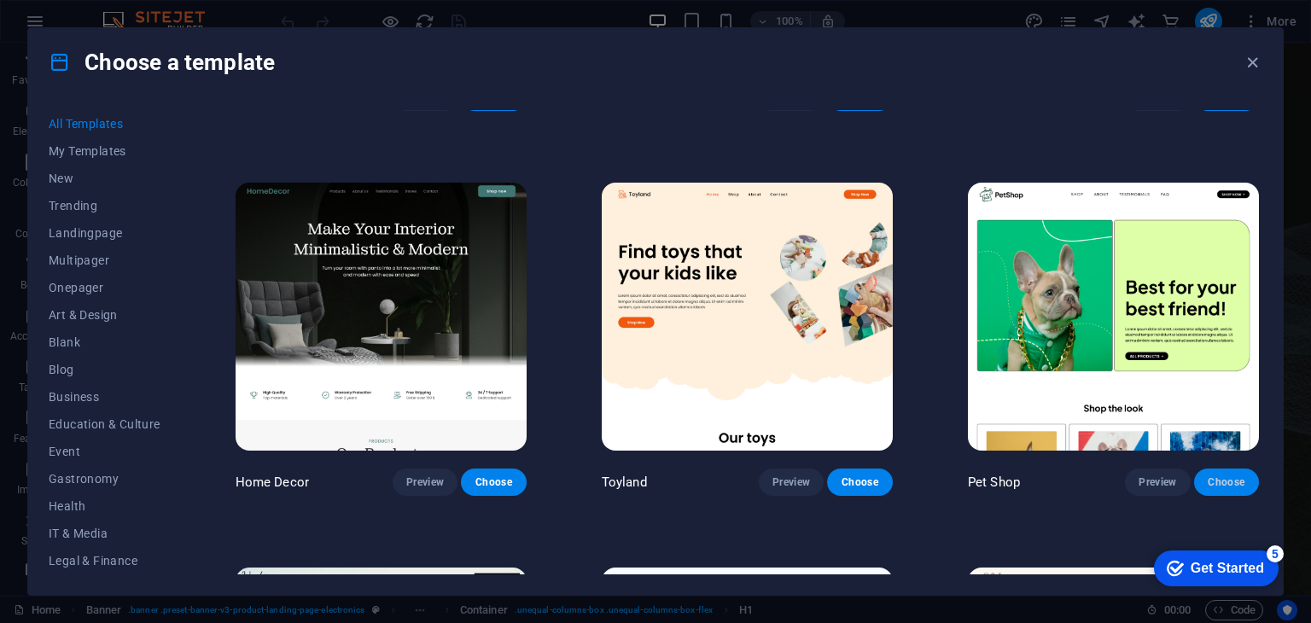
click at [1207, 478] on span "Choose" at bounding box center [1226, 482] width 38 height 14
